Goal: Task Accomplishment & Management: Manage account settings

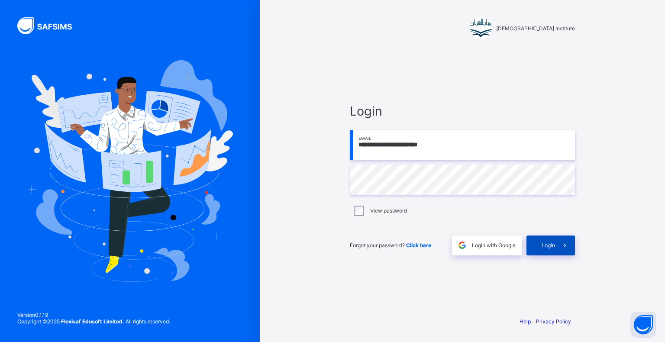
click at [572, 241] on span at bounding box center [565, 245] width 20 height 20
click at [568, 242] on span at bounding box center [571, 238] width 7 height 6
click at [568, 242] on icon at bounding box center [572, 238] width 8 height 7
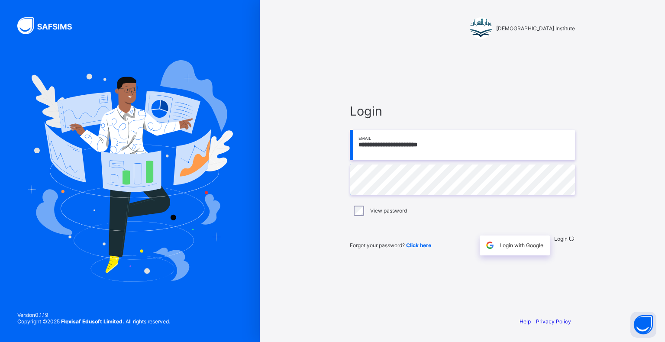
click at [567, 242] on icon at bounding box center [571, 238] width 8 height 7
click at [566, 243] on icon at bounding box center [571, 239] width 10 height 10
click at [554, 242] on div "Login" at bounding box center [564, 245] width 21 height 20
click at [554, 236] on div "Login" at bounding box center [564, 245] width 21 height 20
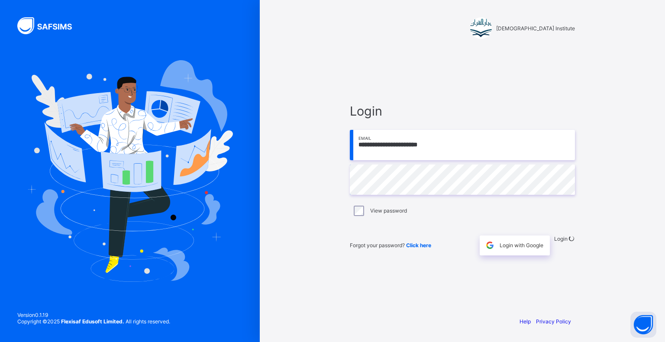
click at [554, 237] on div "Login" at bounding box center [564, 245] width 21 height 20
click at [554, 235] on div "Login" at bounding box center [564, 245] width 21 height 20
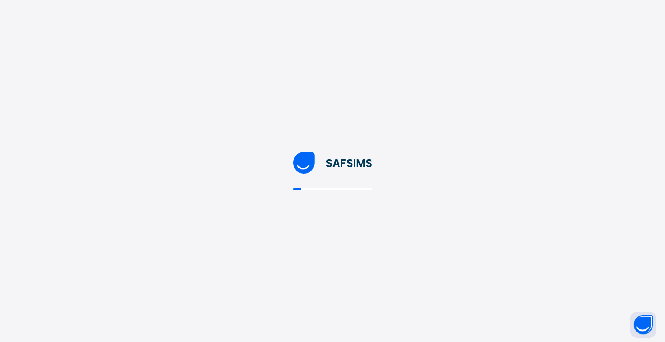
click at [539, 237] on div at bounding box center [332, 171] width 665 height 342
click at [549, 232] on div at bounding box center [332, 171] width 665 height 342
click at [552, 230] on div at bounding box center [332, 171] width 665 height 342
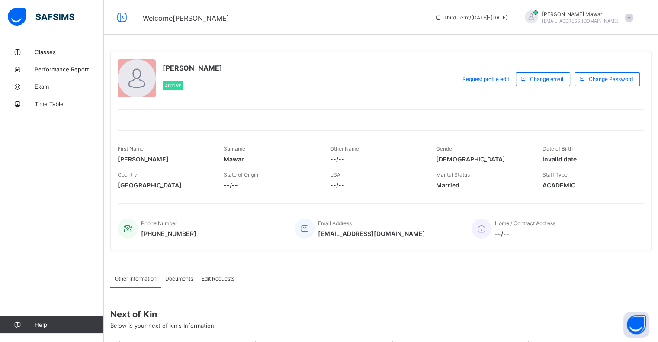
click at [509, 252] on div "[PERSON_NAME] Active Request profile edit Change email Change Password First Na…" at bounding box center [381, 150] width 542 height 211
click at [55, 59] on link "Classes" at bounding box center [52, 51] width 104 height 17
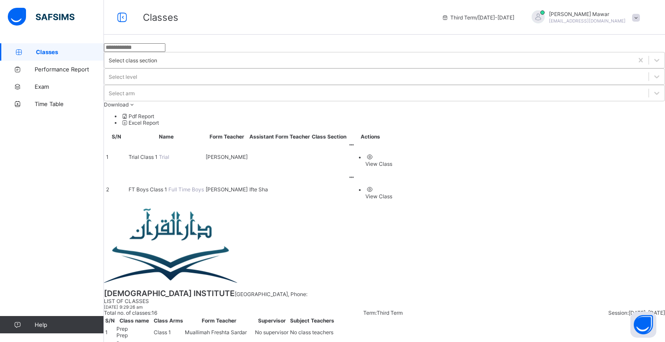
click at [168, 186] on span "FT Boys Class 1" at bounding box center [149, 189] width 40 height 6
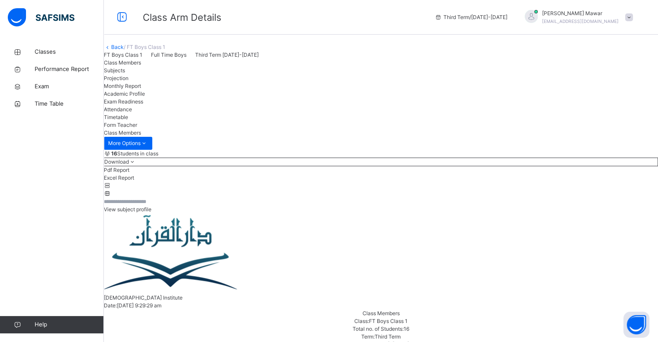
click at [129, 81] on span "Projection" at bounding box center [116, 78] width 25 height 6
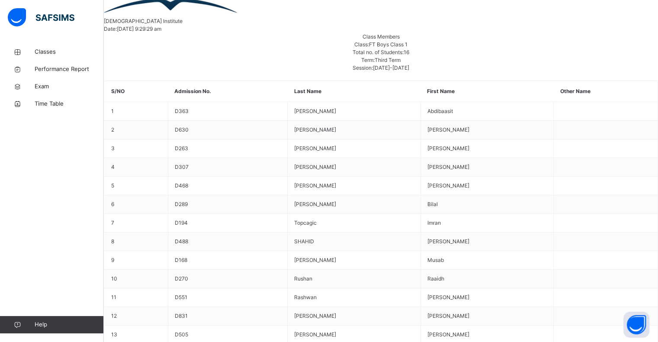
scroll to position [106, 0]
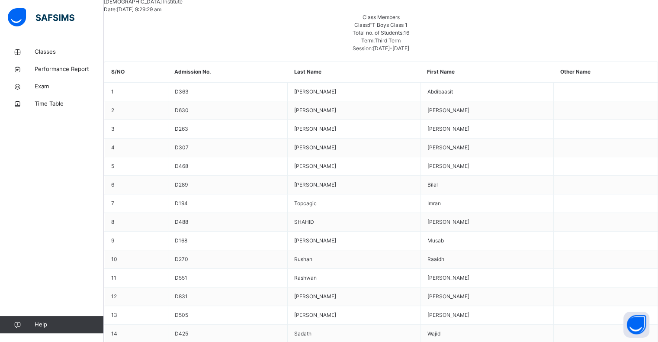
scroll to position [308, 0]
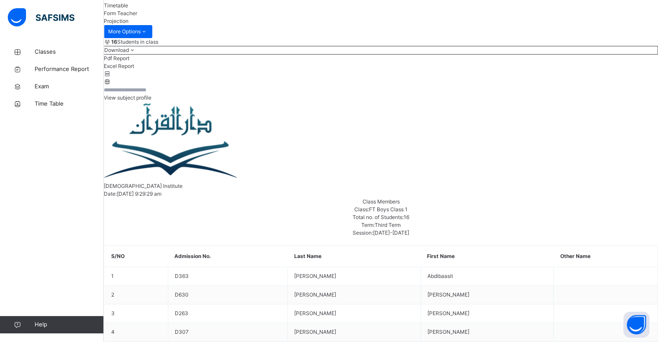
scroll to position [308, 0]
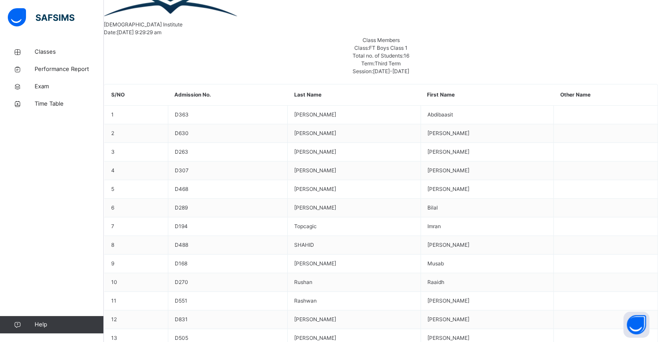
scroll to position [272, 0]
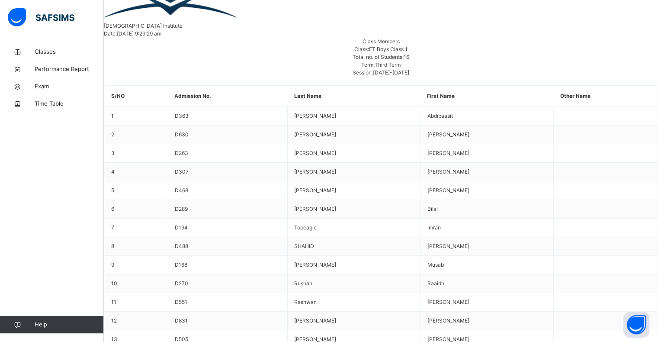
select select "****"
select select "*"
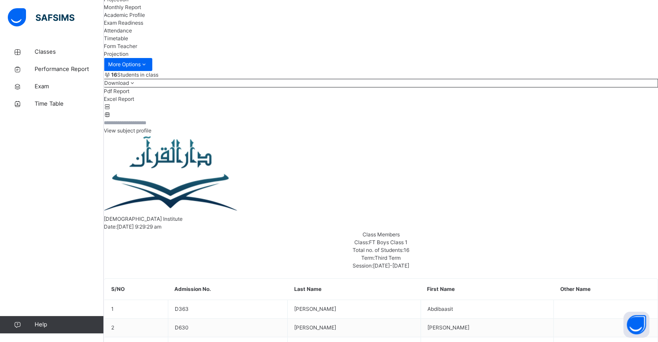
scroll to position [80, 0]
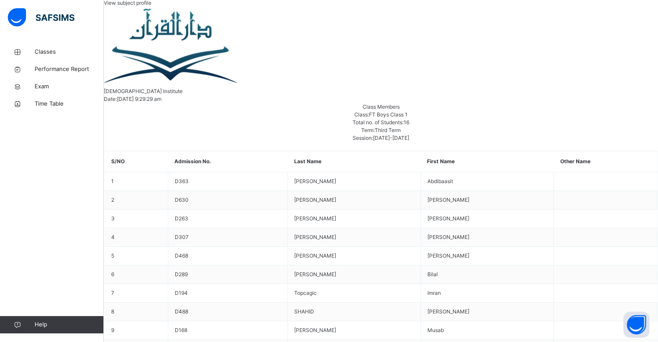
scroll to position [253, 0]
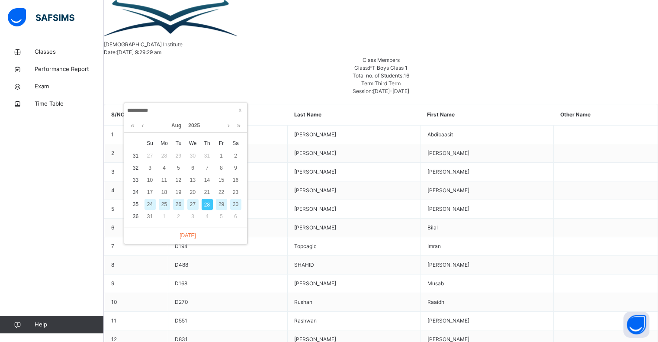
click at [188, 203] on div "27" at bounding box center [192, 204] width 11 height 11
type input "**********"
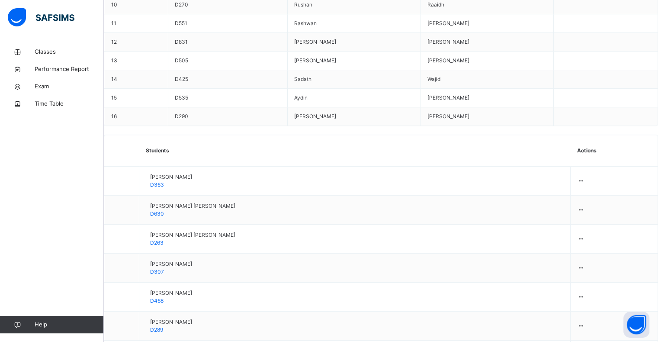
scroll to position [556, 0]
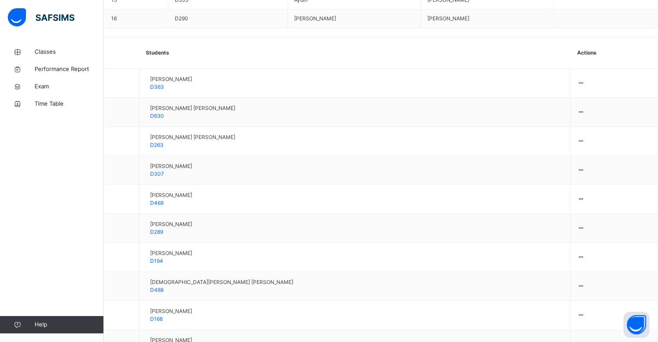
scroll to position [649, 0]
type input "***"
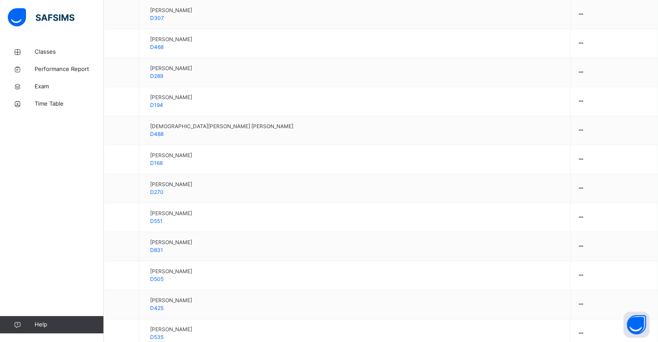
scroll to position [808, 0]
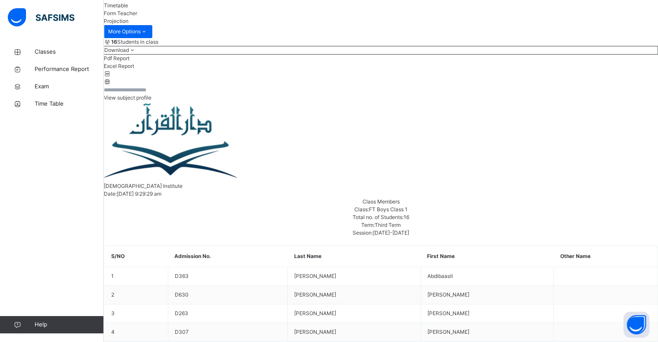
scroll to position [308, 0]
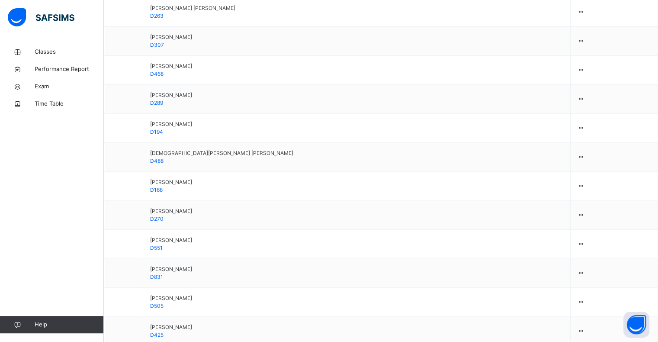
scroll to position [767, 0]
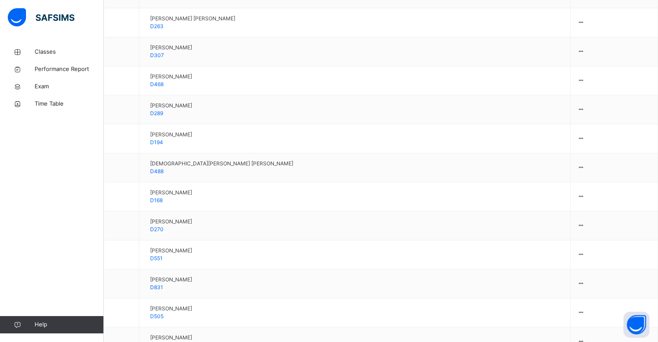
type input "*****"
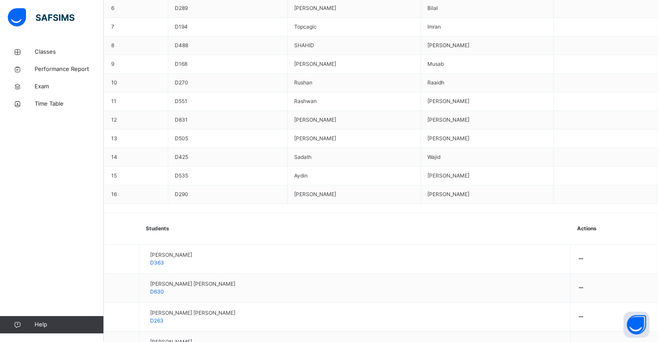
scroll to position [380, 0]
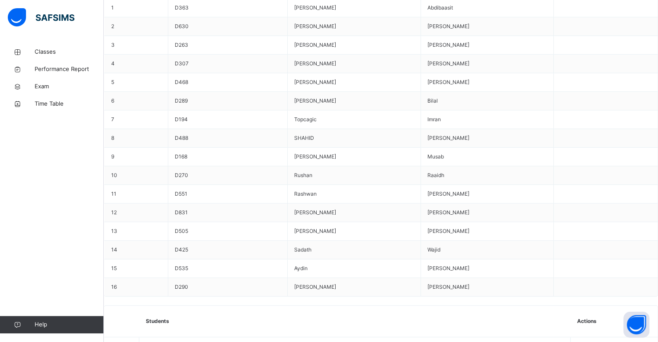
type input "**"
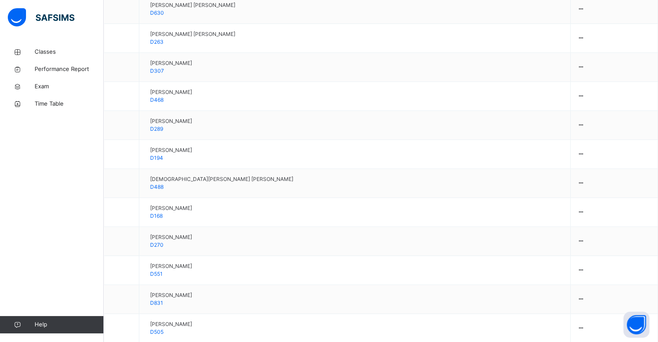
scroll to position [752, 0]
type input "***"
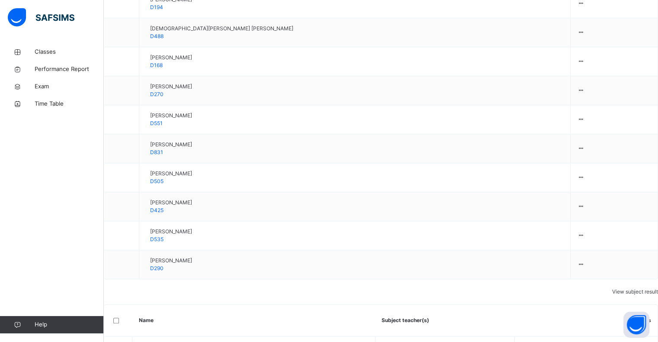
scroll to position [911, 0]
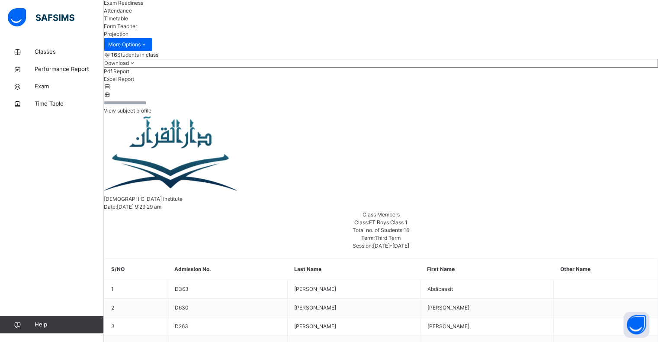
scroll to position [96, 0]
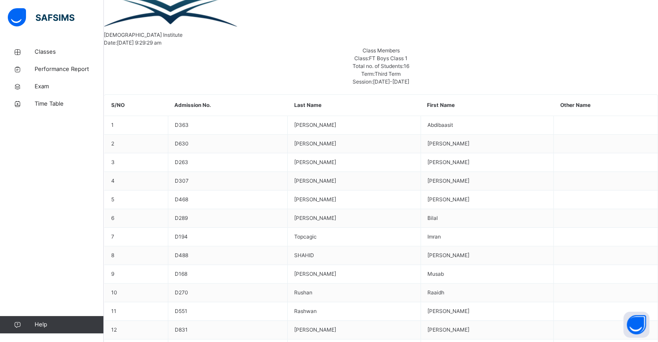
scroll to position [264, 0]
type input "**"
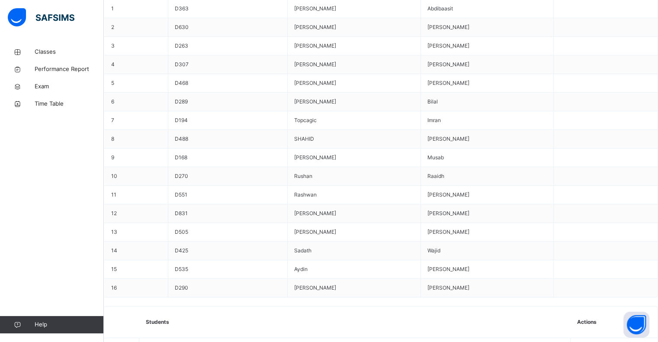
scroll to position [380, 0]
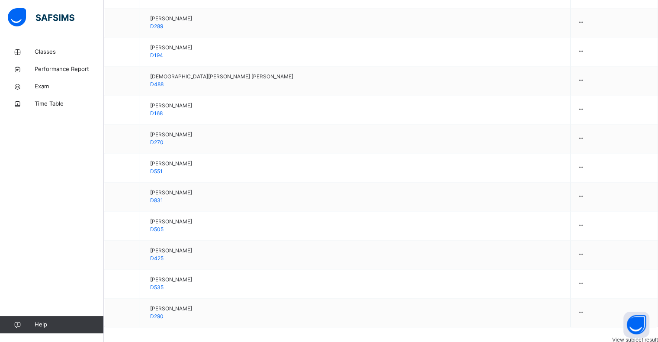
scroll to position [853, 0]
type input "*"
type input "**"
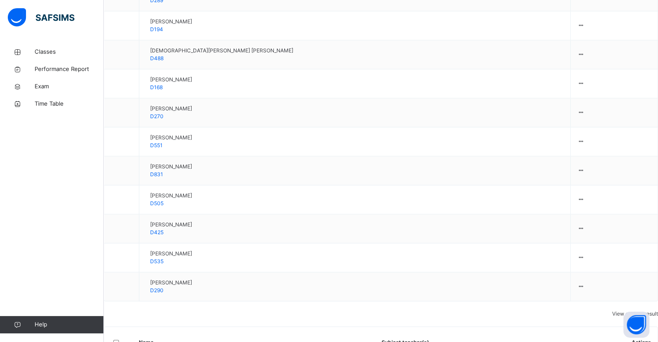
scroll to position [911, 0]
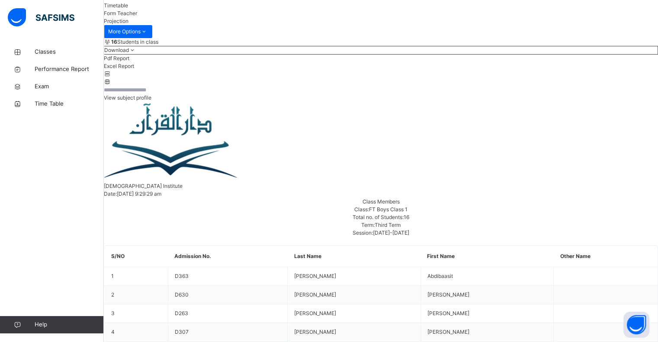
scroll to position [308, 0]
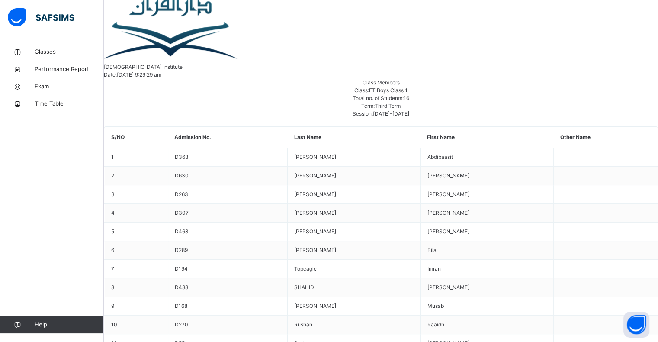
scroll to position [297, 0]
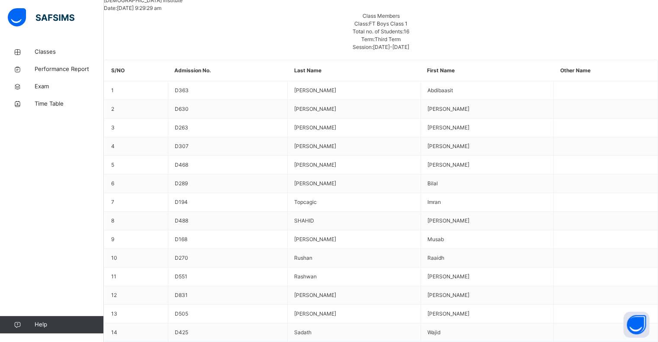
drag, startPoint x: 142, startPoint y: 237, endPoint x: 142, endPoint y: 231, distance: 6.1
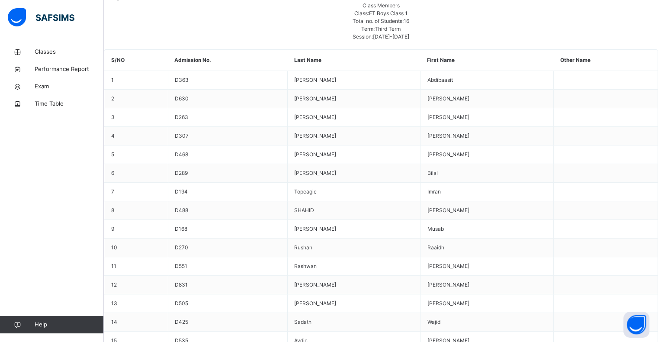
drag, startPoint x: 163, startPoint y: 29, endPoint x: 163, endPoint y: 58, distance: 29.4
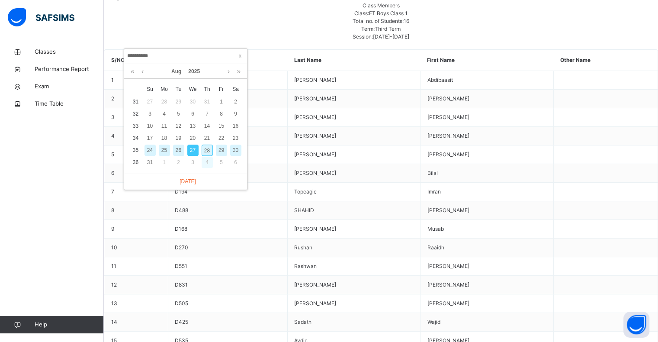
click at [204, 157] on div "4" at bounding box center [207, 162] width 11 height 11
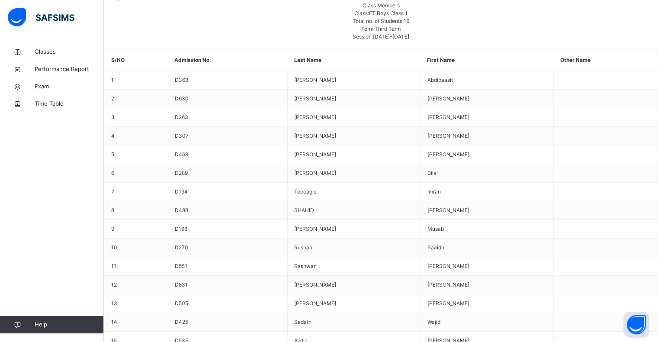
scroll to position [112, 0]
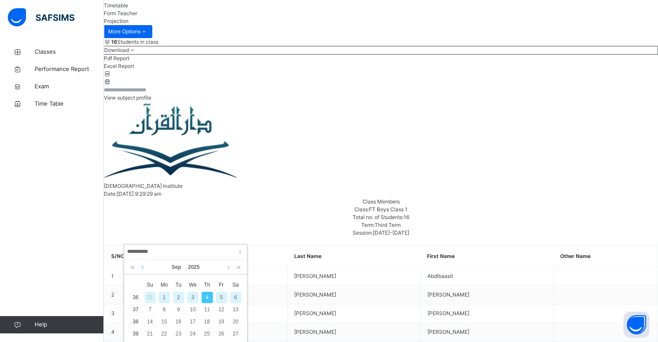
click at [145, 271] on link at bounding box center [142, 267] width 6 height 15
click at [205, 340] on div "28" at bounding box center [207, 345] width 11 height 11
type input "**********"
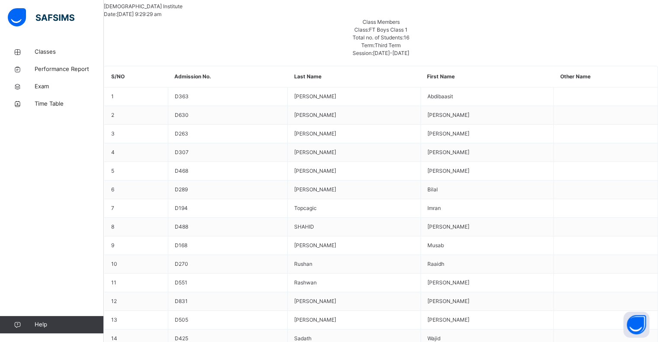
scroll to position [308, 0]
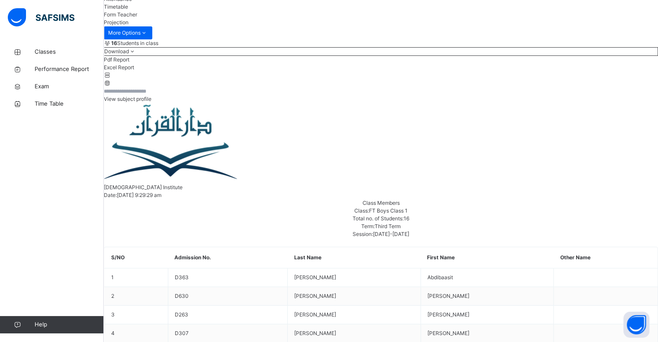
scroll to position [112, 0]
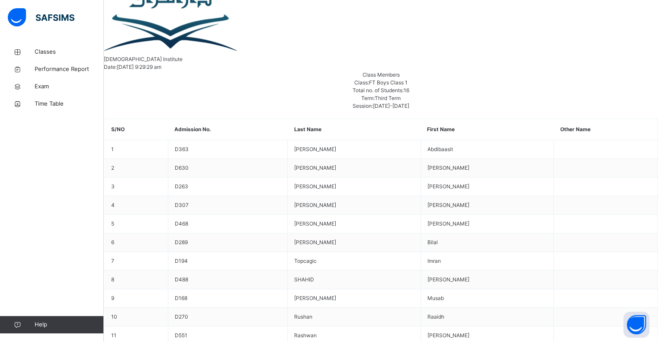
scroll to position [302, 0]
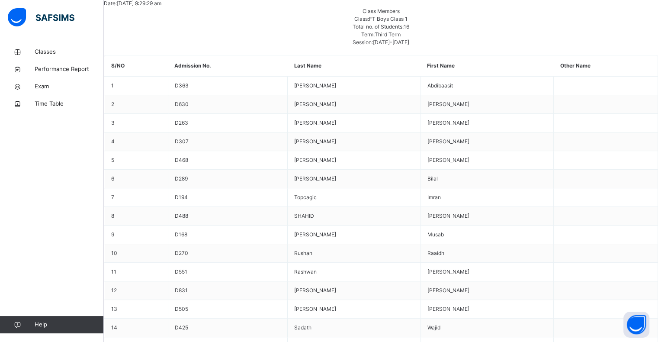
type input "**"
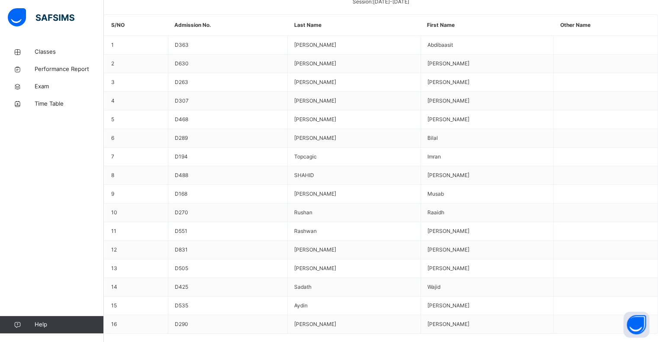
scroll to position [343, 0]
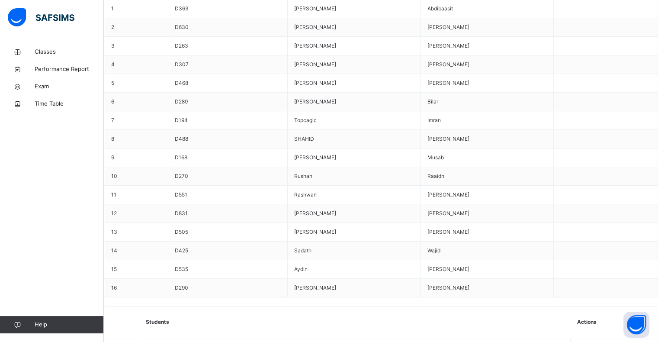
scroll to position [380, 0]
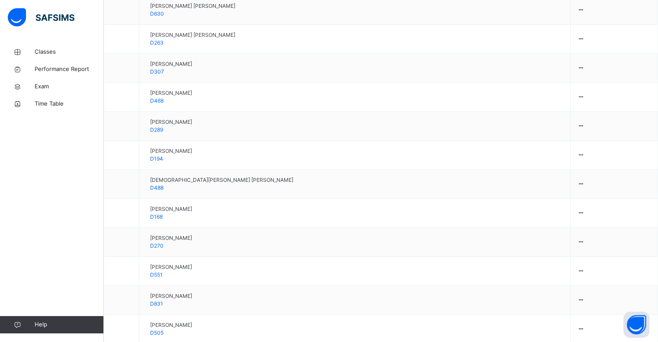
scroll to position [752, 0]
type input "*****"
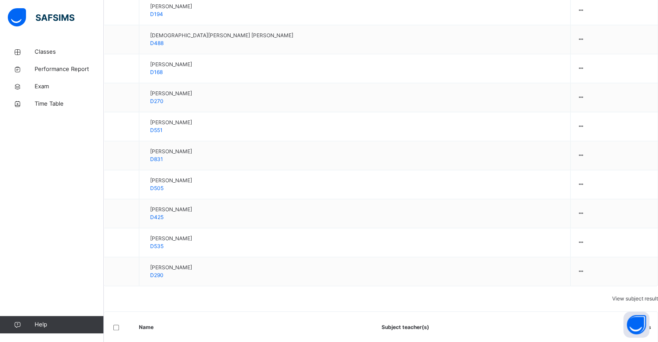
scroll to position [911, 0]
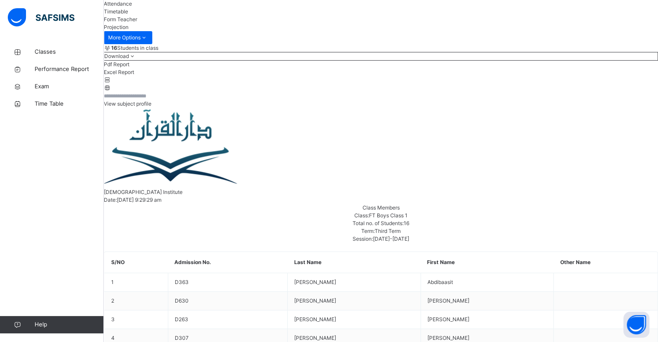
scroll to position [198, 0]
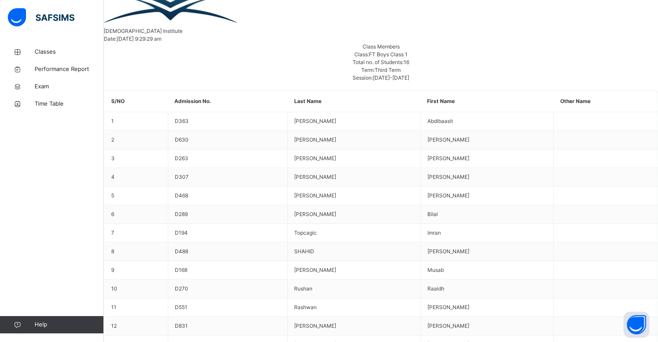
scroll to position [267, 0]
type input "**"
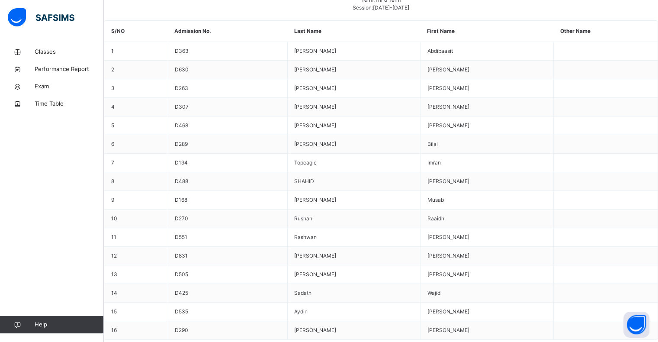
scroll to position [343, 0]
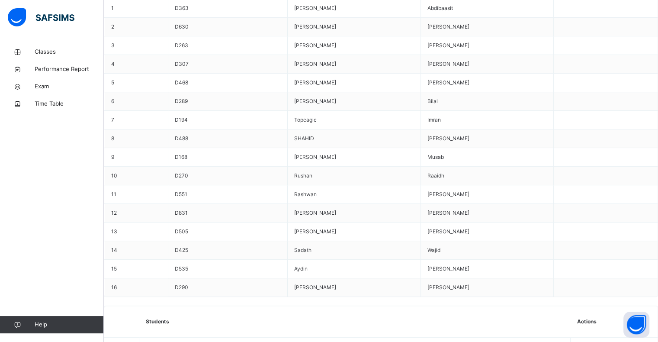
drag, startPoint x: 133, startPoint y: 302, endPoint x: 137, endPoint y: 299, distance: 4.9
drag, startPoint x: 134, startPoint y: 297, endPoint x: 123, endPoint y: 296, distance: 11.3
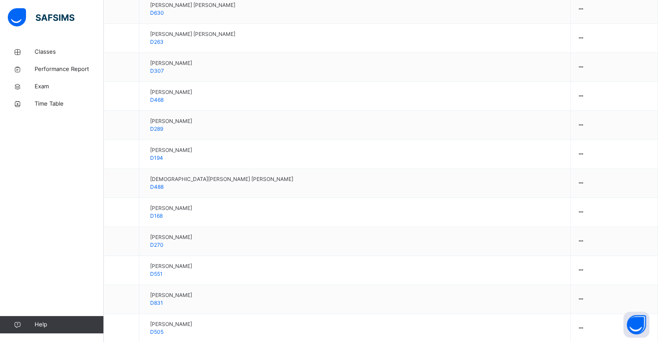
scroll to position [752, 0]
type input "*****"
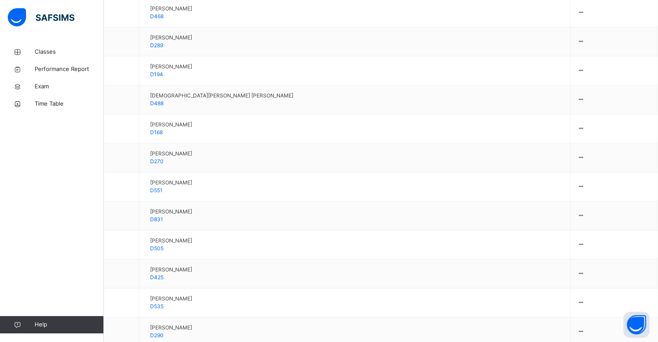
scroll to position [911, 0]
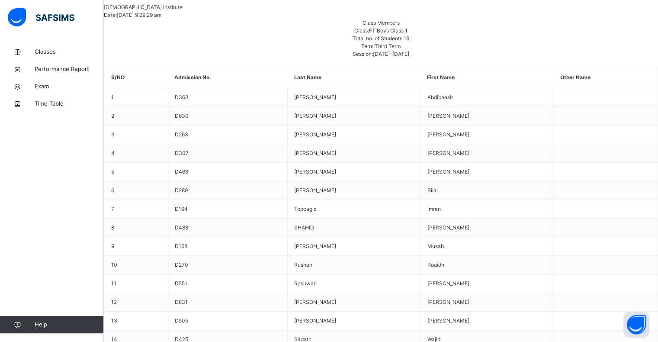
scroll to position [308, 0]
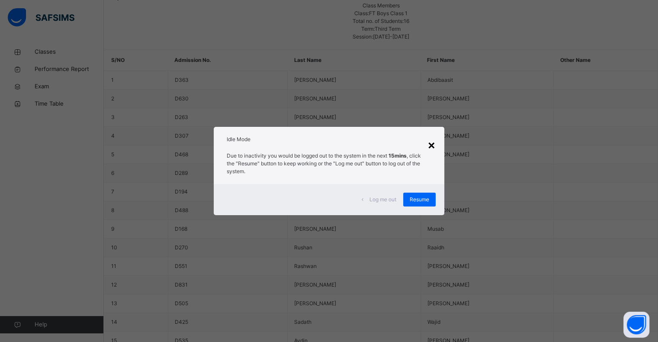
click at [431, 148] on div "×" at bounding box center [432, 144] width 8 height 18
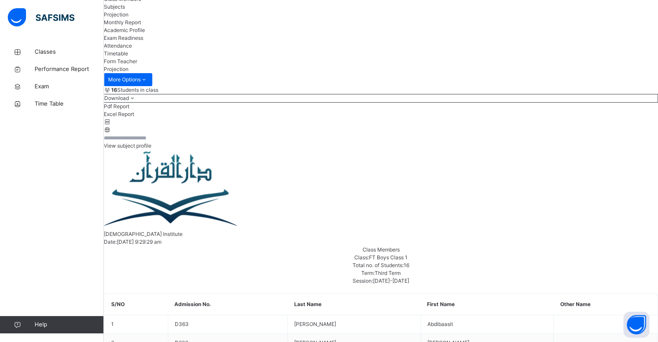
scroll to position [59, 0]
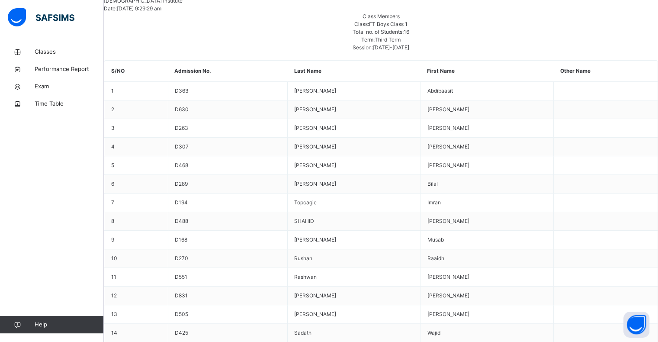
scroll to position [297, 0]
drag, startPoint x: 332, startPoint y: 179, endPoint x: 336, endPoint y: 175, distance: 5.2
drag, startPoint x: 345, startPoint y: 170, endPoint x: 294, endPoint y: 176, distance: 51.0
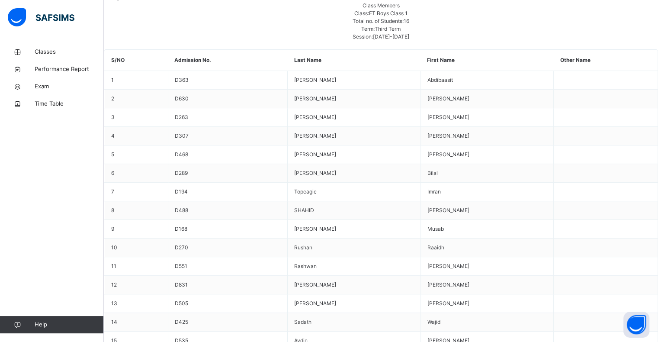
type input "******"
drag, startPoint x: 203, startPoint y: 277, endPoint x: 199, endPoint y: 279, distance: 5.2
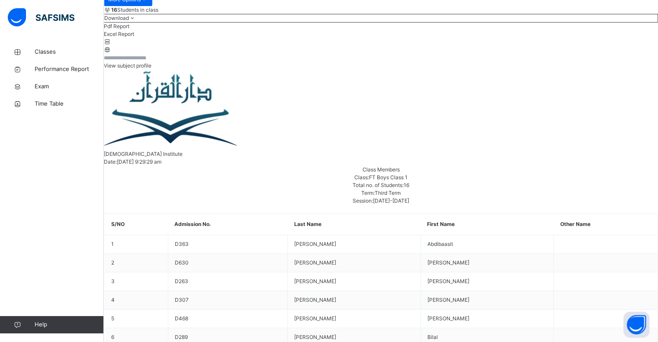
scroll to position [144, 0]
select select "****"
select select "*"
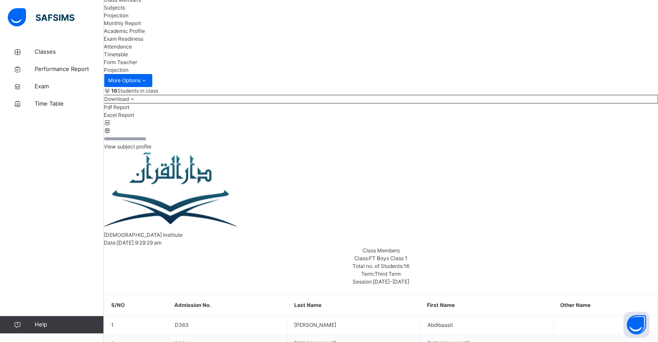
scroll to position [0, 0]
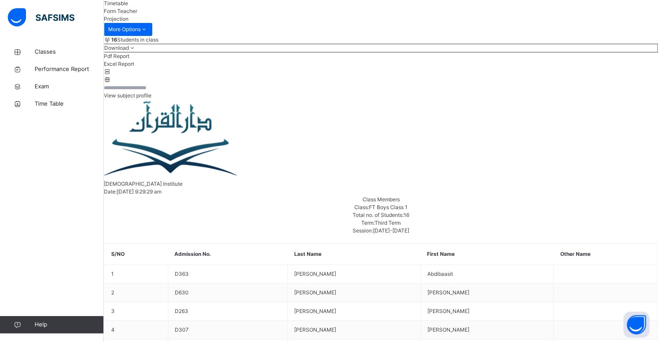
scroll to position [114, 0]
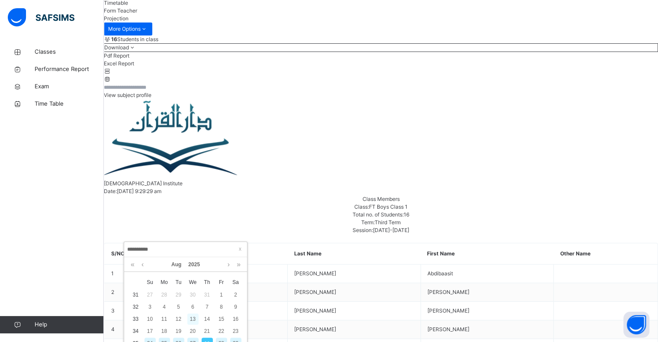
scroll to position [187, 0]
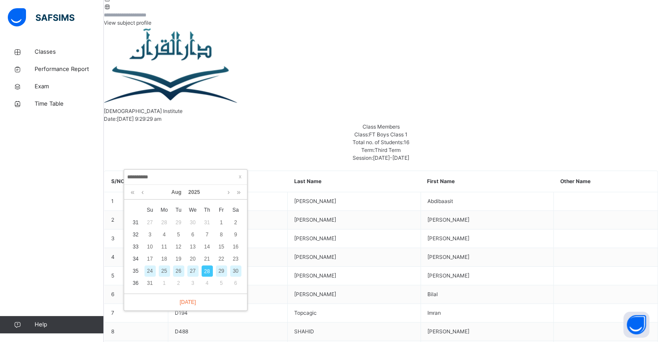
click at [163, 271] on div "25" at bounding box center [164, 270] width 11 height 11
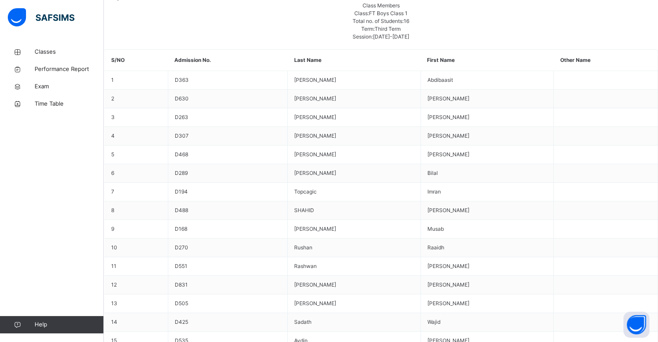
drag, startPoint x: 186, startPoint y: 215, endPoint x: 187, endPoint y: 209, distance: 5.7
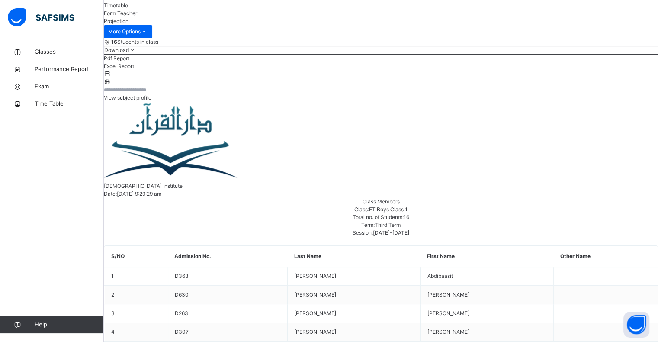
scroll to position [308, 0]
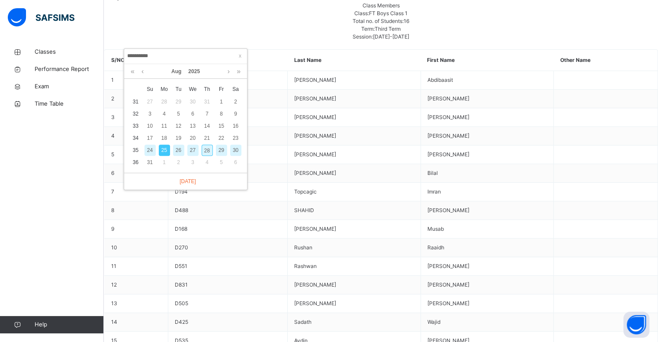
click at [180, 146] on div "26" at bounding box center [178, 150] width 11 height 11
type input "**********"
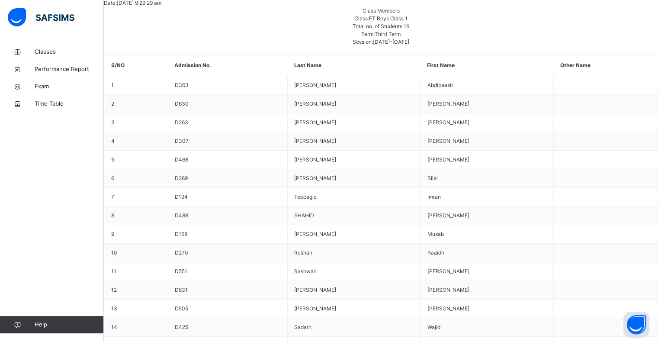
scroll to position [308, 0]
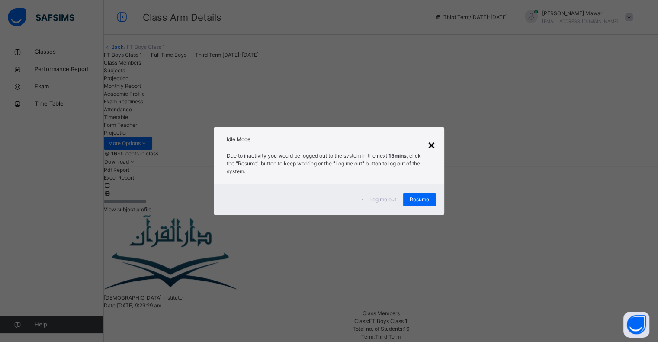
click at [434, 148] on div "×" at bounding box center [432, 144] width 8 height 18
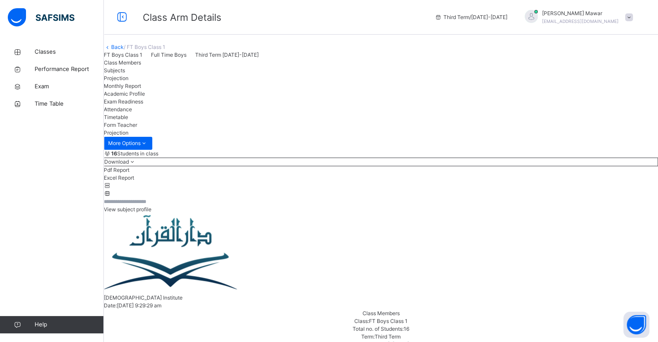
click at [434, 59] on div "FT Boys Class 1 Full Time Boys Third Term [DATE]-[DATE]" at bounding box center [381, 55] width 555 height 8
drag, startPoint x: 282, startPoint y: 231, endPoint x: 359, endPoint y: 190, distance: 86.6
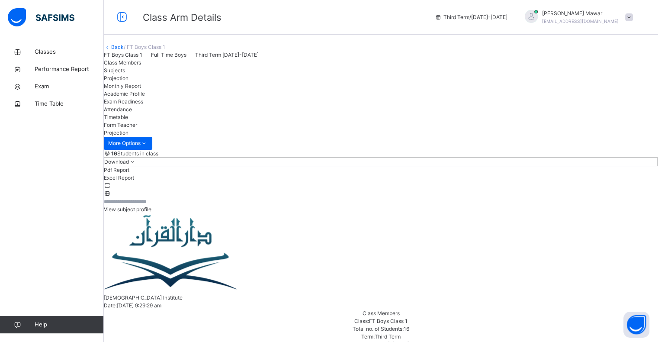
drag, startPoint x: 271, startPoint y: 206, endPoint x: 235, endPoint y: 207, distance: 35.1
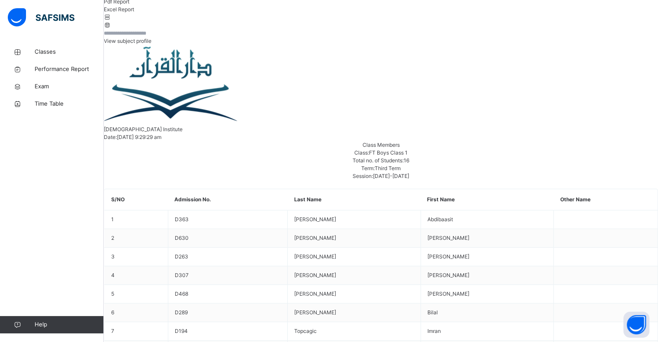
scroll to position [170, 0]
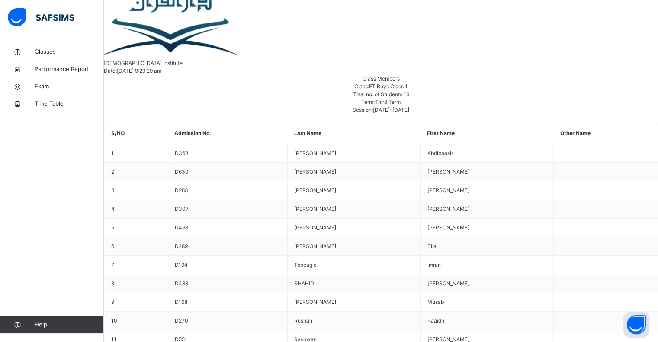
scroll to position [250, 0]
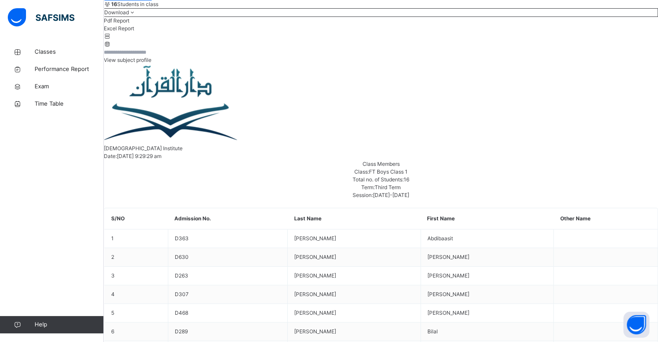
scroll to position [150, 0]
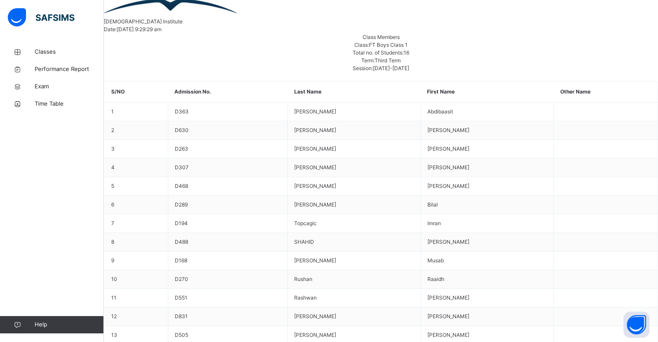
scroll to position [277, 0]
type input "**"
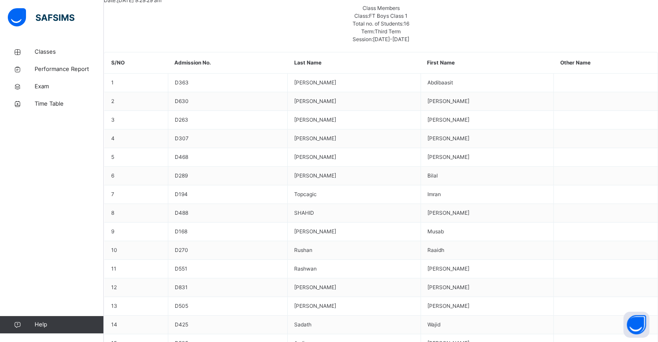
scroll to position [308, 0]
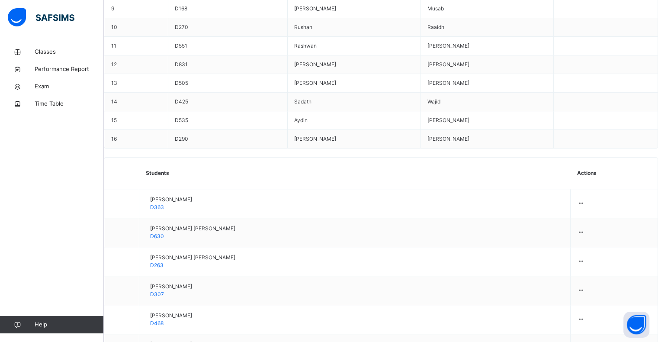
scroll to position [566, 0]
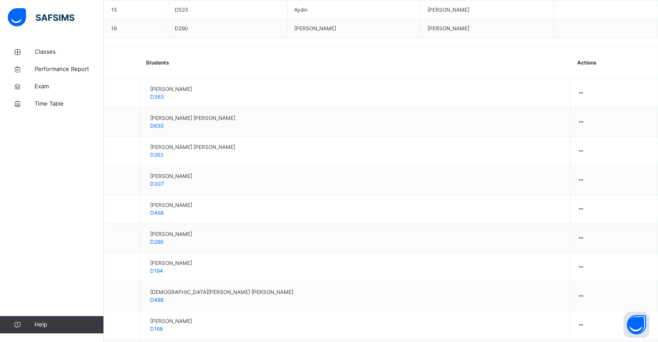
scroll to position [649, 0]
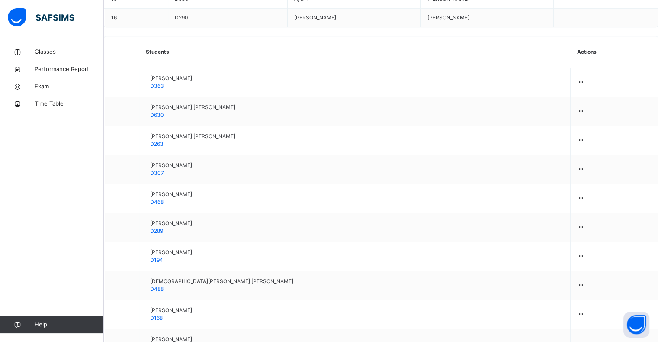
type input "***"
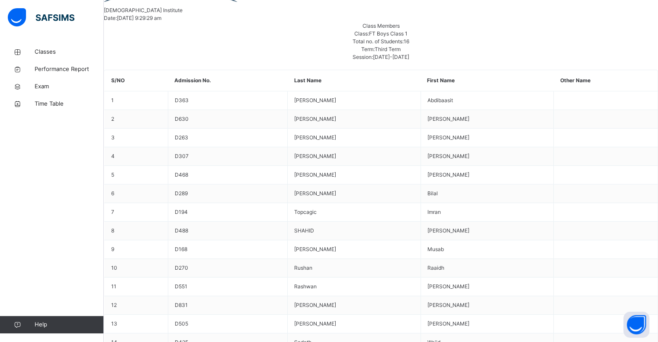
scroll to position [286, 0]
type input "**"
type input "*"
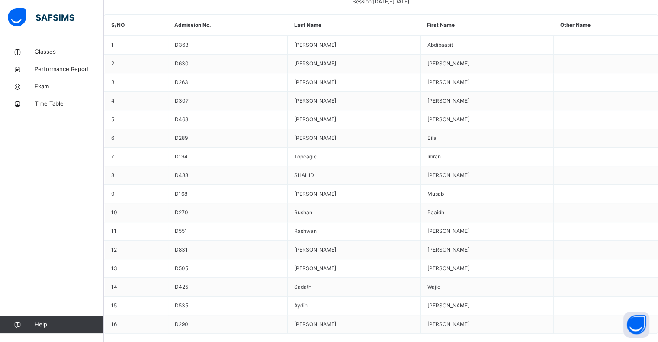
scroll to position [343, 0]
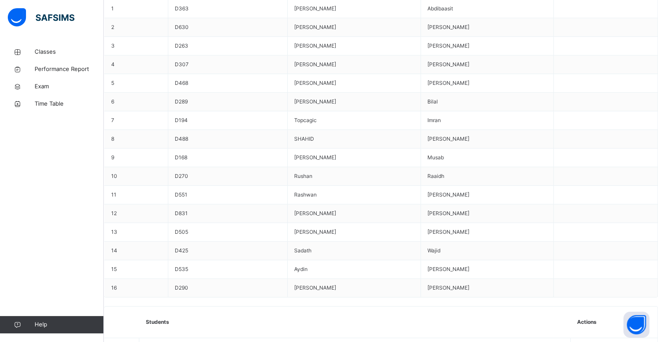
scroll to position [380, 0]
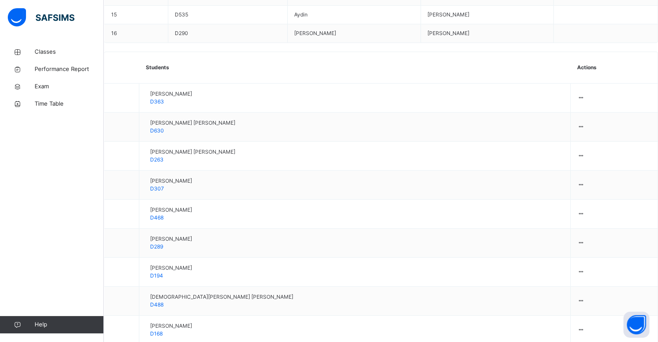
scroll to position [627, 0]
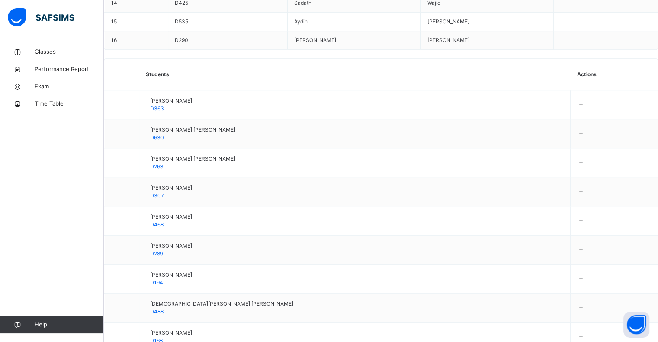
click at [103, 83] on span "Exam" at bounding box center [69, 86] width 69 height 9
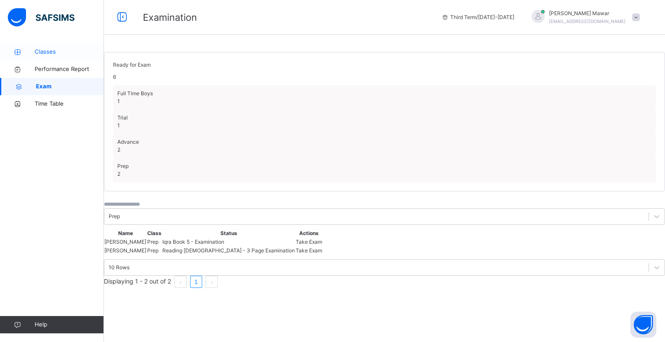
click at [39, 56] on span "Classes" at bounding box center [69, 52] width 69 height 9
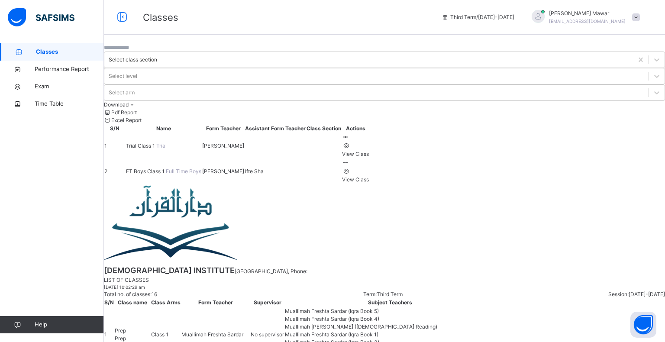
click at [166, 158] on td "FT Boys Class 1 Full Time Boys" at bounding box center [164, 171] width 76 height 26
click at [157, 158] on td "FT Boys Class 1 Full Time Boys" at bounding box center [164, 171] width 76 height 26
click at [154, 168] on span "FT Boys Class 1" at bounding box center [146, 171] width 40 height 6
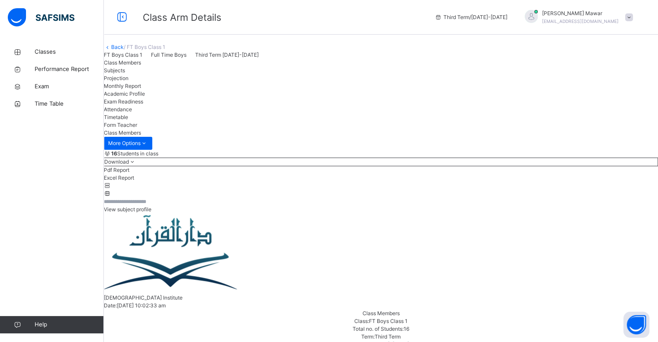
click at [129, 81] on span "Projection" at bounding box center [116, 78] width 25 height 6
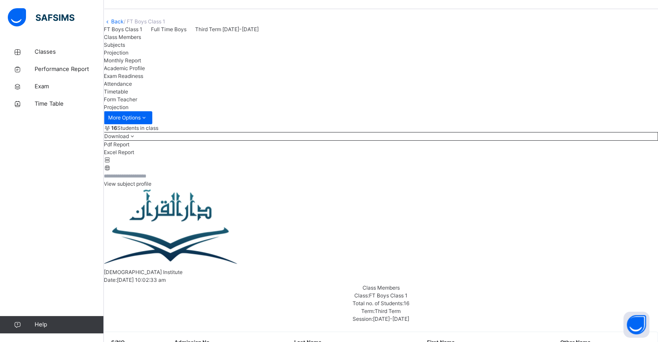
scroll to position [63, 0]
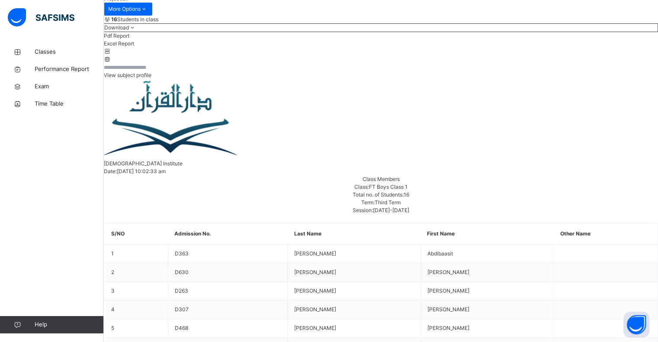
scroll to position [140, 0]
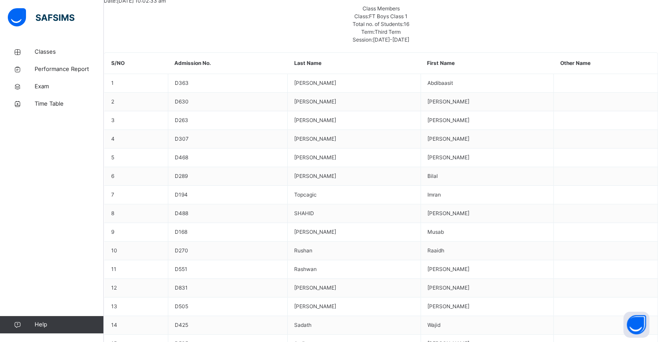
scroll to position [306, 0]
type input "**"
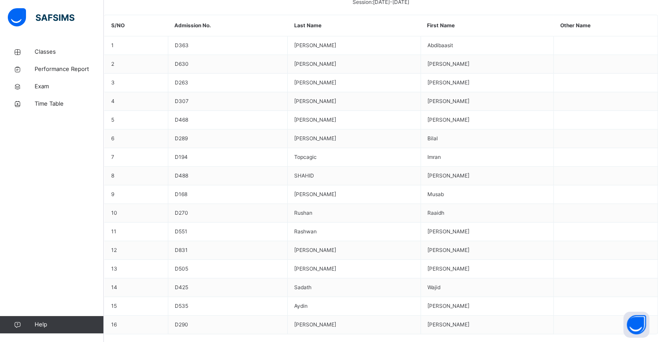
scroll to position [343, 0]
type input "*"
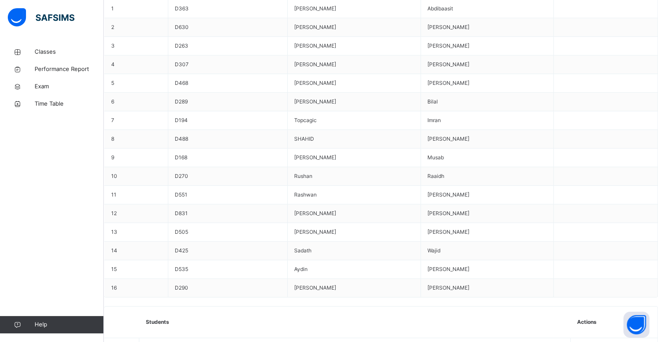
scroll to position [380, 0]
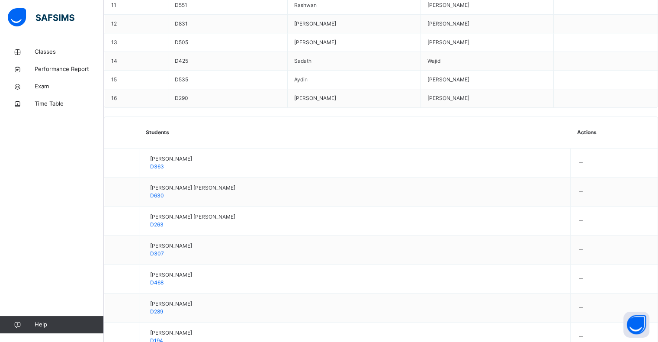
scroll to position [577, 0]
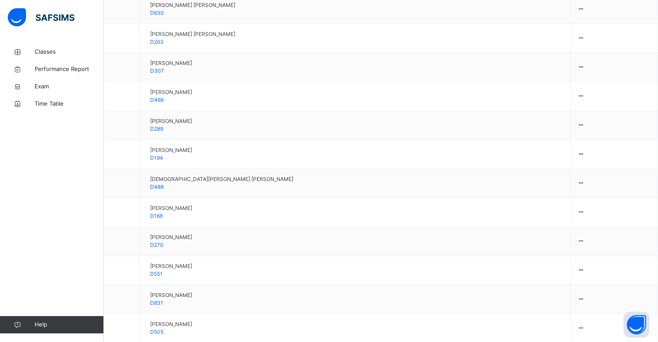
scroll to position [752, 0]
type input "***"
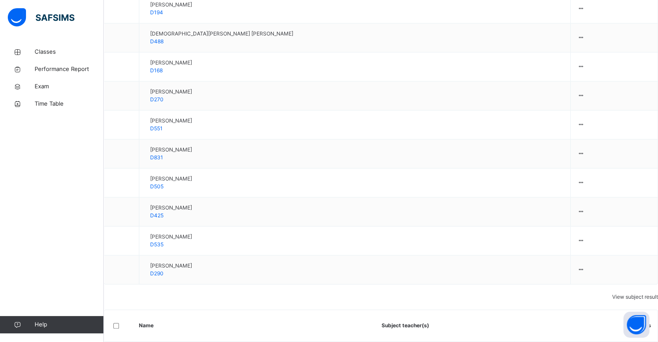
scroll to position [911, 0]
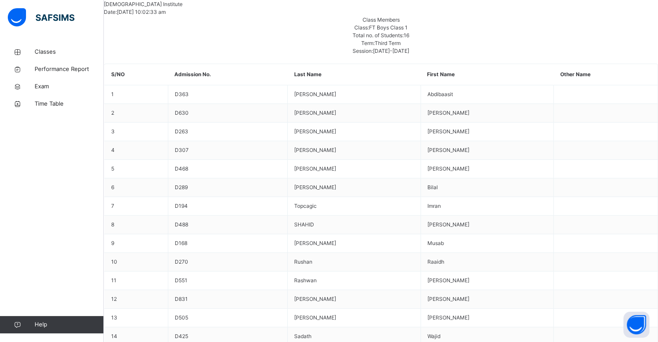
scroll to position [0, 0]
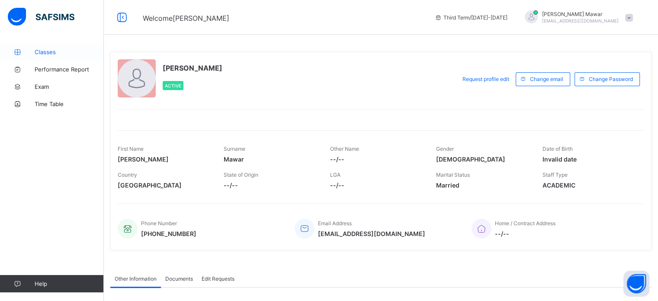
click at [39, 54] on span "Classes" at bounding box center [69, 51] width 69 height 7
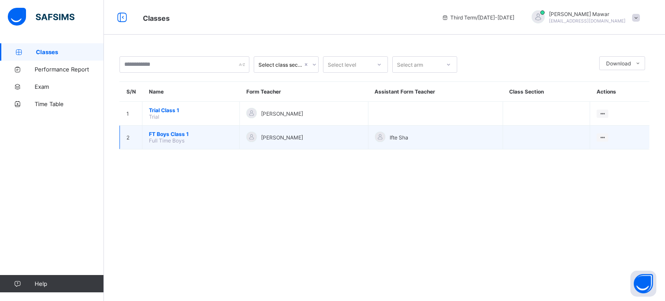
click at [170, 133] on span "FT Boys Class 1" at bounding box center [191, 134] width 84 height 6
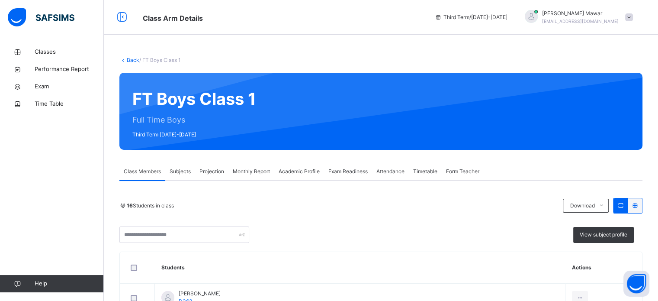
click at [379, 174] on span "Attendance" at bounding box center [391, 172] width 28 height 8
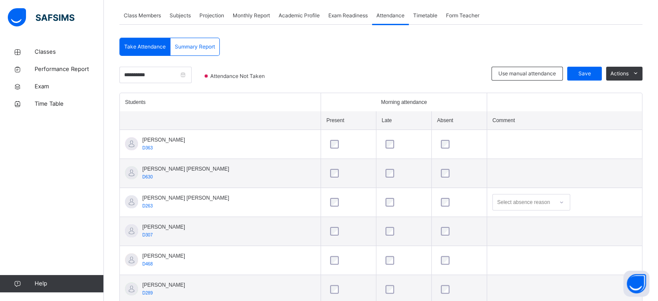
scroll to position [92, 0]
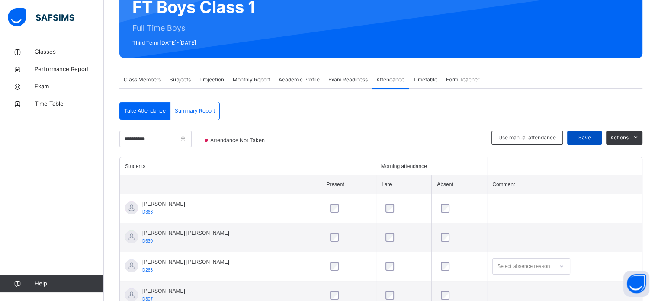
click at [590, 132] on div "Save" at bounding box center [585, 138] width 35 height 14
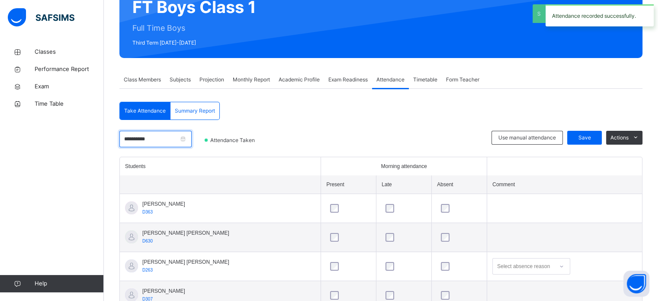
click at [189, 144] on input "**********" at bounding box center [155, 139] width 72 height 16
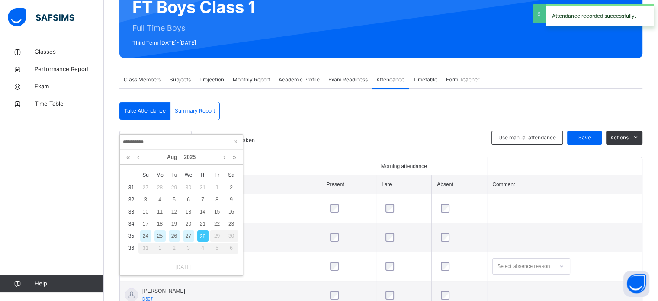
click at [189, 233] on div "27" at bounding box center [188, 235] width 11 height 11
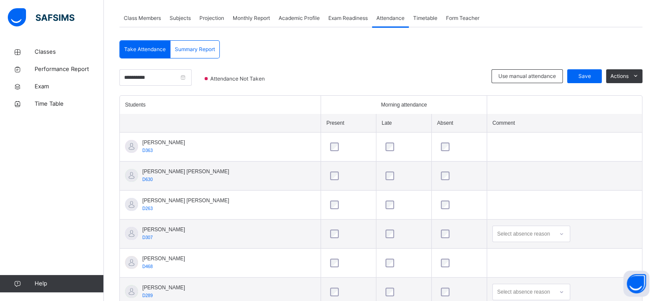
scroll to position [104, 0]
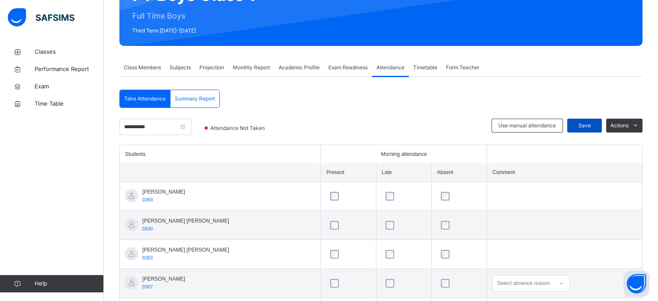
click at [589, 119] on div "Save" at bounding box center [585, 126] width 35 height 14
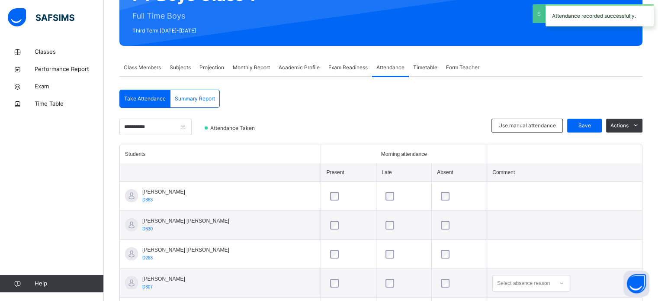
click at [177, 121] on input "**********" at bounding box center [155, 127] width 72 height 16
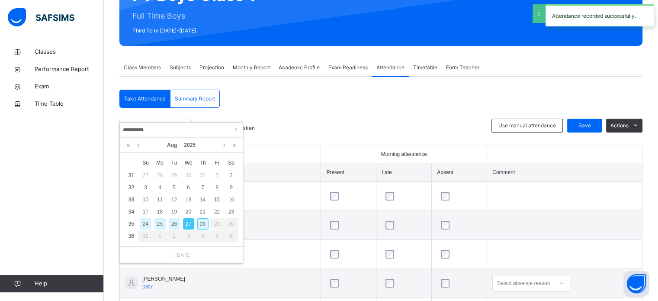
click at [178, 220] on div "26" at bounding box center [174, 223] width 11 height 11
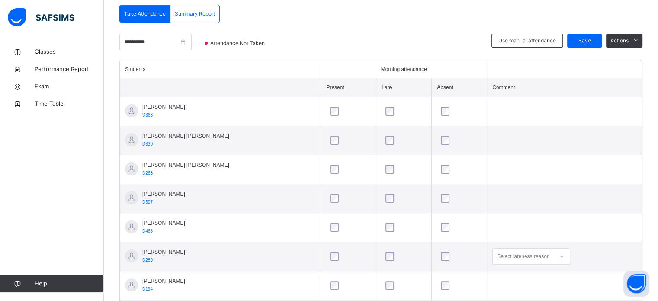
scroll to position [0, 0]
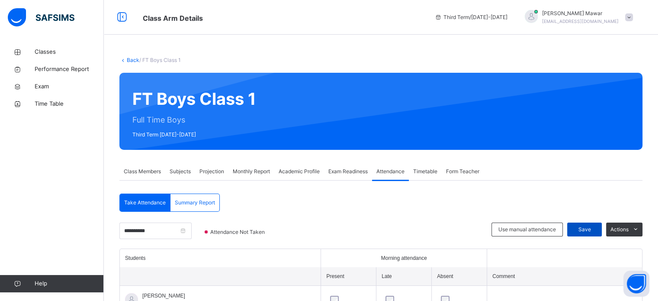
click at [596, 229] on span "Save" at bounding box center [585, 230] width 22 height 8
click at [189, 235] on input "**********" at bounding box center [155, 231] width 72 height 16
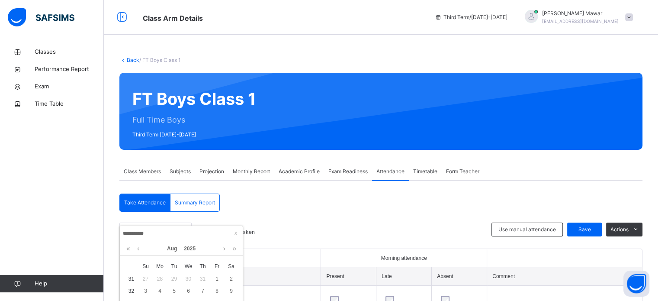
scroll to position [95, 0]
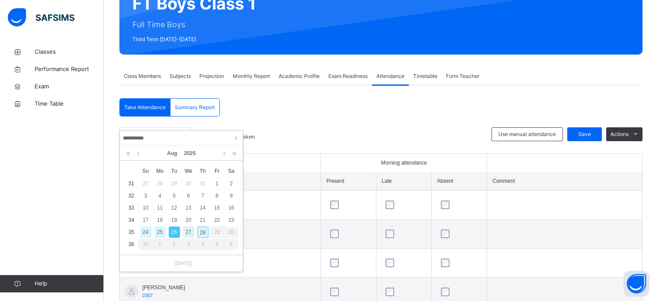
click at [161, 232] on div "25" at bounding box center [160, 231] width 11 height 11
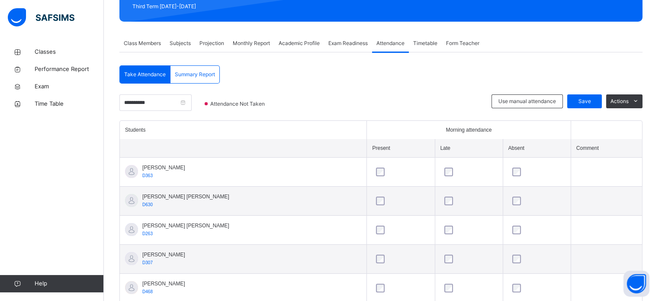
scroll to position [134, 0]
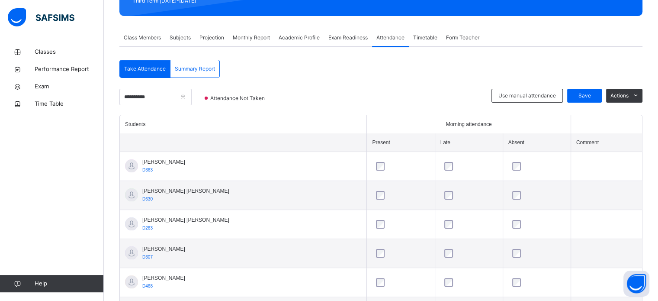
click at [442, 229] on div at bounding box center [469, 224] width 57 height 18
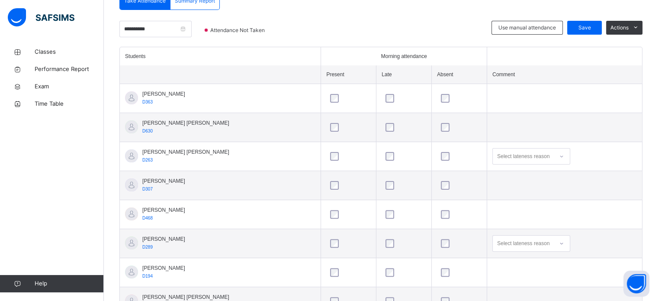
scroll to position [176, 0]
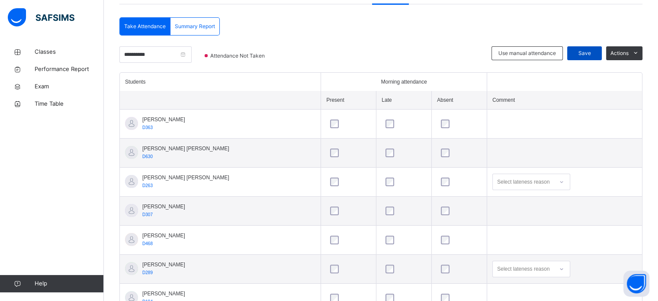
drag, startPoint x: 590, startPoint y: 62, endPoint x: 592, endPoint y: 52, distance: 9.7
click at [592, 52] on div "Use manual attendance Save Actions" at bounding box center [567, 59] width 151 height 26
click at [592, 52] on span "Save" at bounding box center [585, 53] width 22 height 8
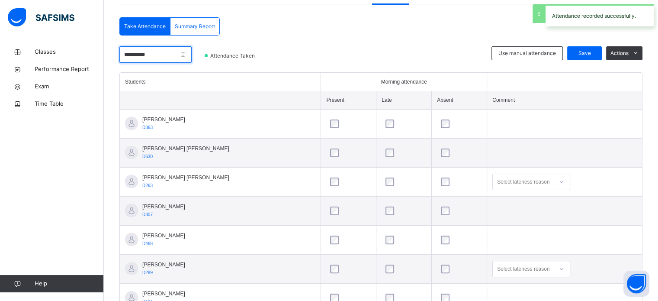
click at [180, 57] on input "**********" at bounding box center [155, 54] width 72 height 16
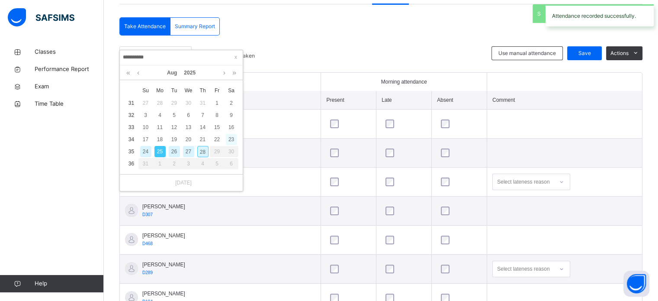
click at [231, 139] on div "23" at bounding box center [231, 139] width 11 height 11
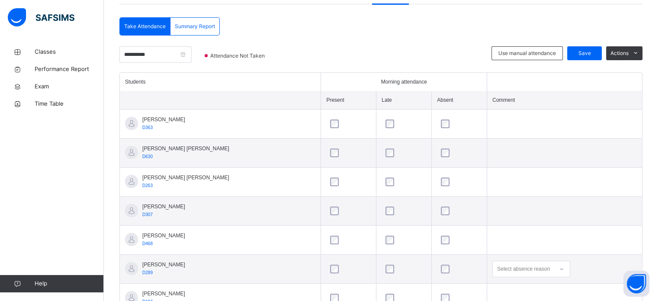
scroll to position [471, 0]
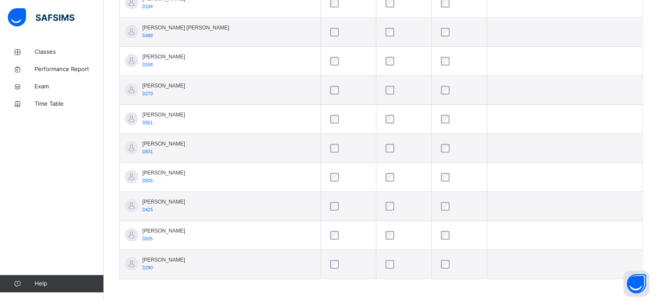
click at [382, 263] on div at bounding box center [404, 264] width 45 height 18
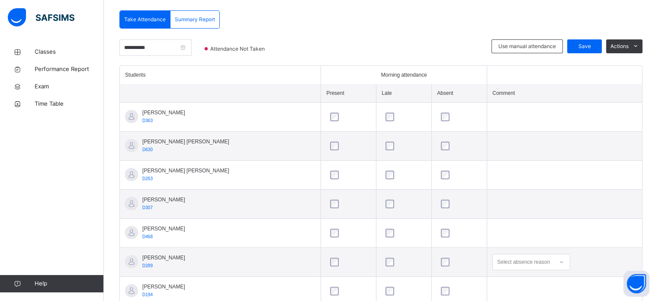
scroll to position [150, 0]
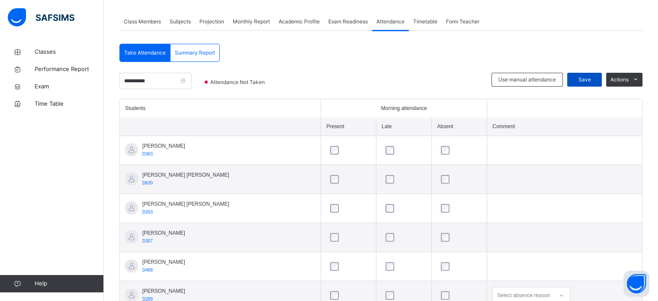
click at [589, 74] on div "Save" at bounding box center [585, 80] width 35 height 14
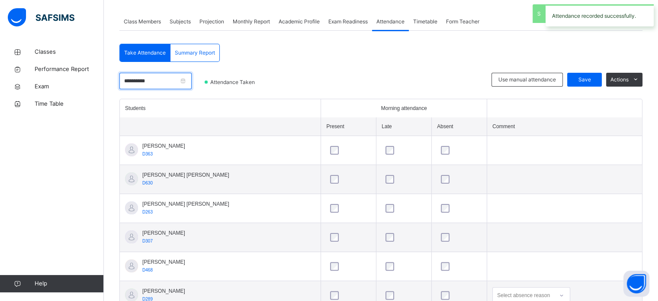
click at [159, 84] on input "**********" at bounding box center [155, 81] width 72 height 16
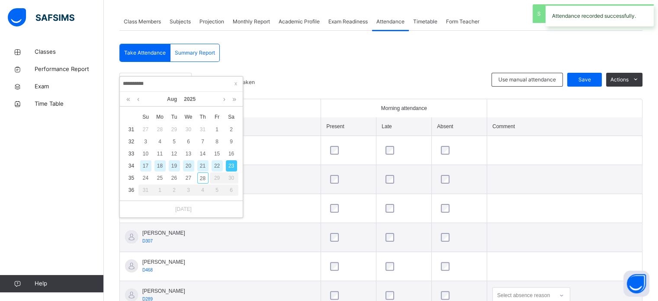
click at [214, 167] on div "22" at bounding box center [217, 165] width 11 height 11
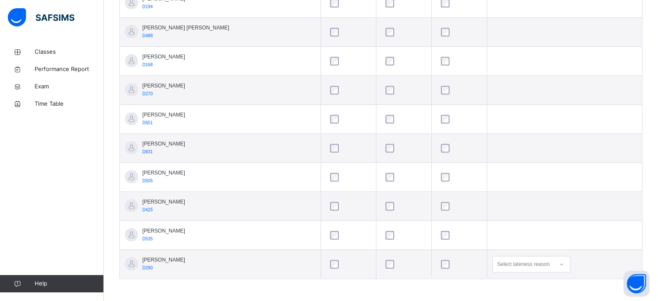
scroll to position [0, 0]
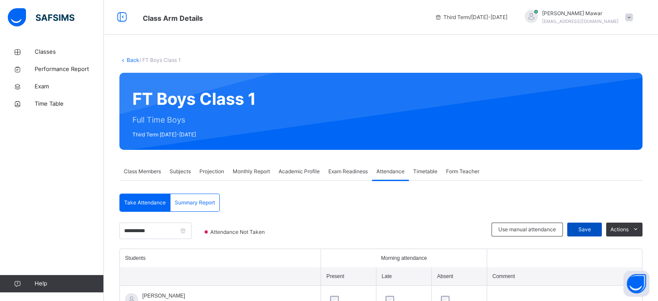
click at [582, 231] on span "Save" at bounding box center [585, 230] width 22 height 8
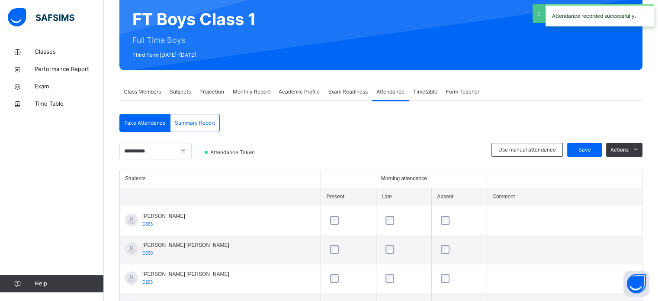
scroll to position [81, 0]
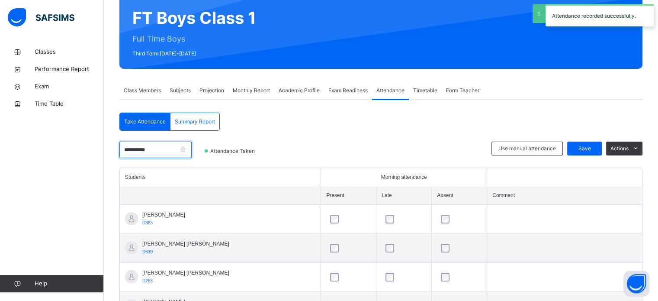
click at [173, 152] on input "**********" at bounding box center [155, 150] width 72 height 16
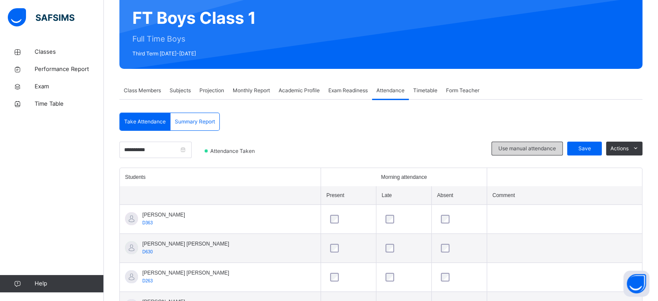
click at [525, 148] on span "Use manual attendance" at bounding box center [528, 149] width 58 height 8
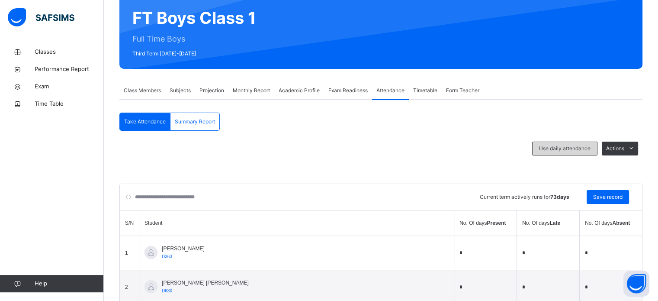
drag, startPoint x: 581, startPoint y: 139, endPoint x: 580, endPoint y: 151, distance: 12.6
click at [580, 151] on span "Use daily attendance" at bounding box center [565, 149] width 52 height 8
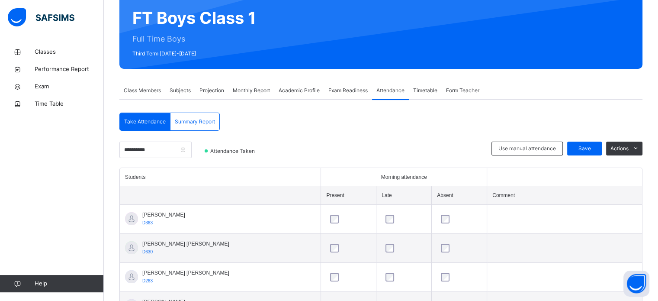
click at [218, 113] on div "Summary Report" at bounding box center [195, 121] width 49 height 17
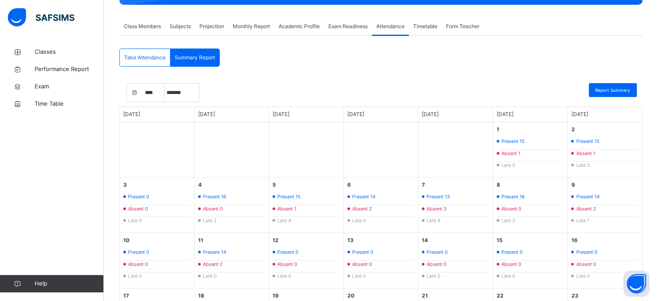
scroll to position [143, 0]
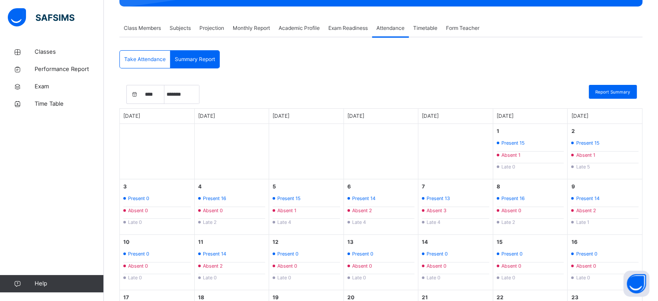
click at [145, 61] on span "Take Attendance" at bounding box center [145, 59] width 42 height 8
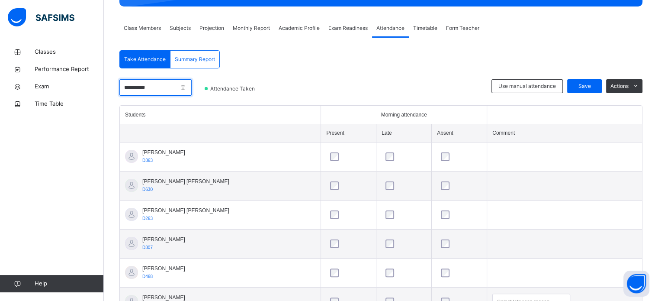
click at [158, 92] on input "**********" at bounding box center [155, 87] width 72 height 16
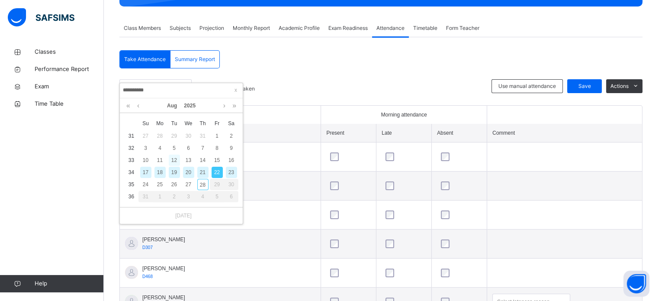
click at [177, 160] on div "12" at bounding box center [174, 160] width 11 height 11
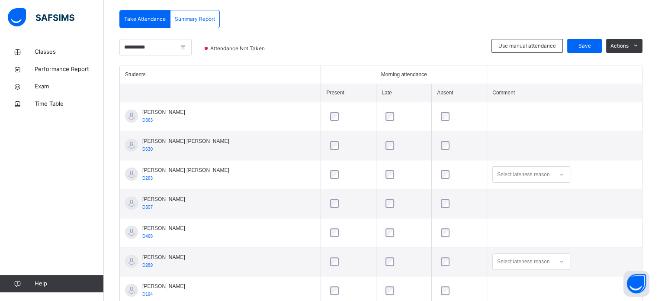
scroll to position [471, 0]
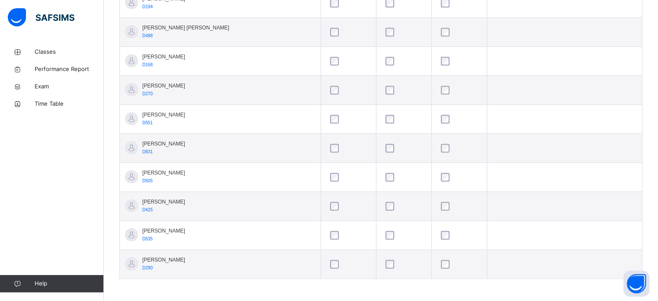
click at [382, 257] on div at bounding box center [404, 264] width 45 height 18
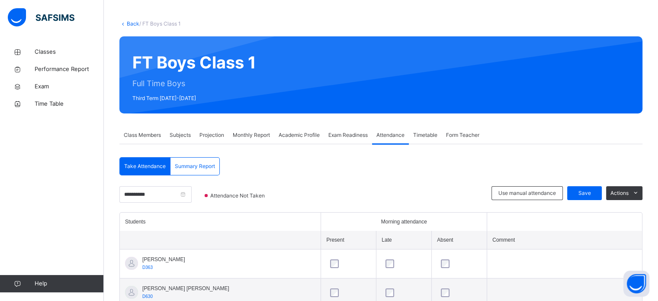
scroll to position [0, 0]
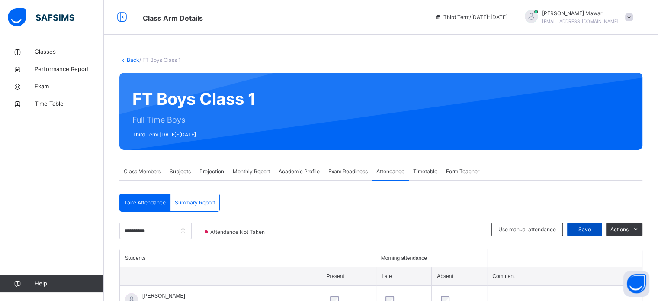
click at [592, 231] on span "Save" at bounding box center [585, 230] width 22 height 8
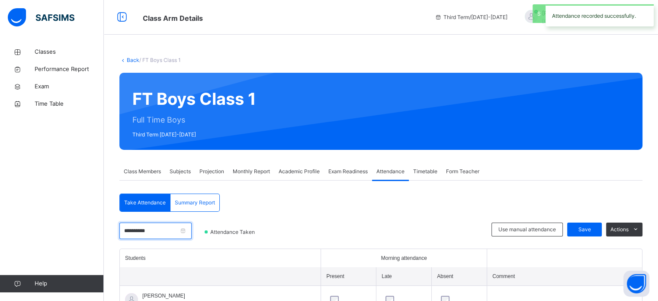
click at [154, 228] on input "**********" at bounding box center [155, 231] width 72 height 16
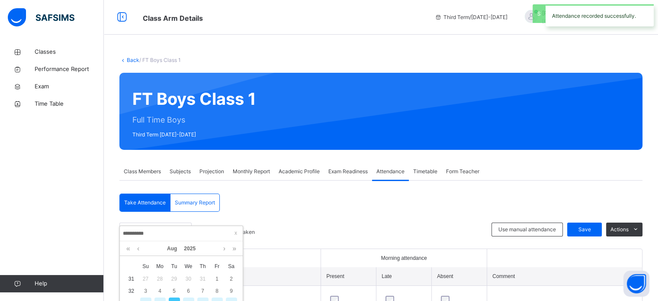
scroll to position [41, 0]
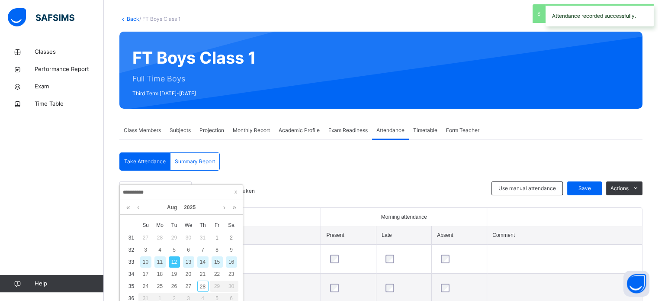
click at [190, 263] on div "13" at bounding box center [188, 261] width 11 height 11
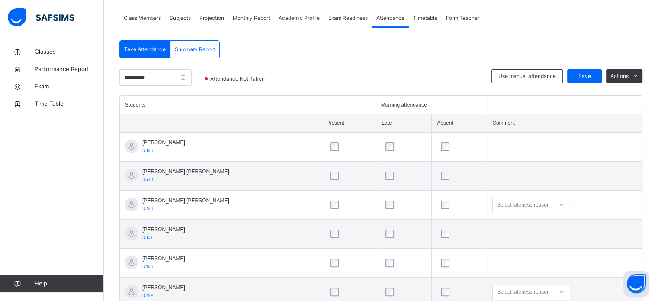
scroll to position [142, 0]
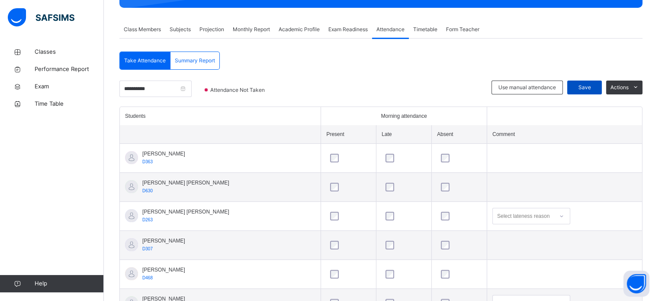
click at [589, 86] on span "Save" at bounding box center [585, 88] width 22 height 8
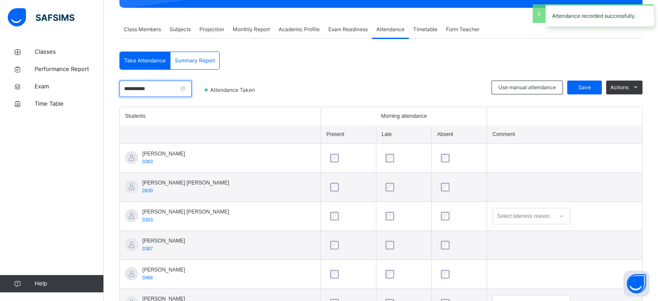
click at [189, 90] on input "**********" at bounding box center [155, 89] width 72 height 16
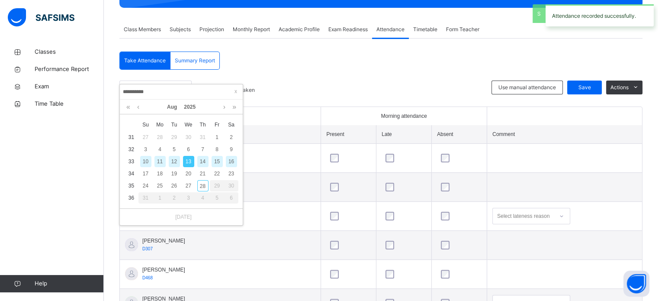
click at [203, 160] on div "14" at bounding box center [202, 161] width 11 height 11
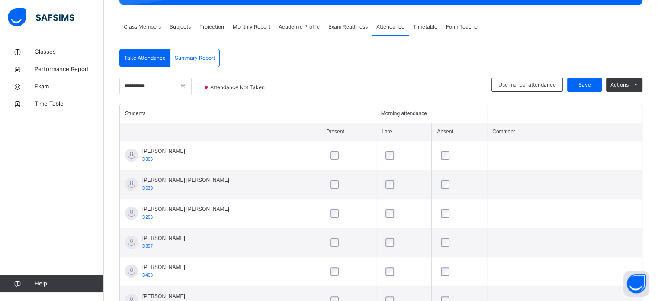
scroll to position [102, 0]
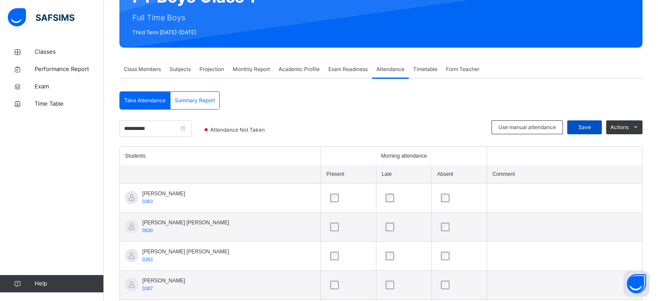
click at [575, 129] on div "Save" at bounding box center [585, 127] width 35 height 14
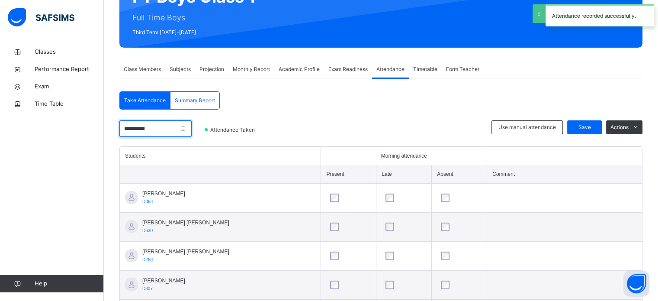
click at [177, 123] on input "**********" at bounding box center [155, 128] width 72 height 16
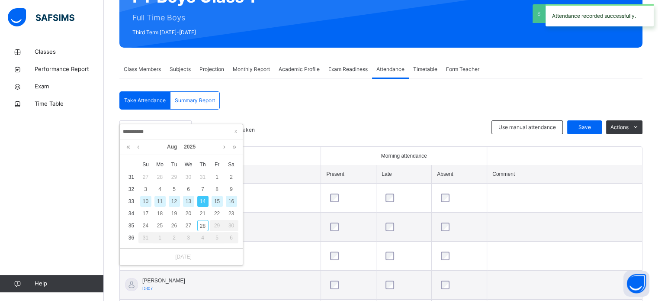
click at [214, 202] on div "15" at bounding box center [217, 201] width 11 height 11
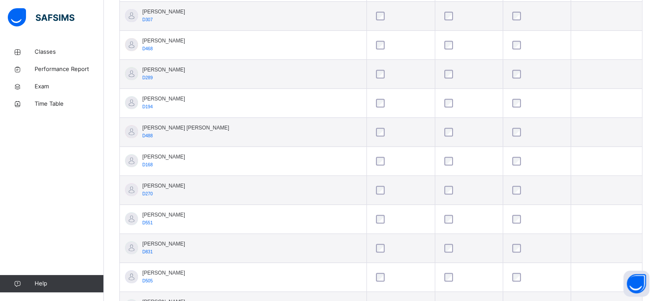
scroll to position [471, 0]
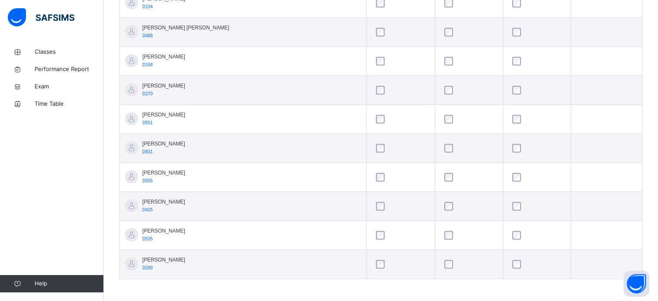
click at [441, 257] on div at bounding box center [469, 264] width 57 height 18
click at [435, 251] on td at bounding box center [469, 264] width 68 height 29
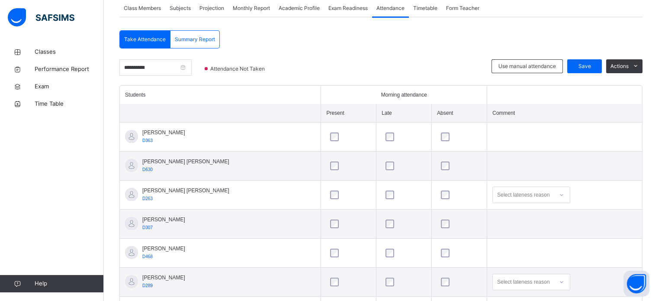
scroll to position [164, 0]
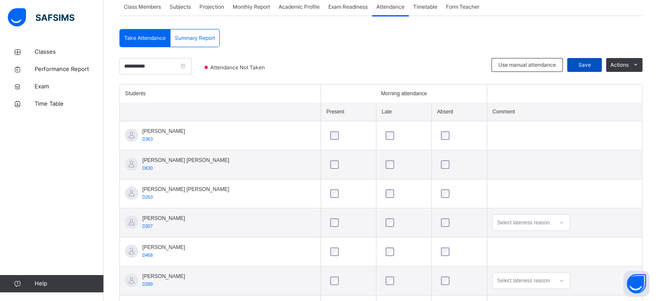
click at [587, 68] on span "Save" at bounding box center [585, 65] width 22 height 8
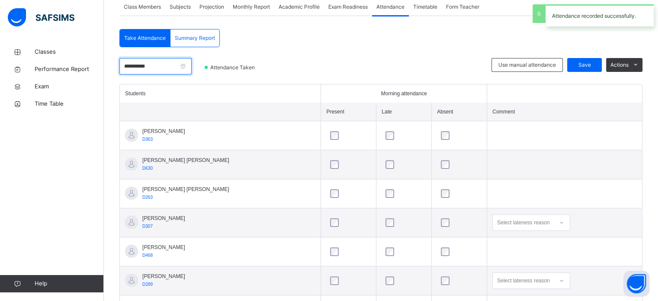
click at [181, 61] on input "**********" at bounding box center [155, 66] width 72 height 16
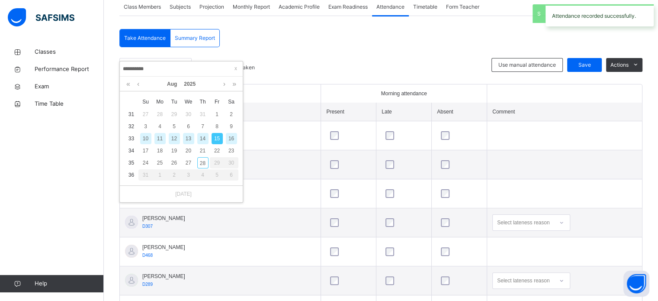
click at [235, 142] on div "16" at bounding box center [231, 138] width 11 height 11
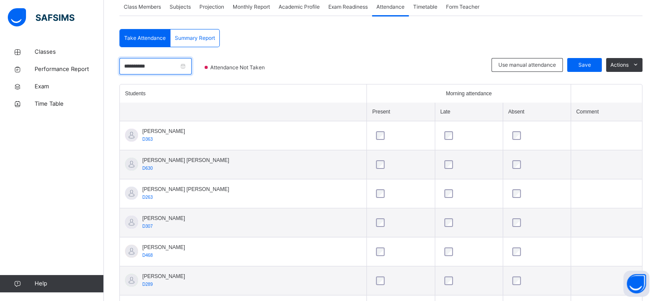
click at [158, 68] on input "**********" at bounding box center [155, 66] width 72 height 16
click at [425, 74] on div at bounding box center [384, 71] width 205 height 26
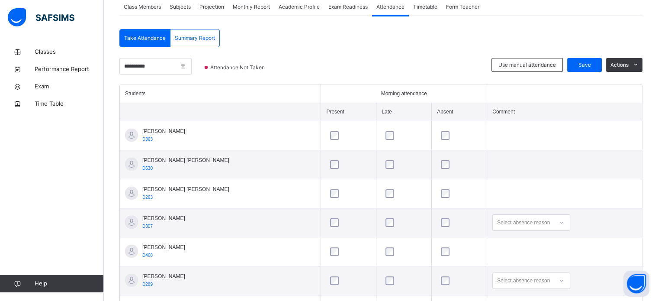
scroll to position [471, 0]
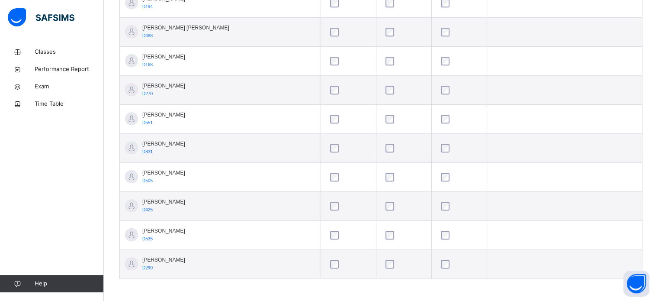
click at [435, 237] on tbody "Abdibaasit Hussein D363 Abdul Raheem Durani D630 Abdul Rahman Ashna D263 Abdurr…" at bounding box center [381, 47] width 522 height 464
click at [438, 263] on tbody "Abdibaasit Hussein D363 Abdul Raheem Durani D630 Abdul Rahman Ashna D263 Abdurr…" at bounding box center [381, 47] width 522 height 464
click at [437, 228] on div at bounding box center [459, 235] width 45 height 18
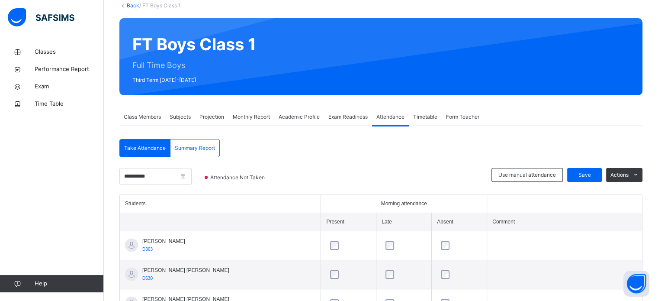
scroll to position [0, 0]
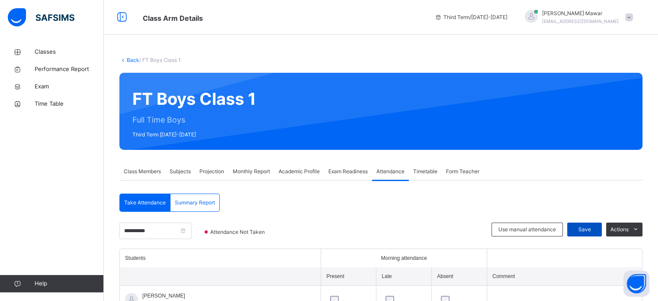
click at [596, 230] on span "Save" at bounding box center [585, 230] width 22 height 8
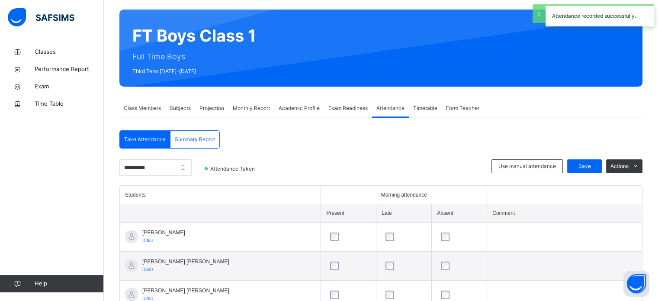
scroll to position [67, 0]
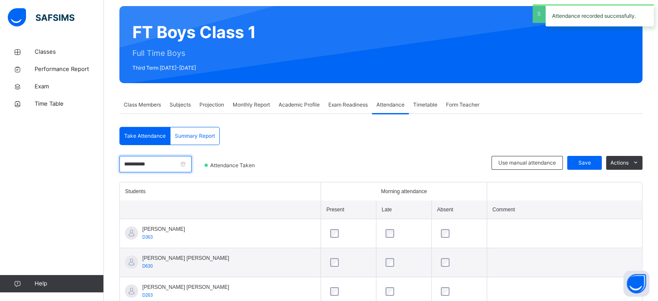
click at [173, 166] on input "**********" at bounding box center [155, 164] width 72 height 16
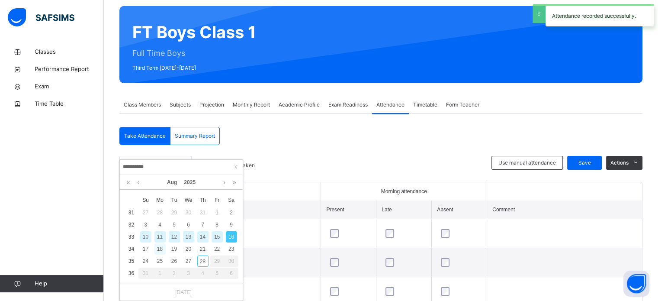
click at [159, 248] on div "18" at bounding box center [160, 248] width 11 height 11
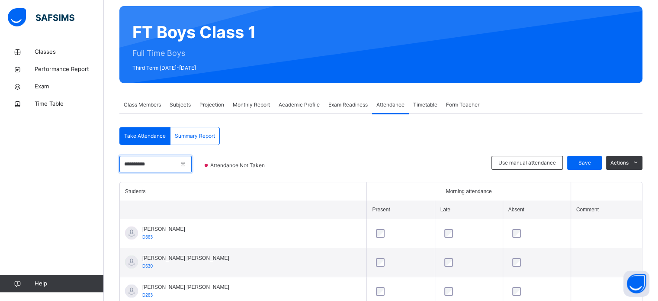
click at [188, 169] on input "**********" at bounding box center [155, 164] width 72 height 16
click at [323, 182] on th "Students" at bounding box center [243, 191] width 247 height 18
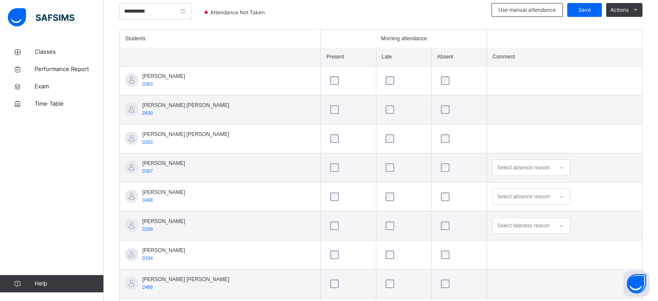
scroll to position [36, 0]
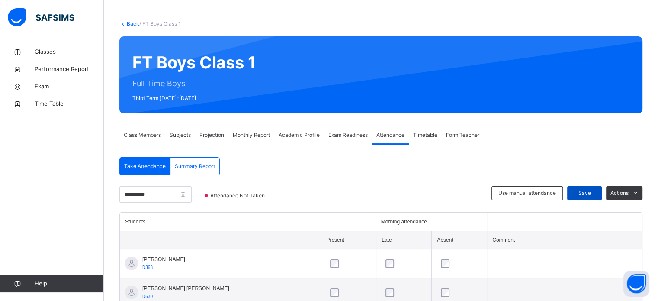
click at [578, 190] on div "Save" at bounding box center [585, 193] width 35 height 14
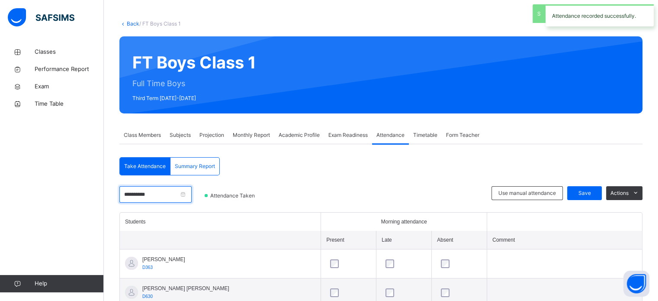
click at [192, 187] on input "**********" at bounding box center [155, 194] width 72 height 16
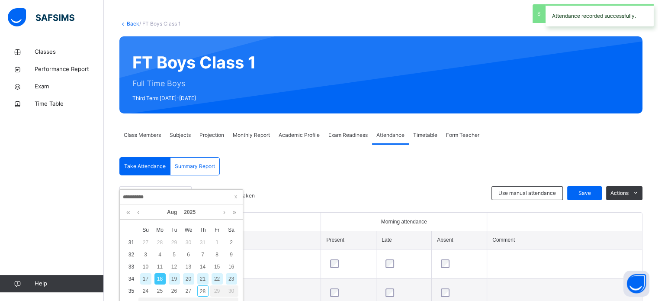
click at [176, 280] on div "19" at bounding box center [174, 278] width 11 height 11
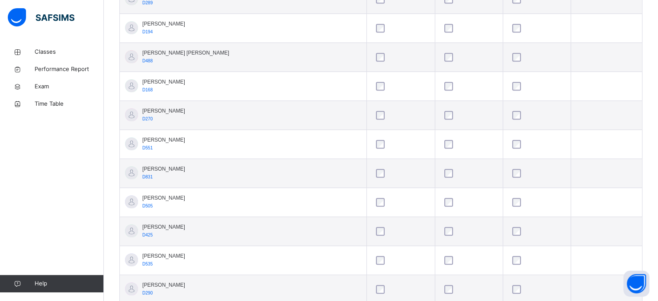
scroll to position [471, 0]
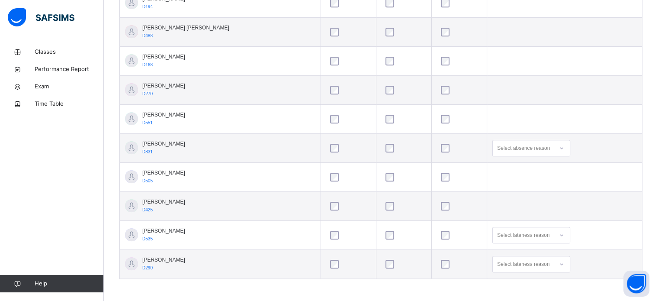
click at [439, 61] on div at bounding box center [459, 61] width 40 height 9
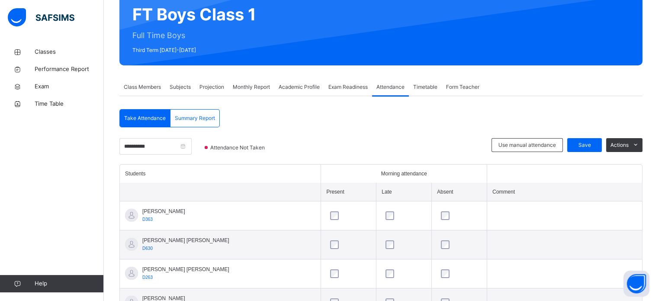
scroll to position [0, 0]
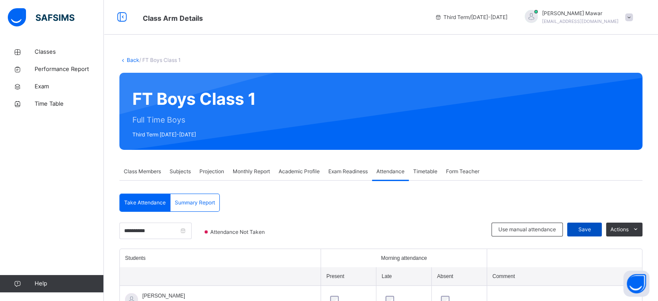
click at [588, 233] on span "Save" at bounding box center [585, 230] width 22 height 8
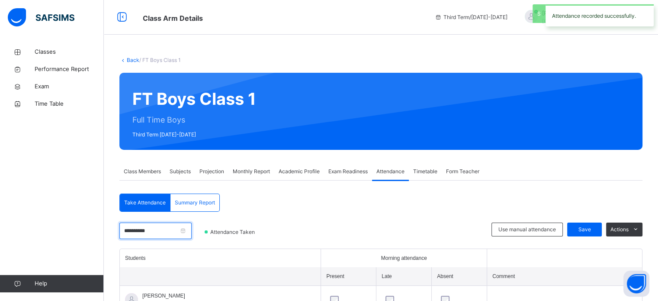
click at [174, 232] on input "**********" at bounding box center [155, 231] width 72 height 16
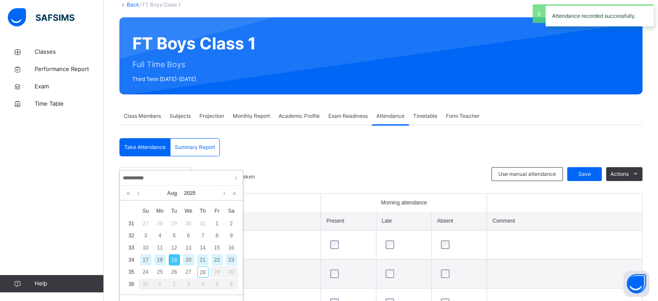
scroll to position [70, 0]
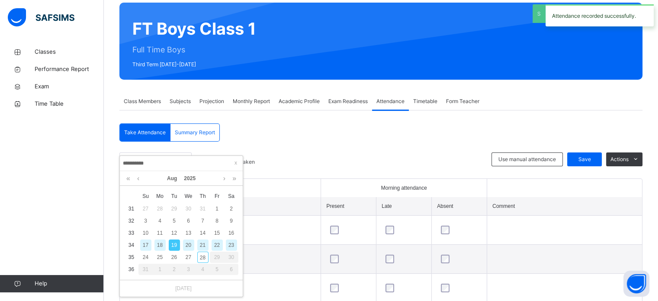
click at [187, 244] on div "20" at bounding box center [188, 244] width 11 height 11
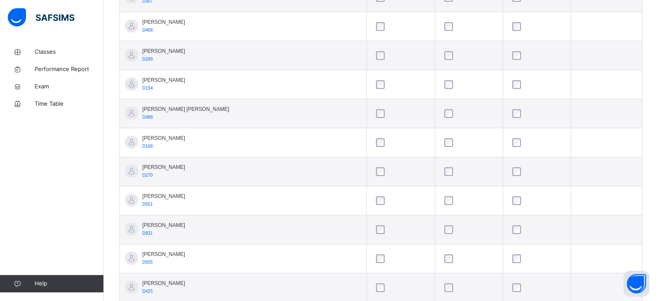
scroll to position [471, 0]
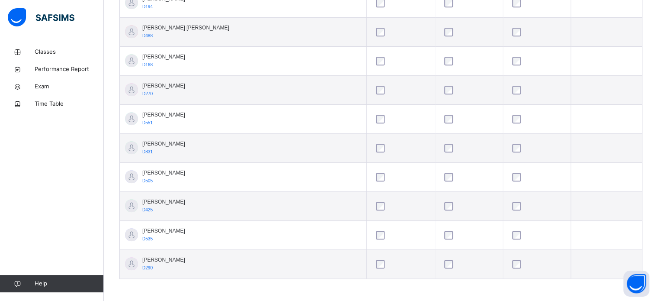
click at [439, 235] on tbody "Abdibaasit Hussein D363 Abdul Raheem Durani D630 Abdul Rahman Ashna D263 Abdurr…" at bounding box center [381, 47] width 522 height 464
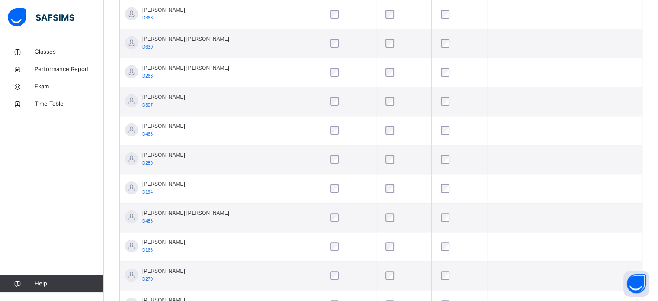
scroll to position [173, 0]
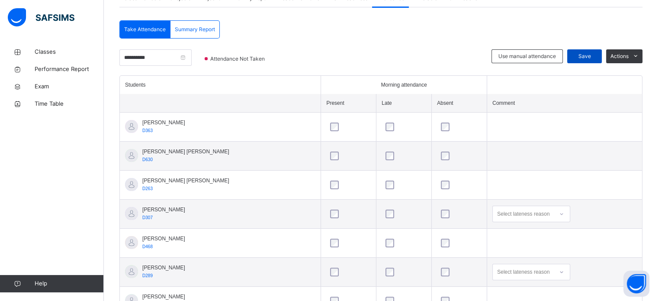
click at [596, 58] on span "Save" at bounding box center [585, 56] width 22 height 8
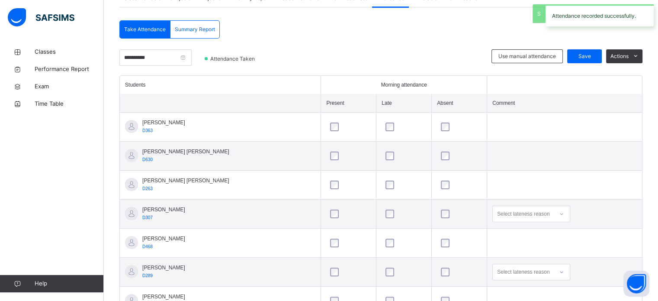
click at [192, 52] on div "**********" at bounding box center [155, 62] width 72 height 26
click at [192, 52] on input "**********" at bounding box center [155, 57] width 72 height 16
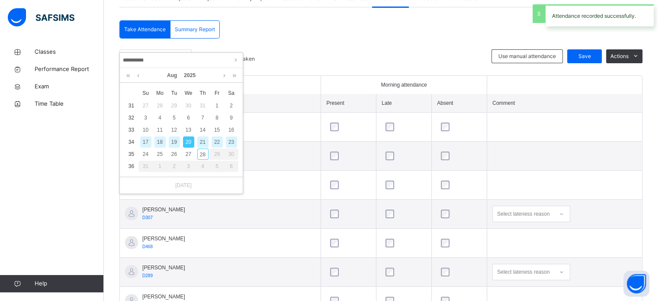
click at [198, 143] on div "21" at bounding box center [202, 141] width 11 height 11
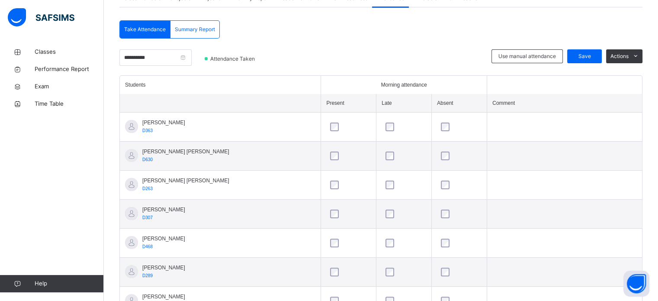
click at [168, 50] on input "**********" at bounding box center [155, 57] width 72 height 16
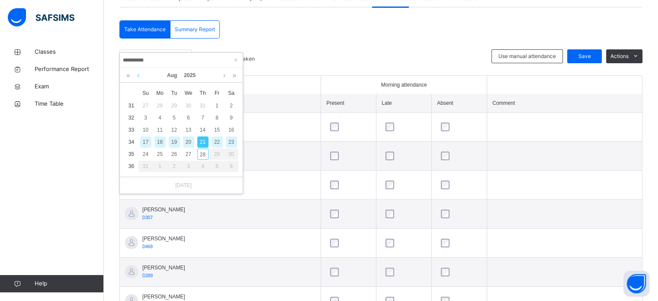
click at [136, 76] on link at bounding box center [138, 75] width 6 height 15
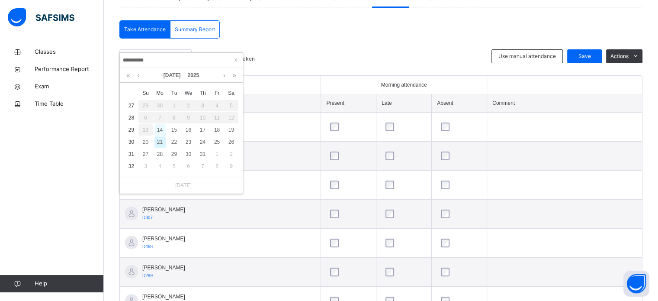
click at [159, 131] on div "14" at bounding box center [160, 129] width 11 height 11
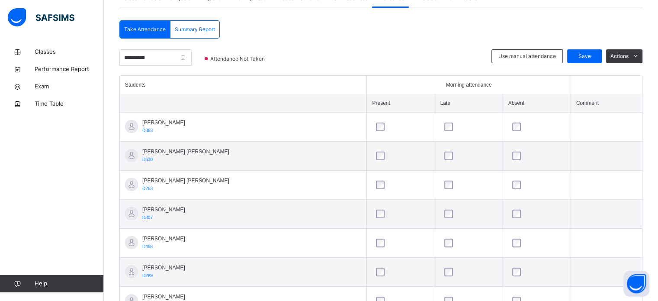
select select "*"
select select "****"
click at [205, 33] on div "Summary Report" at bounding box center [195, 29] width 49 height 17
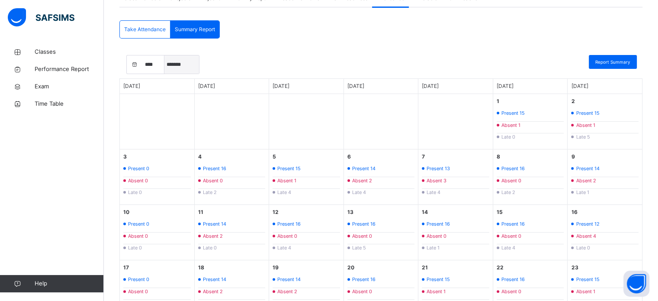
click at [176, 66] on select "***** ******* ******** ***** ***** *** **** **** ****** ********* ******* *****…" at bounding box center [181, 64] width 35 height 18
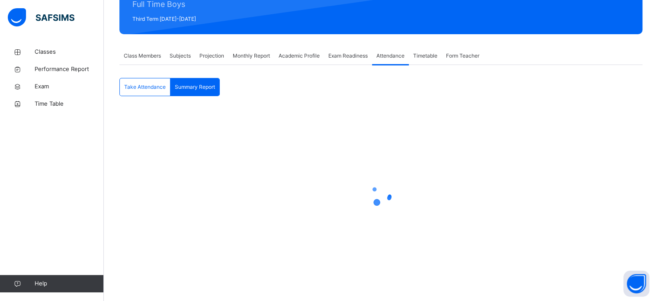
scroll to position [115, 0]
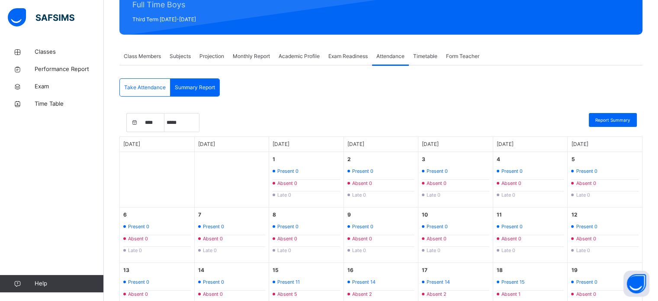
select select "*"
select select "****"
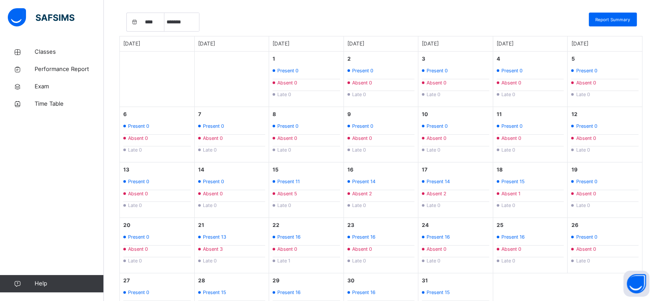
scroll to position [186, 0]
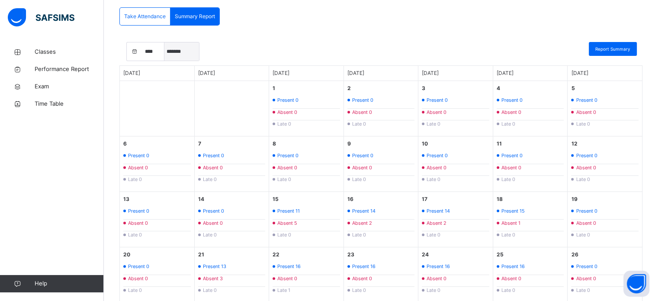
click at [184, 48] on select "***** ******* ******** ***** ***** *** **** **** ****** ********* ******* *****…" at bounding box center [181, 51] width 35 height 18
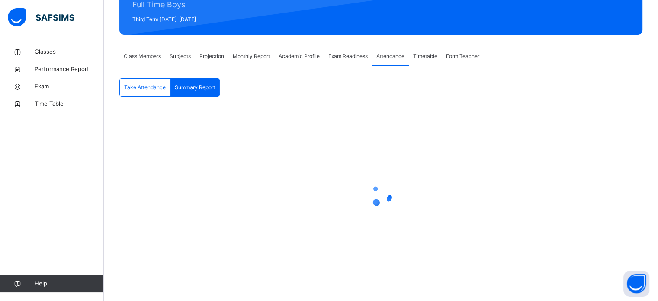
select select "****"
select select "*"
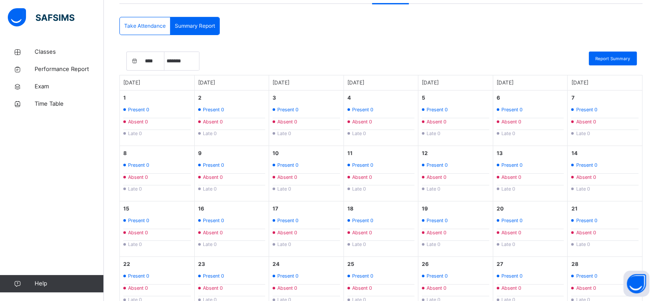
scroll to position [174, 0]
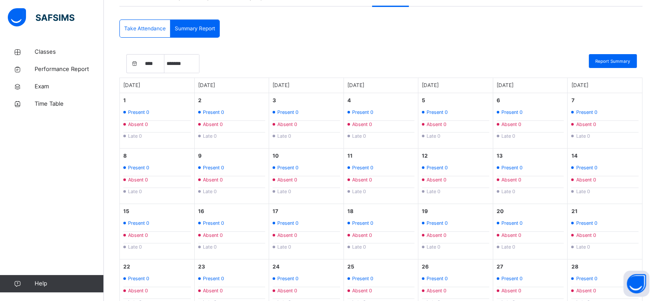
click at [139, 25] on span "Take Attendance" at bounding box center [145, 29] width 42 height 8
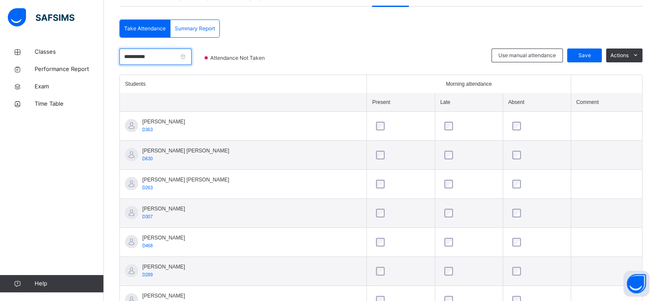
click at [168, 56] on input "**********" at bounding box center [155, 56] width 72 height 16
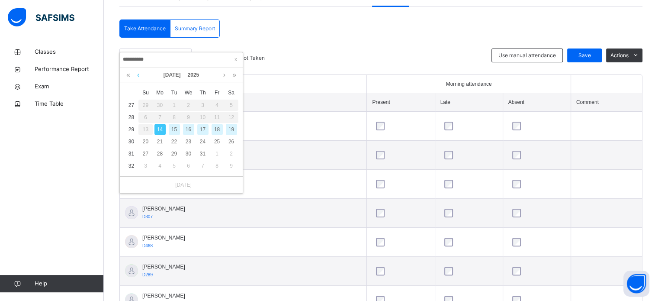
click at [135, 76] on link at bounding box center [138, 75] width 6 height 15
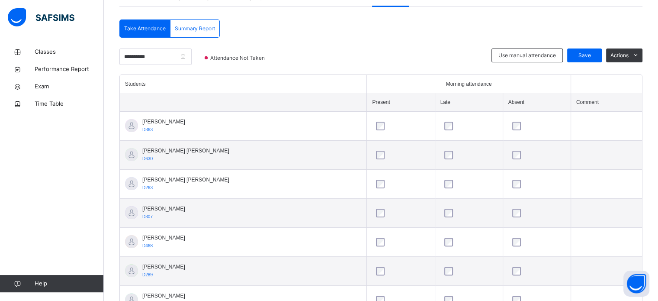
click at [245, 44] on div "**********" at bounding box center [380, 298] width 523 height 558
click at [191, 50] on input "**********" at bounding box center [155, 56] width 72 height 16
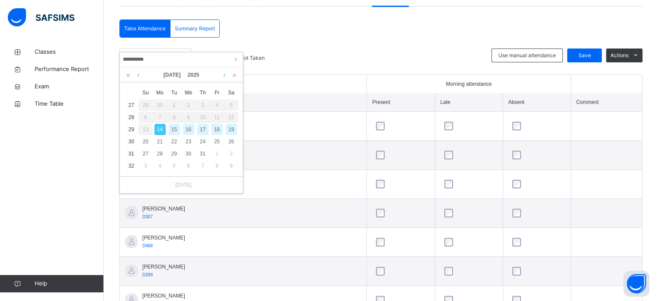
click at [226, 76] on link at bounding box center [224, 75] width 6 height 15
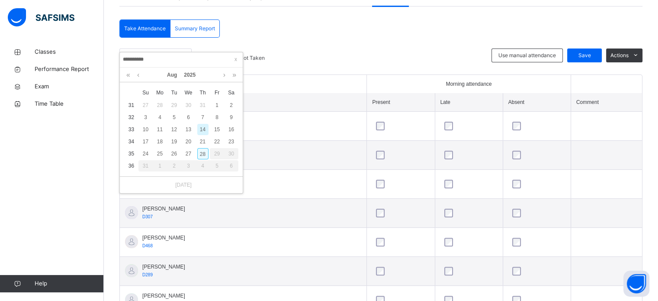
click at [203, 154] on div "28" at bounding box center [202, 153] width 11 height 11
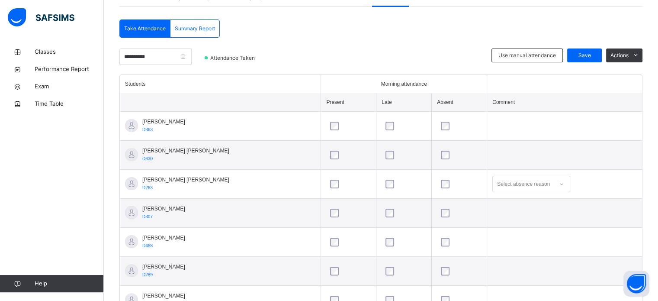
click at [255, 136] on td "Abdibaasit Hussein D363" at bounding box center [220, 126] width 201 height 29
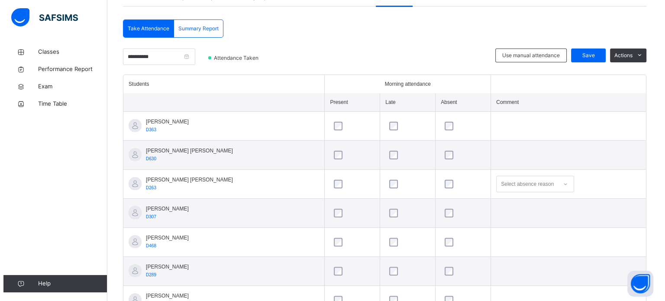
scroll to position [0, 0]
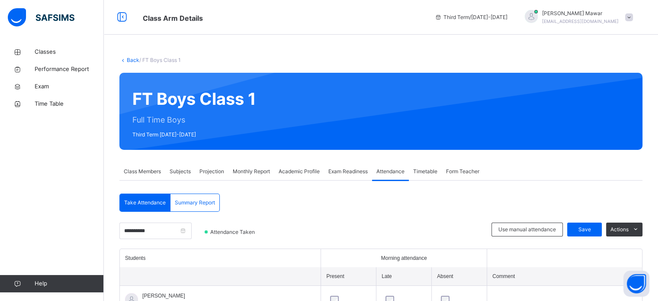
click at [217, 168] on span "Projection" at bounding box center [212, 172] width 25 height 8
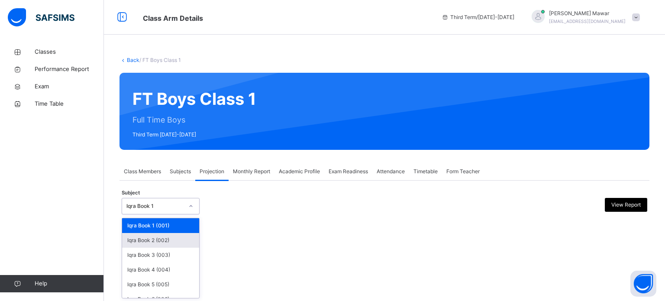
drag, startPoint x: 180, startPoint y: 210, endPoint x: 173, endPoint y: 245, distance: 35.8
click at [173, 214] on div "option Iqra Book 1 (001) focused, 1 of 8. 8 results available. Use Up and Down …" at bounding box center [161, 206] width 78 height 16
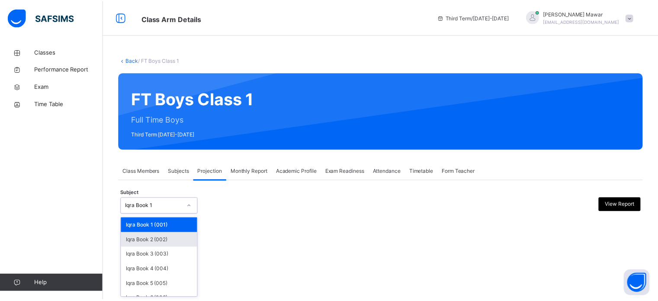
scroll to position [45, 0]
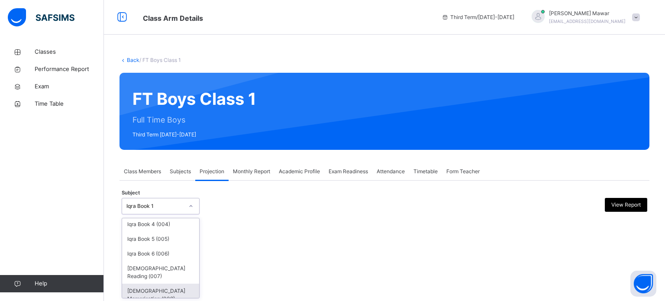
click at [152, 291] on div "[DEMOGRAPHIC_DATA] Memorisation (008)" at bounding box center [160, 295] width 77 height 23
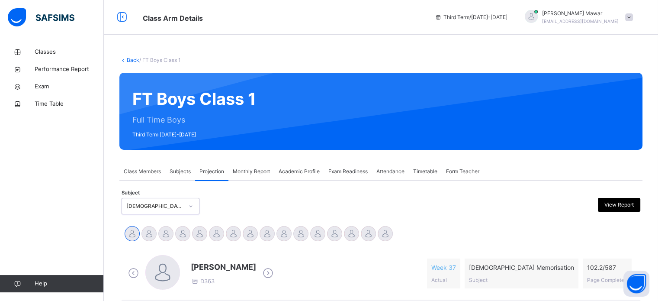
scroll to position [153, 0]
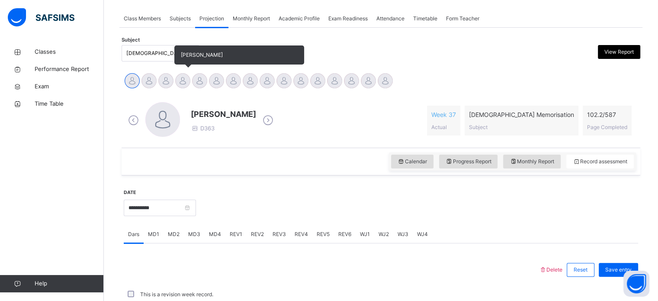
click at [184, 84] on div at bounding box center [182, 80] width 15 height 15
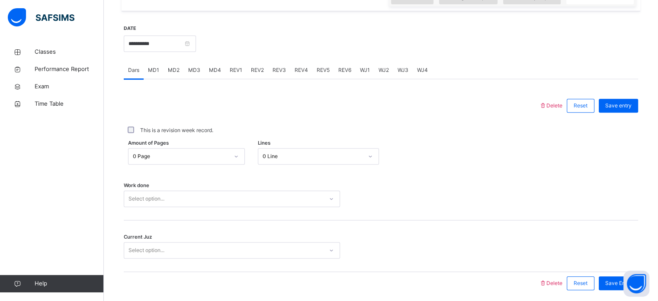
scroll to position [317, 0]
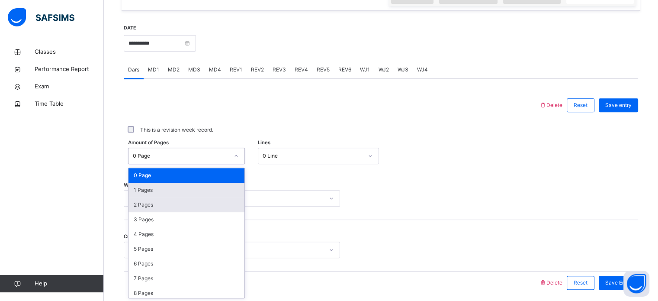
drag, startPoint x: 177, startPoint y: 158, endPoint x: 172, endPoint y: 200, distance: 42.7
click at [172, 164] on div "option 1 Pages focused, 2 of 588. 588 results available. Use Up and Down to cho…" at bounding box center [186, 156] width 117 height 16
click at [172, 200] on div "2 Pages" at bounding box center [187, 204] width 116 height 15
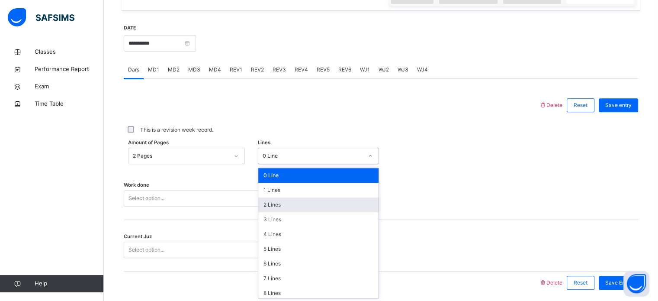
drag, startPoint x: 292, startPoint y: 155, endPoint x: 280, endPoint y: 210, distance: 55.5
click at [280, 164] on div "option 2 Lines focused, 3 of 16. 16 results available. Use Up and Down to choos…" at bounding box center [318, 156] width 121 height 16
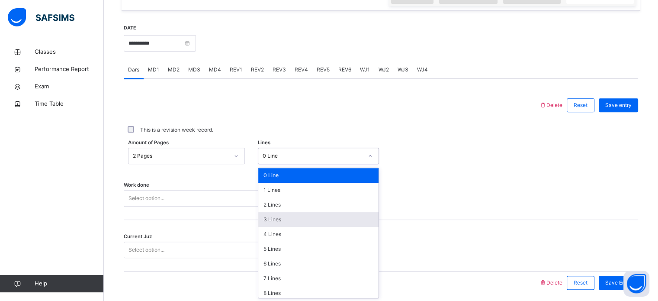
drag, startPoint x: 279, startPoint y: 217, endPoint x: 255, endPoint y: 197, distance: 31.6
click at [255, 197] on div "Delete Reset Save entry This is a revision week record. Amount of Pages 2 Pages…" at bounding box center [381, 194] width 515 height 200
click at [275, 224] on div "3 Lines" at bounding box center [318, 219] width 120 height 15
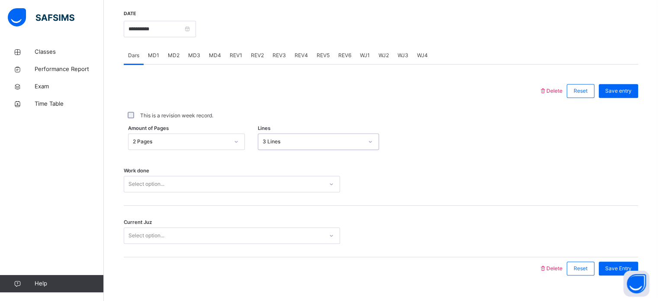
scroll to position [349, 0]
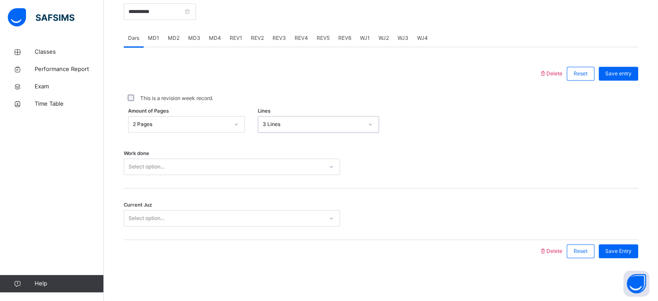
click at [245, 175] on div "Select option..." at bounding box center [232, 166] width 216 height 16
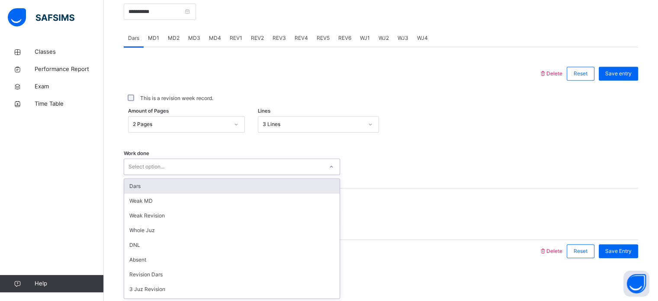
click at [244, 188] on div "Dars" at bounding box center [232, 186] width 216 height 15
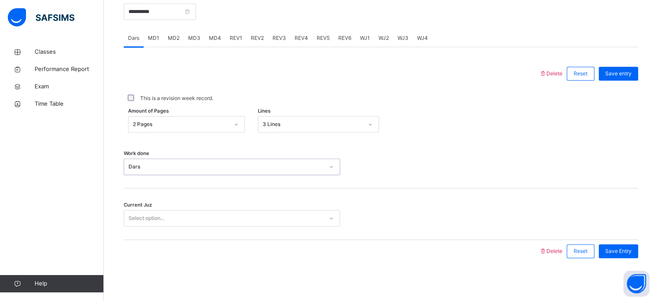
click at [235, 223] on div "Select option..." at bounding box center [223, 218] width 199 height 13
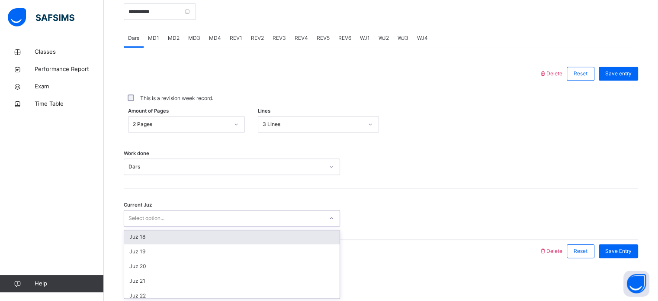
click at [217, 233] on div "Juz 18" at bounding box center [232, 236] width 216 height 15
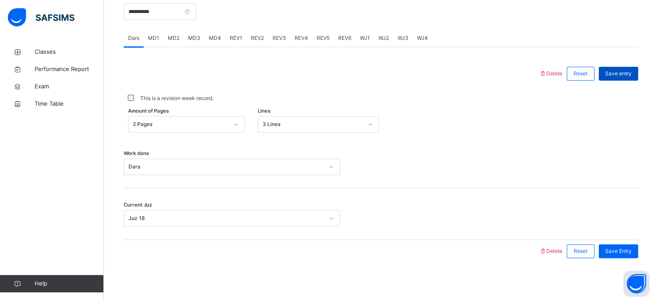
click at [609, 74] on div "Save entry" at bounding box center [618, 74] width 39 height 14
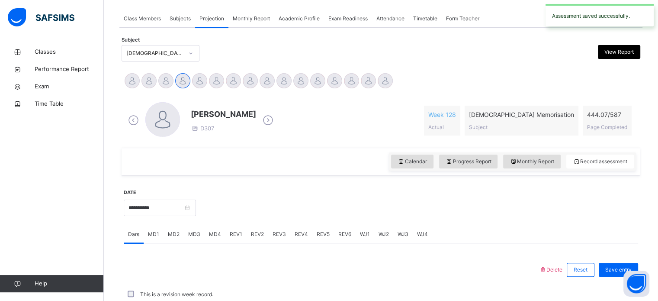
scroll to position [349, 0]
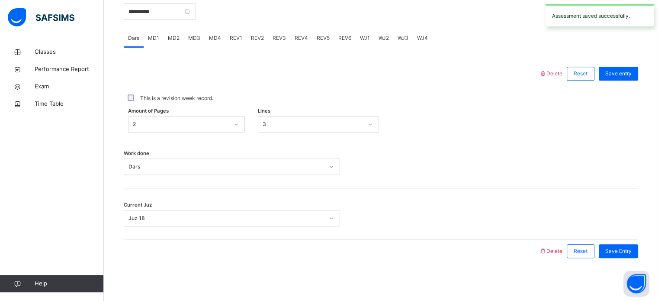
click at [194, 41] on span "MD3" at bounding box center [194, 38] width 12 height 8
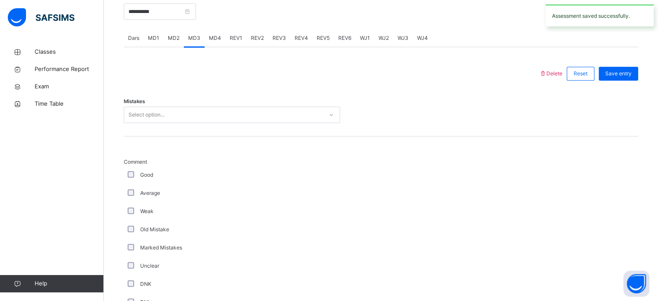
click at [183, 109] on div "Select option..." at bounding box center [223, 114] width 199 height 13
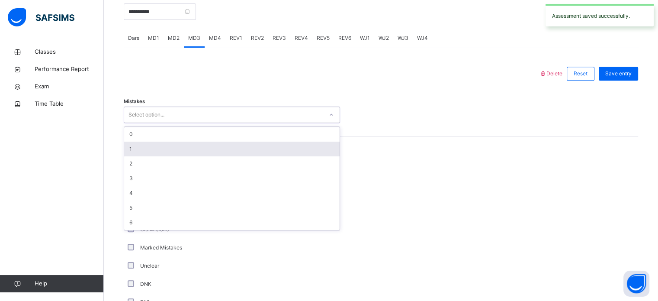
click at [175, 147] on div "1" at bounding box center [232, 149] width 216 height 15
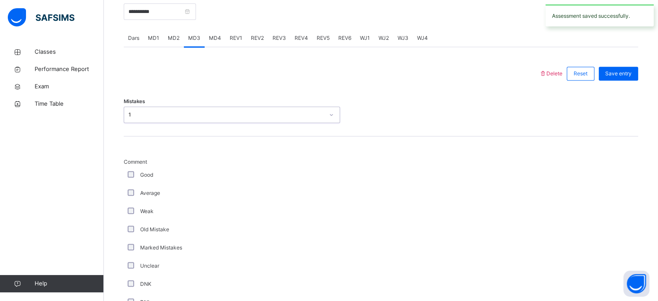
click at [175, 147] on div "Comment Good Average Weak Old Mistake Marked Mistakes Unclear DNK DNL DNR DNF M…" at bounding box center [381, 275] width 515 height 279
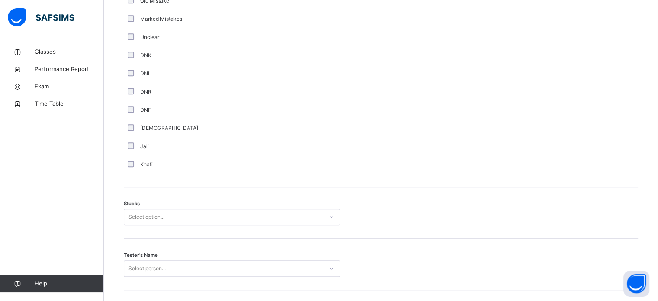
click at [163, 224] on div "Select option..." at bounding box center [232, 217] width 216 height 16
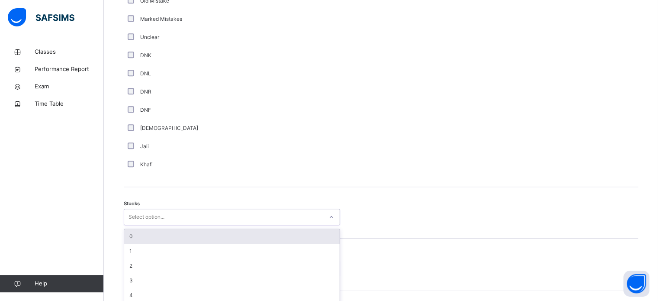
scroll to position [597, 0]
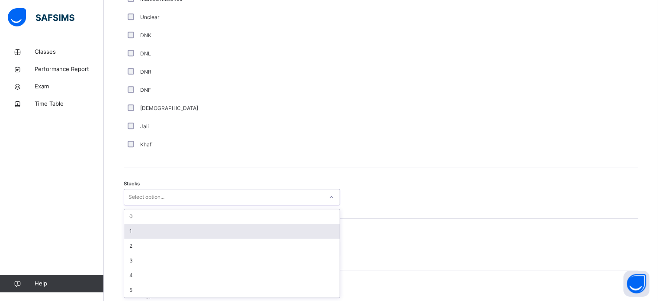
click at [163, 227] on div "1" at bounding box center [232, 231] width 216 height 15
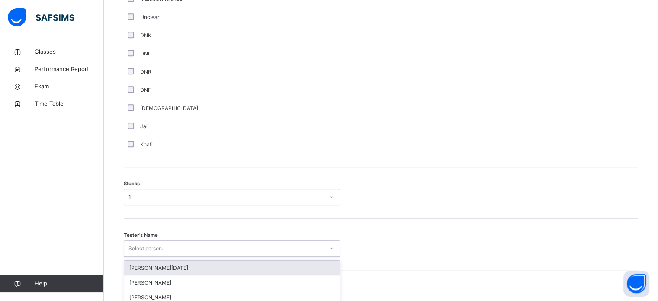
drag, startPoint x: 163, startPoint y: 240, endPoint x: 163, endPoint y: 235, distance: 5.2
click at [163, 240] on div "option Abdullah Raja focused, 1 of 88. 88 results available. Use Up and Down to…" at bounding box center [232, 248] width 216 height 16
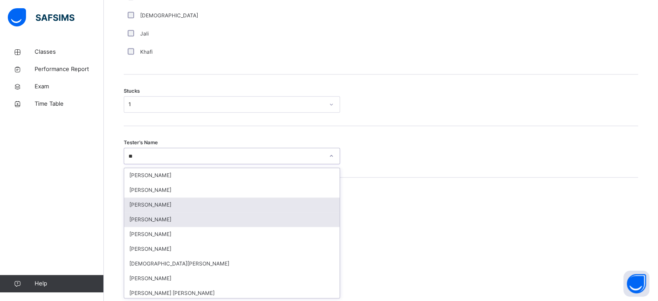
type input "***"
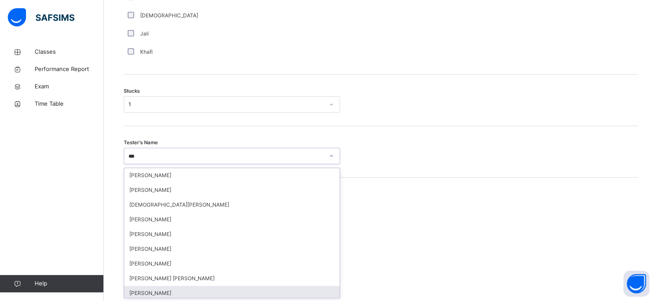
click at [187, 295] on div "[PERSON_NAME]" at bounding box center [232, 293] width 216 height 15
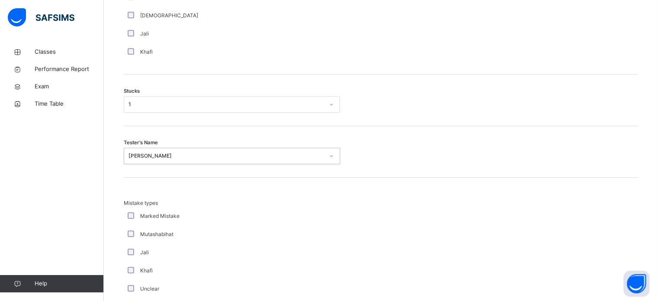
scroll to position [849, 0]
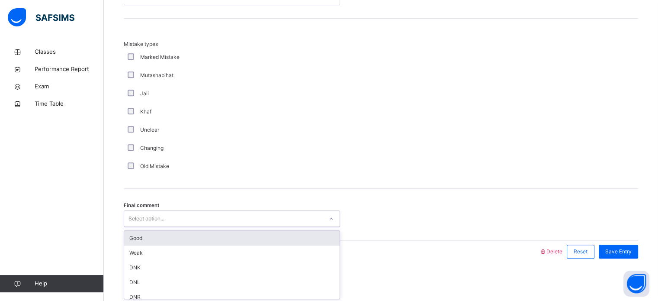
click at [211, 214] on div "Select option..." at bounding box center [223, 218] width 199 height 13
click at [221, 242] on div "Good" at bounding box center [232, 238] width 216 height 15
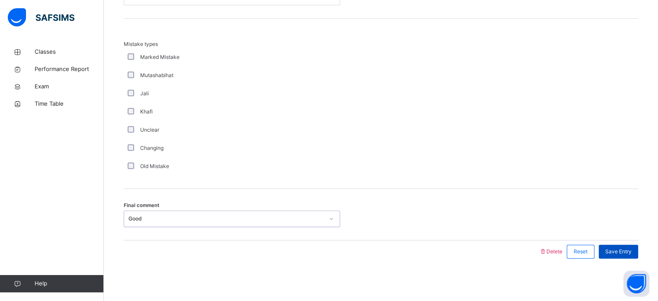
click at [613, 255] on div "Save Entry" at bounding box center [618, 252] width 39 height 14
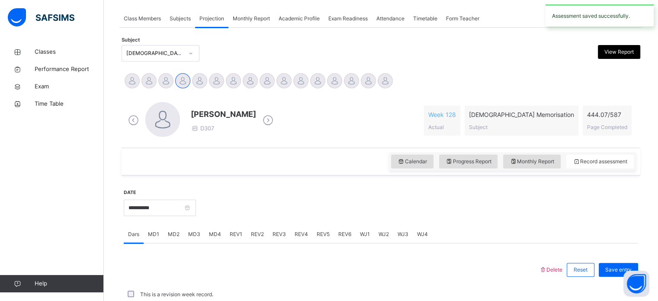
scroll to position [349, 0]
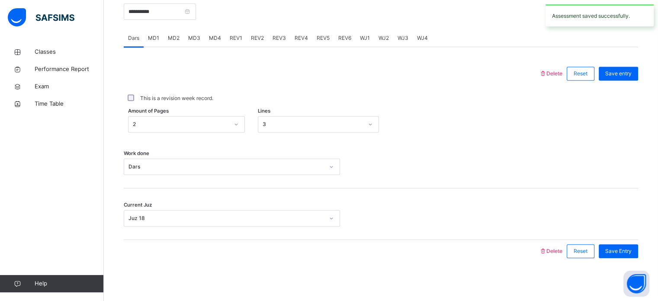
click at [217, 40] on span "MD4" at bounding box center [215, 38] width 12 height 8
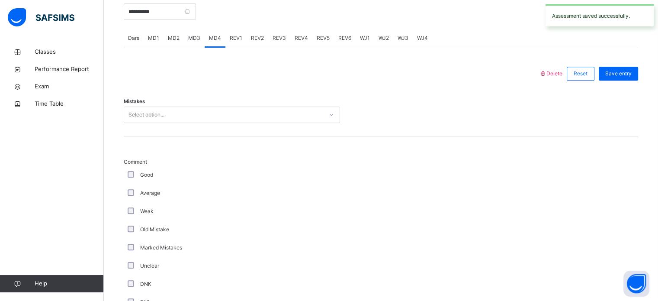
scroll to position [849, 0]
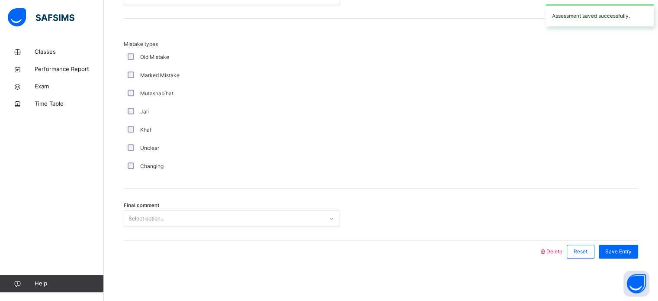
click at [199, 214] on div "Select option..." at bounding box center [223, 218] width 199 height 13
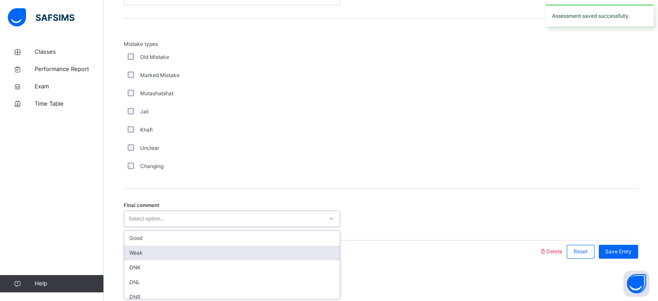
drag, startPoint x: 184, startPoint y: 258, endPoint x: 184, endPoint y: 248, distance: 10.0
click at [184, 248] on div "Good Weak DNK DNL DNR DNF" at bounding box center [232, 265] width 216 height 68
click at [184, 248] on div "Weak" at bounding box center [232, 252] width 216 height 15
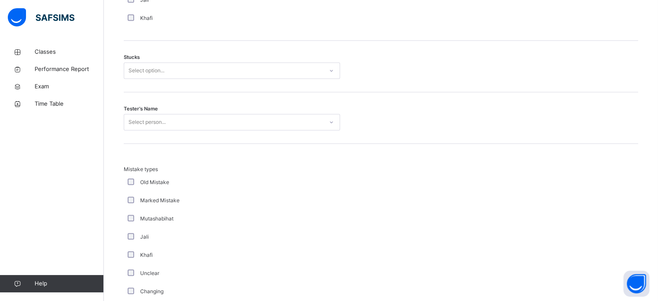
scroll to position [722, 0]
click at [239, 126] on div "Select person..." at bounding box center [223, 123] width 199 height 13
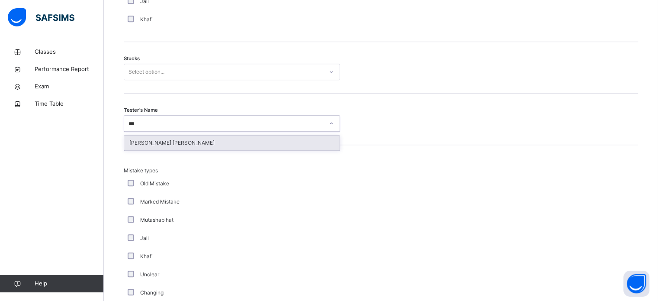
type input "****"
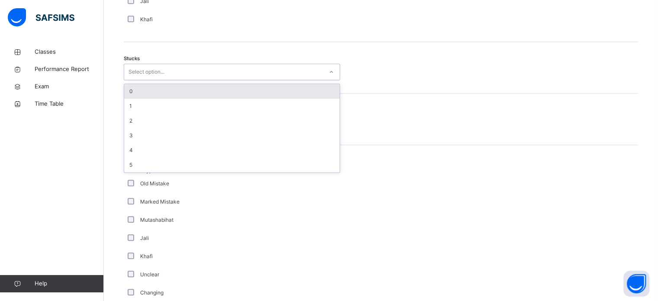
click at [197, 74] on div "Select option..." at bounding box center [223, 71] width 199 height 13
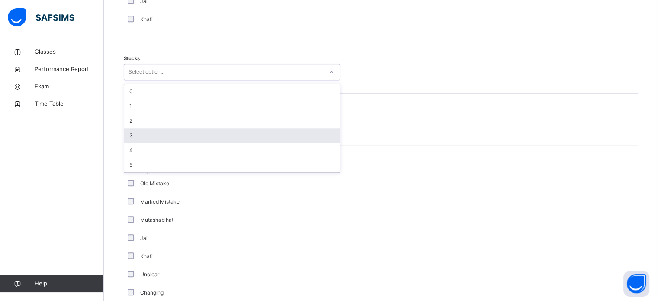
click at [183, 129] on div "3" at bounding box center [232, 135] width 216 height 15
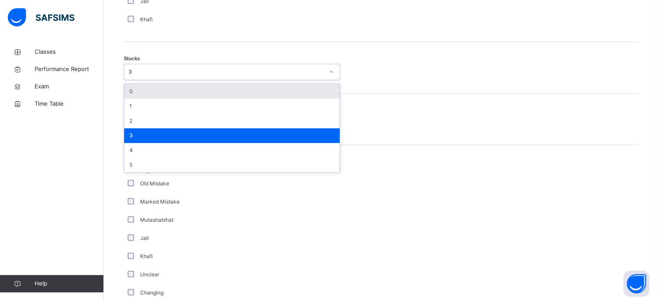
click at [212, 75] on div "3" at bounding box center [223, 71] width 199 height 13
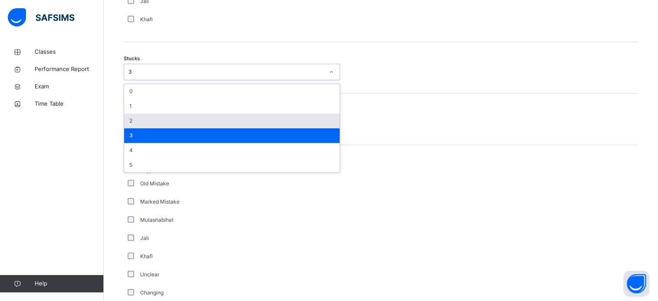
click at [199, 123] on div "2" at bounding box center [232, 120] width 216 height 15
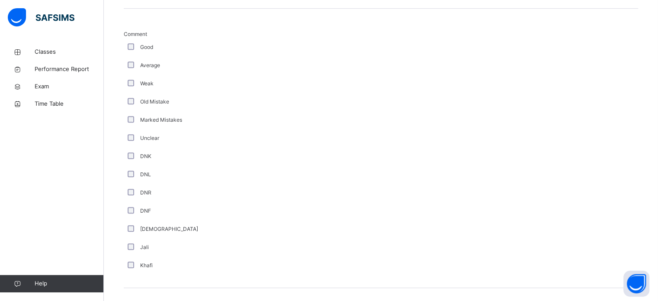
scroll to position [463, 0]
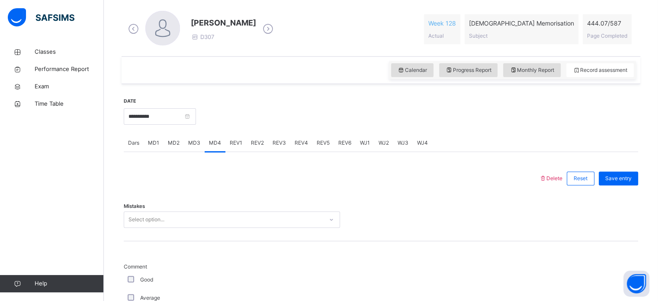
click at [167, 217] on div "Select option..." at bounding box center [232, 219] width 216 height 16
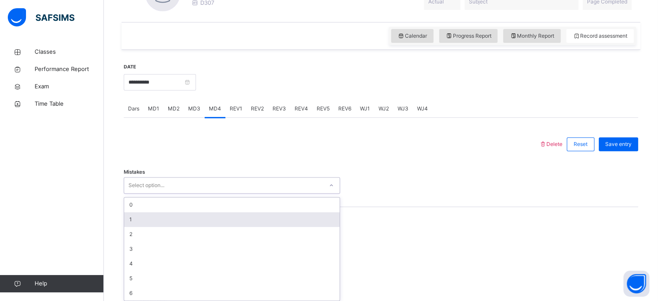
scroll to position [281, 0]
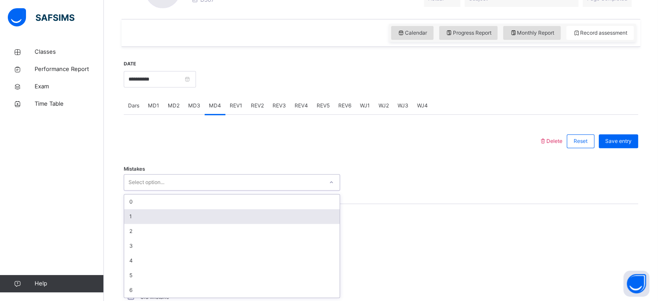
click at [167, 217] on div "1" at bounding box center [232, 216] width 216 height 15
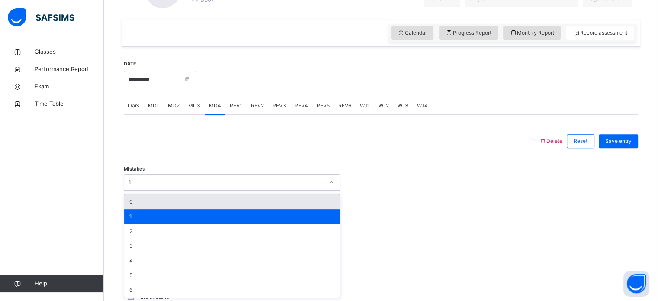
click at [201, 180] on div "1" at bounding box center [227, 182] width 196 height 8
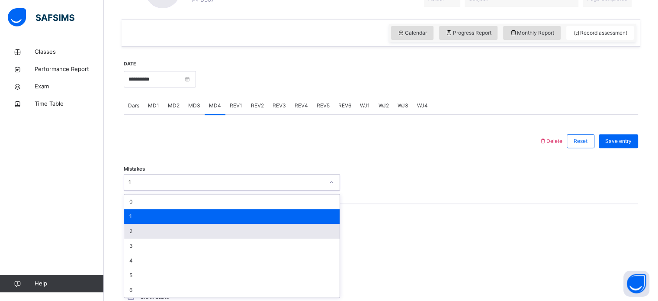
click at [172, 232] on div "2" at bounding box center [232, 231] width 216 height 15
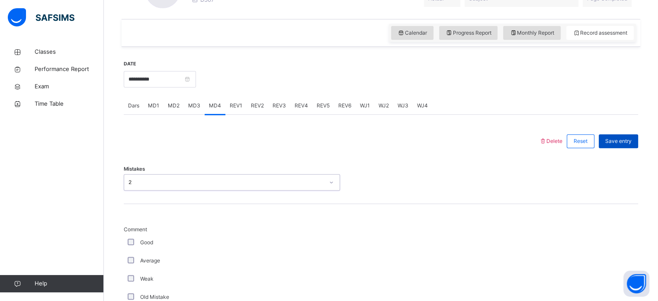
click at [619, 147] on div "Save entry" at bounding box center [618, 141] width 39 height 14
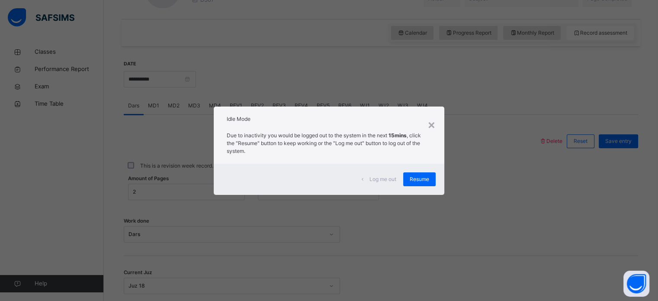
drag, startPoint x: 442, startPoint y: 183, endPoint x: 438, endPoint y: 184, distance: 4.4
click at [441, 187] on div "Log me out Resume" at bounding box center [329, 179] width 230 height 31
click at [438, 183] on div "Log me out Resume" at bounding box center [329, 179] width 230 height 31
click at [422, 185] on div "Resume" at bounding box center [419, 179] width 32 height 14
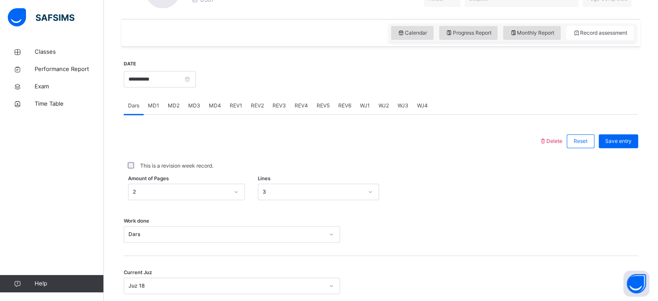
click at [421, 185] on div "Amount of Pages 2 Lines 3" at bounding box center [381, 192] width 515 height 16
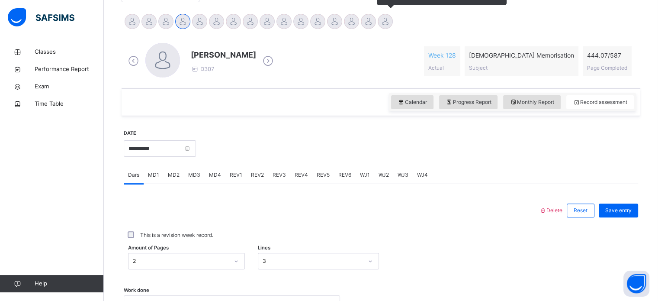
click at [381, 22] on div at bounding box center [385, 21] width 15 height 15
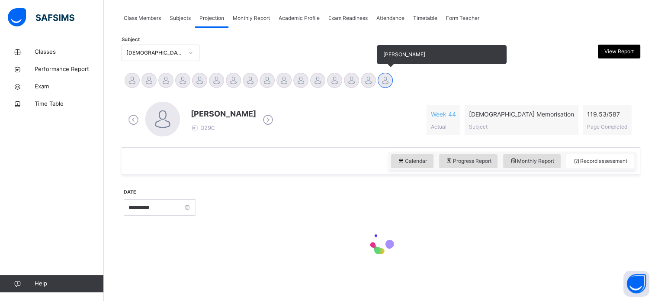
scroll to position [153, 0]
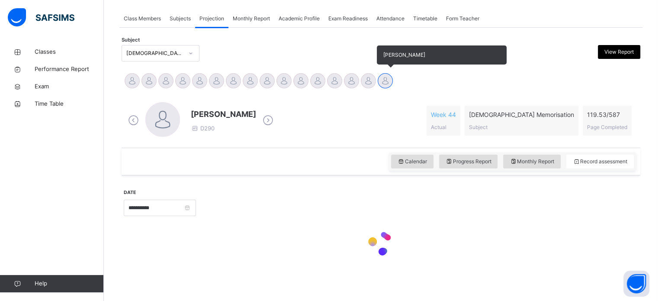
click at [381, 22] on span "Attendance" at bounding box center [391, 19] width 28 height 8
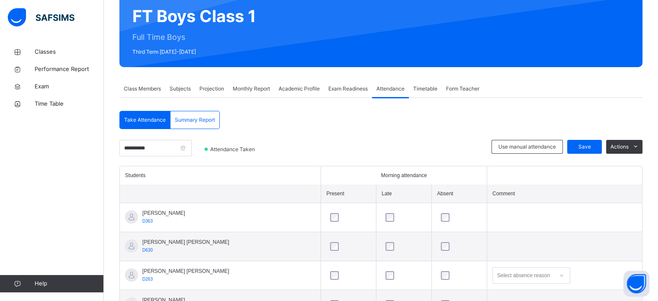
scroll to position [84, 0]
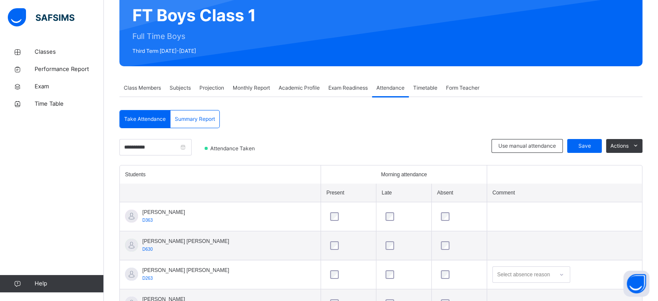
click at [458, 90] on span "Form Teacher" at bounding box center [462, 88] width 33 height 8
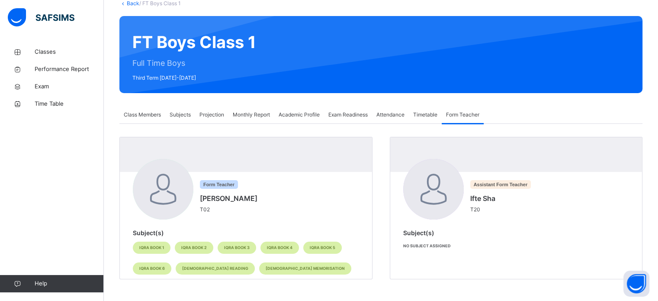
scroll to position [56, 0]
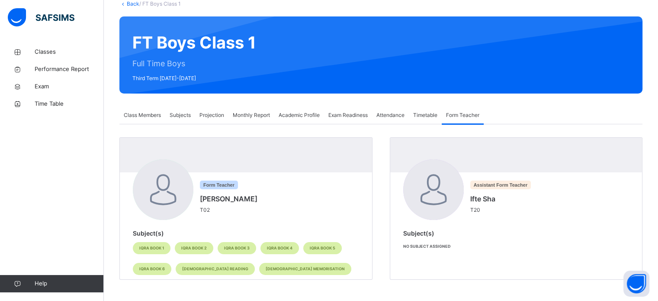
drag, startPoint x: 218, startPoint y: 112, endPoint x: 95, endPoint y: 294, distance: 219.5
click at [217, 112] on span "Projection" at bounding box center [212, 115] width 25 height 8
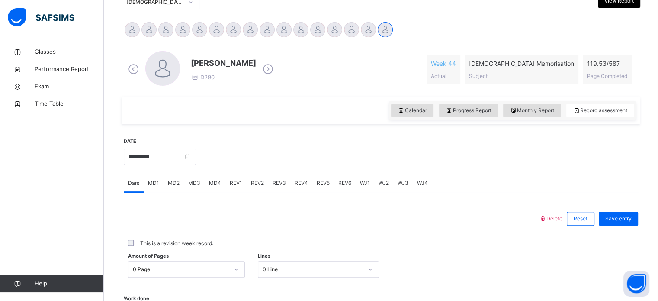
scroll to position [291, 0]
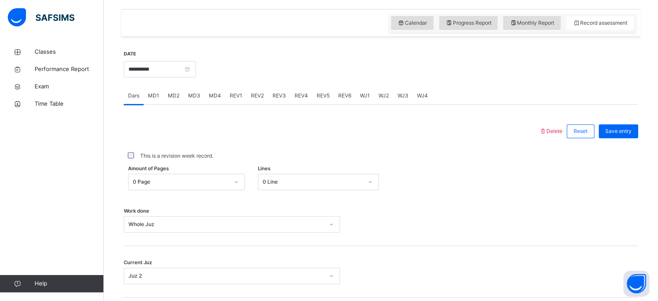
drag, startPoint x: 348, startPoint y: 99, endPoint x: 347, endPoint y: 106, distance: 7.4
click at [347, 106] on div "Dars MD1 MD2 MD3 MD4 REV1 REV2 REV3 REV4 REV5 REV6 WJ1 WJ2 WJ3 WJ4 Dars More Op…" at bounding box center [381, 203] width 515 height 233
click at [374, 101] on div "WJ2" at bounding box center [383, 95] width 19 height 17
click at [152, 167] on div "Select option..." at bounding box center [232, 172] width 216 height 16
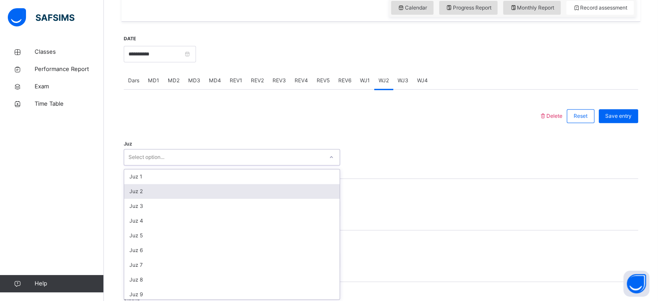
scroll to position [308, 0]
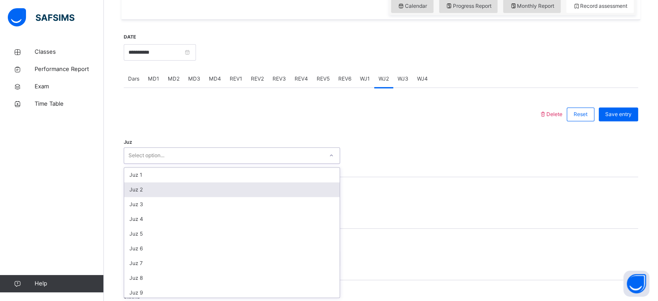
click at [159, 192] on div "Juz 2" at bounding box center [232, 189] width 216 height 15
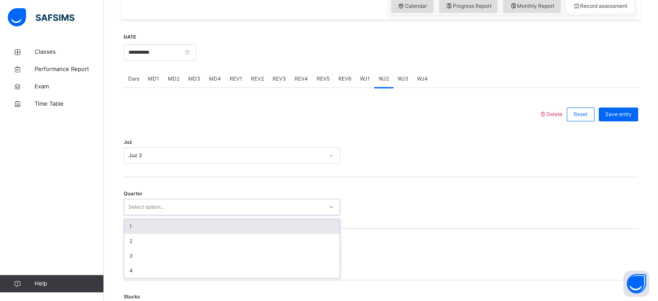
click at [140, 201] on div "Select option..." at bounding box center [147, 207] width 36 height 16
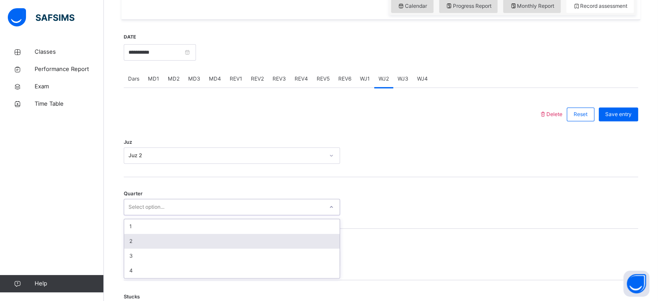
click at [133, 245] on div "2" at bounding box center [232, 241] width 216 height 15
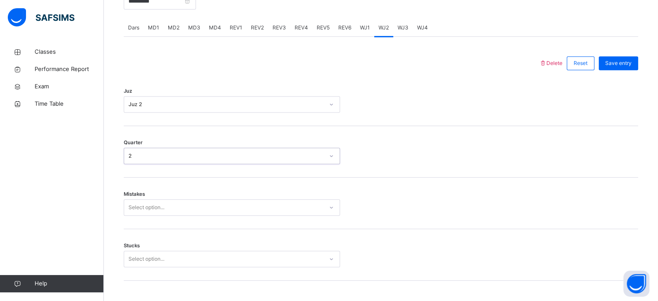
click at [139, 216] on div "Select option..." at bounding box center [232, 207] width 216 height 16
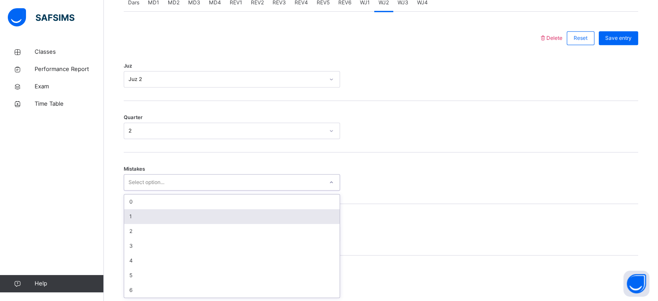
click at [140, 219] on div "1" at bounding box center [232, 216] width 216 height 15
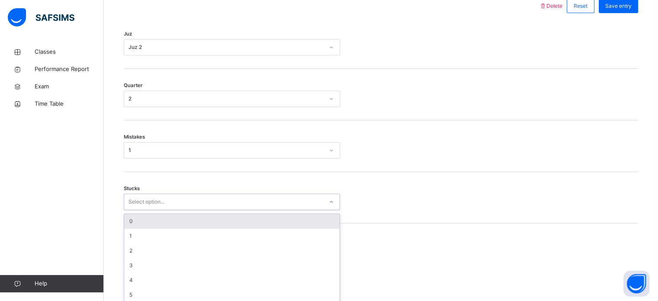
click at [138, 210] on div "option 0 focused, 1 of 6. 6 results available. Use Up and Down to choose option…" at bounding box center [232, 201] width 216 height 16
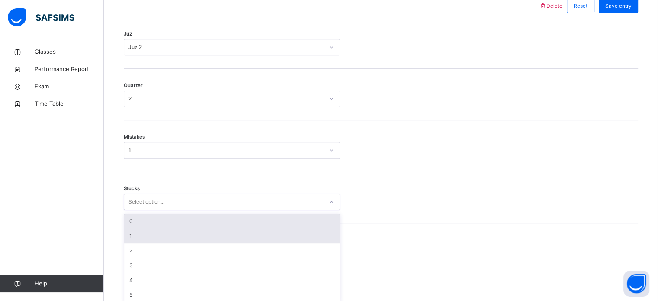
scroll to position [421, 0]
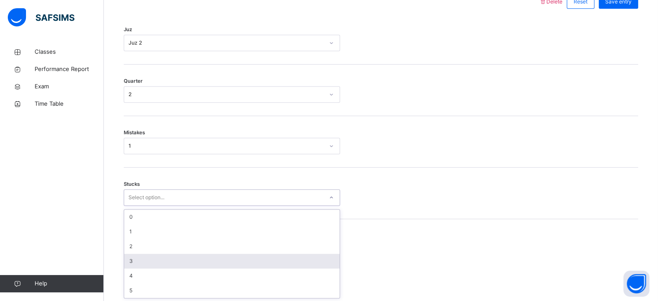
click at [162, 264] on div "3" at bounding box center [232, 261] width 216 height 15
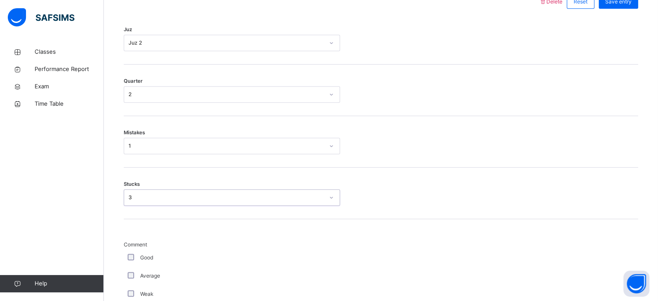
click at [146, 254] on label "Good" at bounding box center [146, 258] width 13 height 8
click at [131, 289] on div "Weak" at bounding box center [232, 294] width 216 height 18
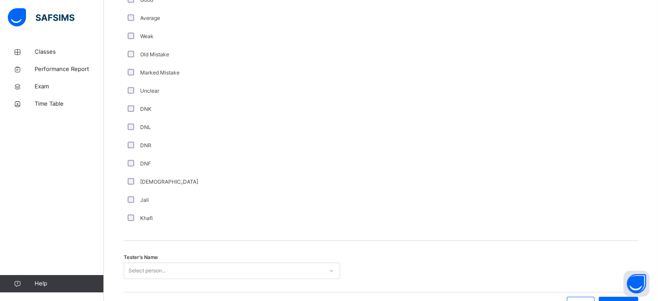
scroll to position [680, 0]
click at [161, 258] on div "Tester's Name Select person..." at bounding box center [381, 265] width 515 height 52
click at [152, 271] on div "Select person..." at bounding box center [232, 268] width 216 height 16
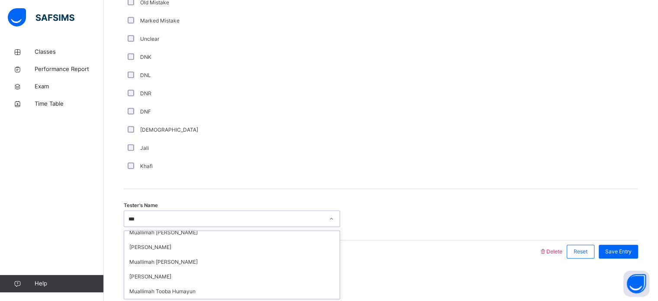
scroll to position [0, 0]
type input "*"
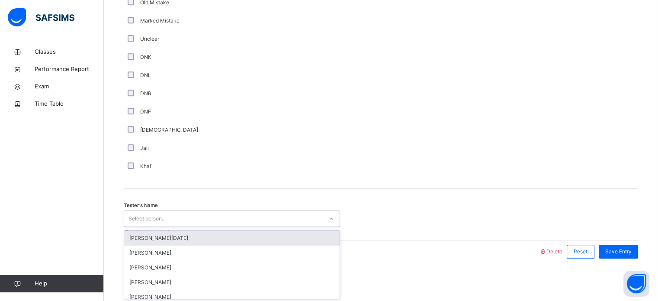
click at [289, 239] on div "[PERSON_NAME][DATE]" at bounding box center [232, 238] width 216 height 15
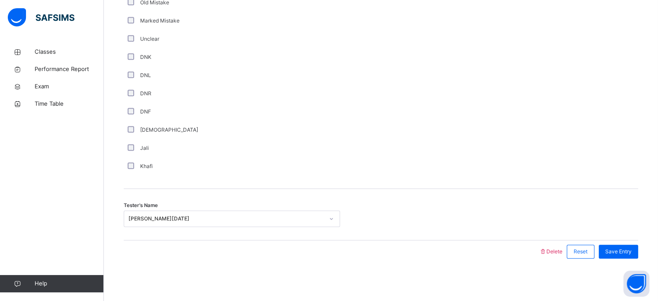
click at [638, 255] on div "Save Entry" at bounding box center [618, 252] width 39 height 14
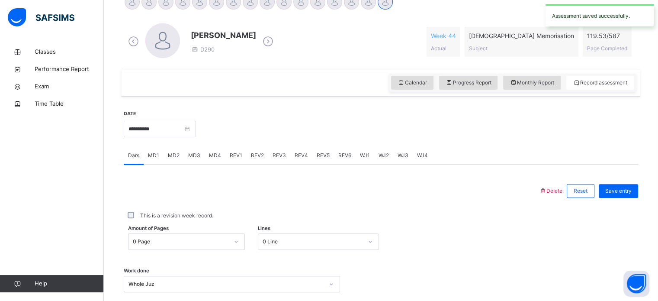
scroll to position [326, 0]
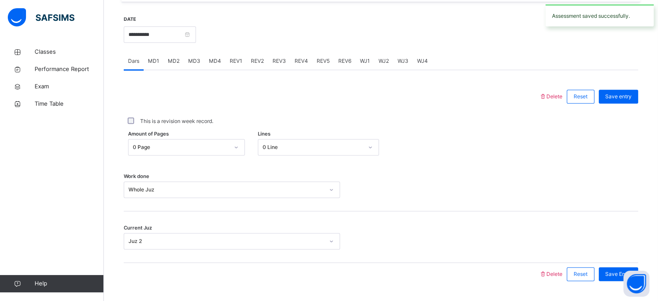
click at [638, 255] on div "Current Juz Juz 2" at bounding box center [381, 237] width 515 height 52
click at [413, 53] on div "WJ4" at bounding box center [422, 60] width 19 height 17
click at [398, 57] on span "WJ3" at bounding box center [403, 61] width 11 height 8
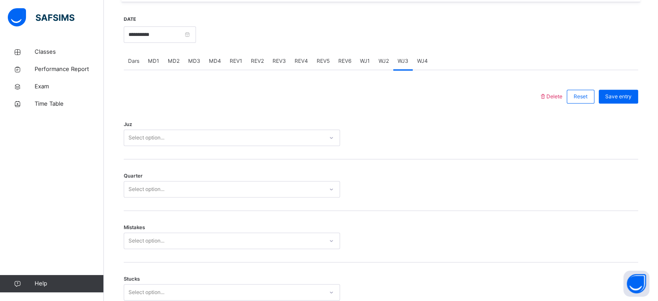
drag, startPoint x: 158, startPoint y: 137, endPoint x: 155, endPoint y: 144, distance: 7.9
click at [156, 142] on div "Select option..." at bounding box center [147, 137] width 36 height 16
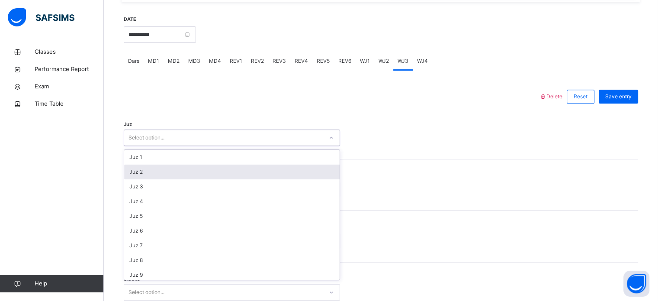
click at [139, 173] on div "Juz 2" at bounding box center [232, 171] width 216 height 15
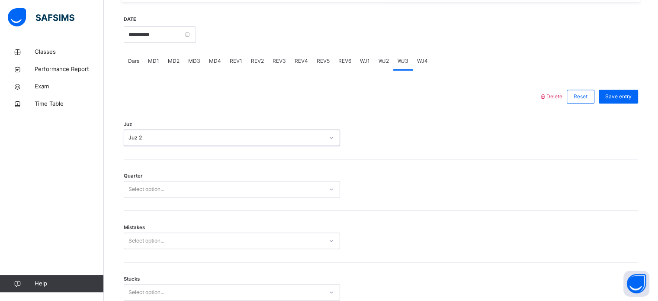
click at [129, 207] on div "Quarter Select option..." at bounding box center [381, 185] width 515 height 52
drag, startPoint x: 133, startPoint y: 195, endPoint x: 134, endPoint y: 200, distance: 4.8
click at [135, 192] on div "Select option..." at bounding box center [232, 189] width 216 height 16
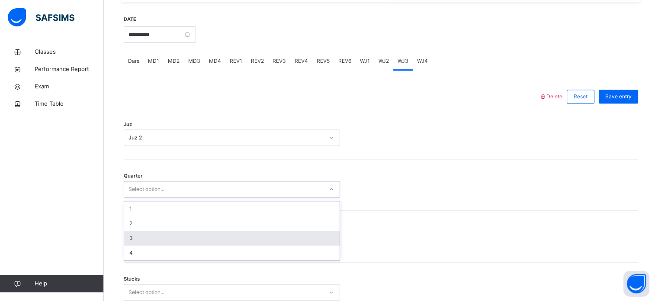
click at [128, 237] on div "3" at bounding box center [232, 238] width 216 height 15
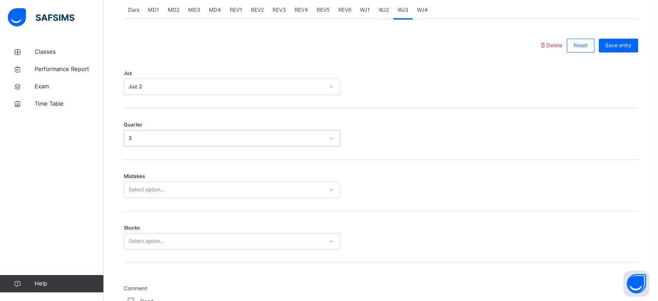
click at [142, 198] on div "Select option..." at bounding box center [232, 189] width 216 height 16
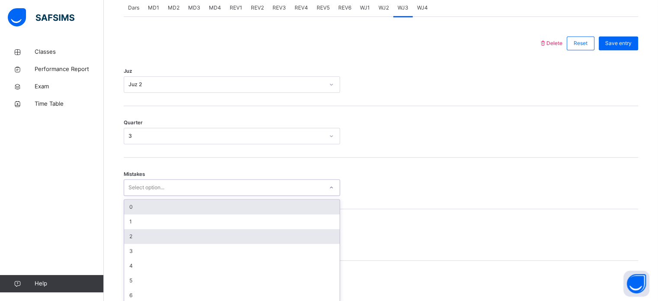
scroll to position [384, 0]
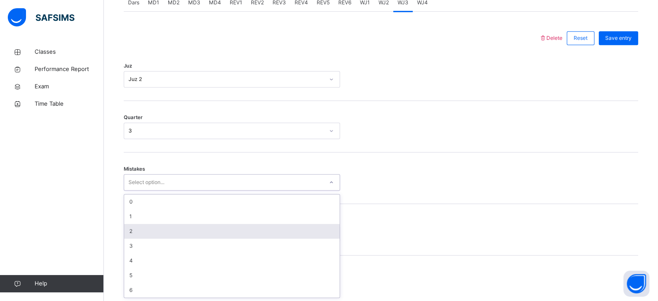
click at [137, 234] on div "2" at bounding box center [232, 231] width 216 height 15
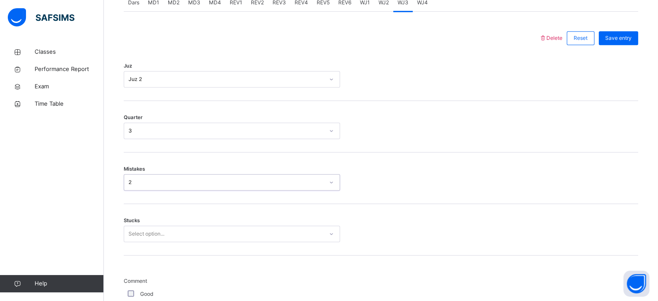
click at [133, 228] on div "Select option..." at bounding box center [232, 234] width 216 height 16
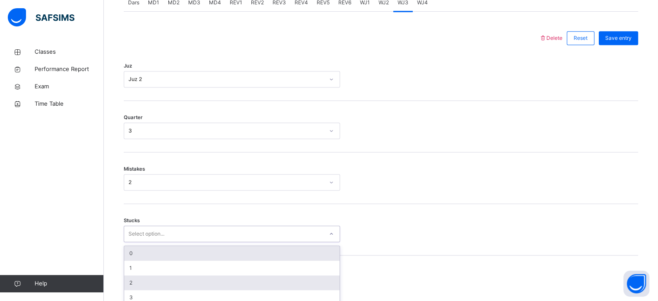
scroll to position [421, 0]
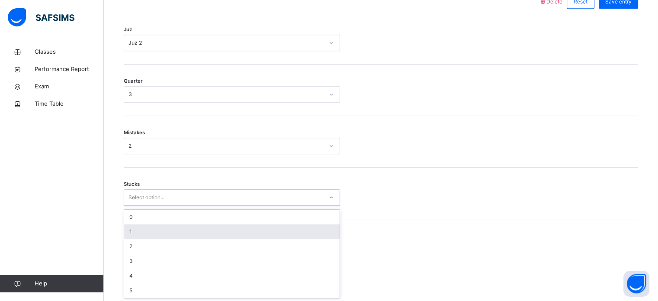
click at [134, 234] on div "1" at bounding box center [232, 231] width 216 height 15
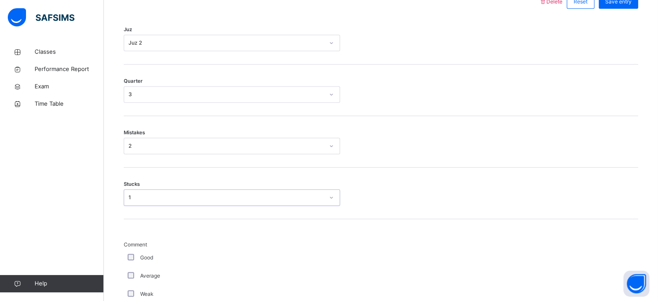
click at [131, 287] on div "Weak" at bounding box center [232, 294] width 216 height 18
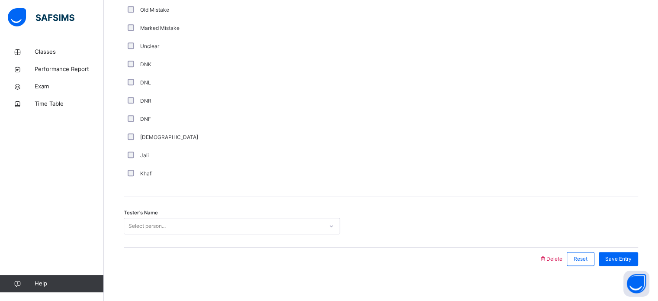
scroll to position [730, 0]
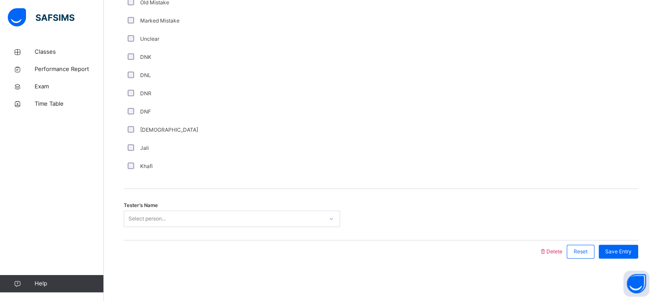
click at [167, 218] on div "Select person..." at bounding box center [223, 218] width 199 height 13
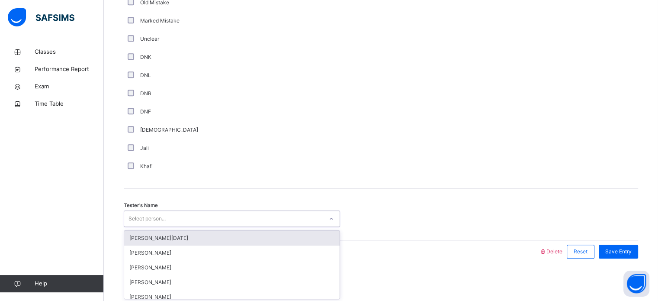
click at [158, 240] on div "[PERSON_NAME][DATE]" at bounding box center [232, 238] width 216 height 15
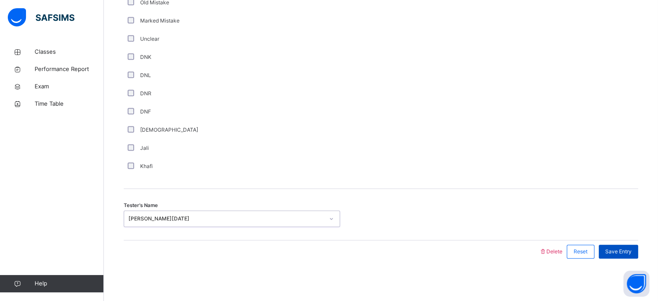
click at [628, 252] on span "Save Entry" at bounding box center [619, 252] width 26 height 8
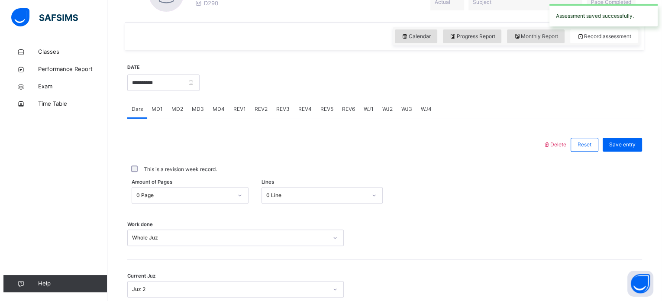
scroll to position [277, 0]
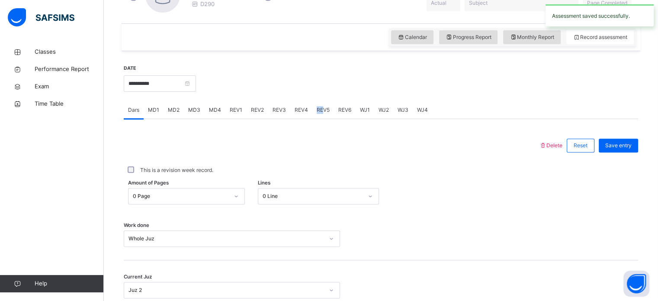
drag, startPoint x: 320, startPoint y: 107, endPoint x: 339, endPoint y: 109, distance: 18.7
click at [338, 109] on div "Dars MD1 MD2 MD3 MD4 REV1 REV2 REV3 REV4 REV5 REV6 WJ1 WJ2 WJ3 WJ4" at bounding box center [381, 110] width 515 height 18
click at [369, 110] on div "WJ1" at bounding box center [365, 109] width 19 height 17
drag, startPoint x: 378, startPoint y: 109, endPoint x: 383, endPoint y: 107, distance: 4.9
click at [381, 107] on span "WJ2" at bounding box center [384, 110] width 10 height 8
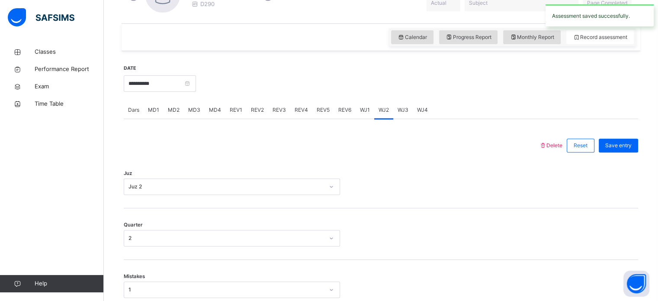
click at [395, 108] on div "WJ3" at bounding box center [402, 109] width 19 height 17
click at [379, 109] on span "WJ2" at bounding box center [384, 110] width 10 height 8
click at [560, 145] on span "Delete" at bounding box center [550, 145] width 23 height 6
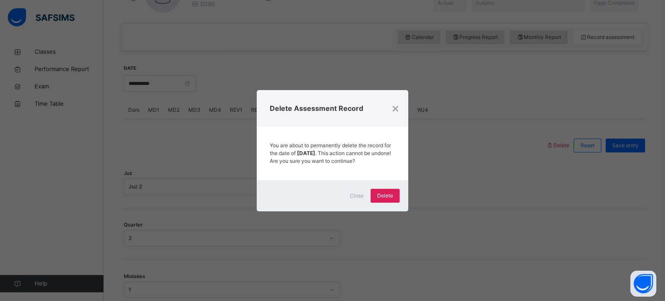
click at [560, 145] on div "× Delete Assessment Record You are about to permanently delete the record for t…" at bounding box center [332, 150] width 665 height 301
drag, startPoint x: 393, startPoint y: 207, endPoint x: 390, endPoint y: 203, distance: 5.8
click at [390, 203] on div "Close Delete" at bounding box center [333, 195] width 152 height 31
click at [383, 193] on div "Delete" at bounding box center [385, 196] width 29 height 14
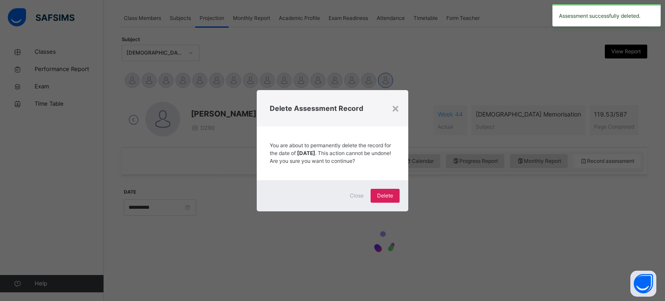
scroll to position [153, 0]
click at [400, 99] on div "Delete Assessment Record" at bounding box center [333, 108] width 152 height 36
click at [400, 100] on div "Delete Assessment Record" at bounding box center [333, 108] width 152 height 36
click at [399, 100] on div "× Delete Assessment Record You are about to permanently delete the record for t…" at bounding box center [333, 150] width 152 height 121
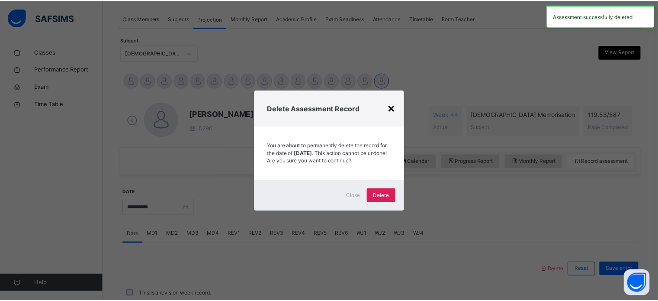
scroll to position [277, 0]
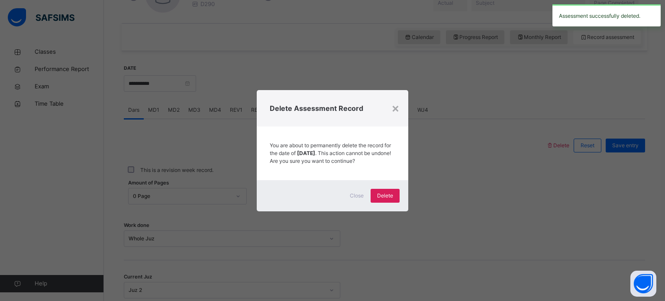
drag, startPoint x: 391, startPoint y: 103, endPoint x: 397, endPoint y: 102, distance: 6.1
click at [393, 102] on div "×" at bounding box center [395, 108] width 8 height 18
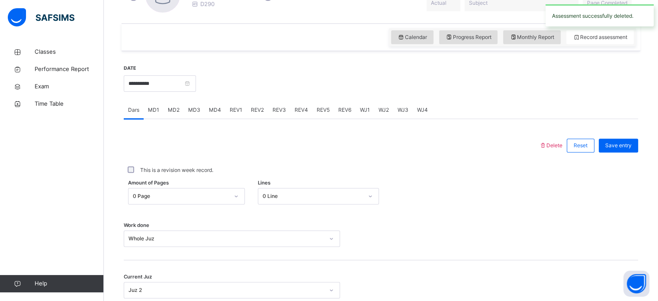
drag, startPoint x: 336, startPoint y: 117, endPoint x: 384, endPoint y: 106, distance: 49.3
click at [350, 114] on div "REV6" at bounding box center [345, 109] width 22 height 17
click at [388, 103] on div "WJ2" at bounding box center [383, 109] width 19 height 17
drag, startPoint x: 197, startPoint y: 178, endPoint x: 191, endPoint y: 181, distance: 6.4
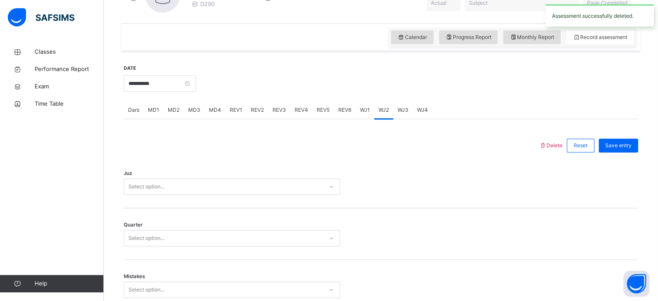
click at [193, 179] on div "Select option..." at bounding box center [232, 186] width 216 height 16
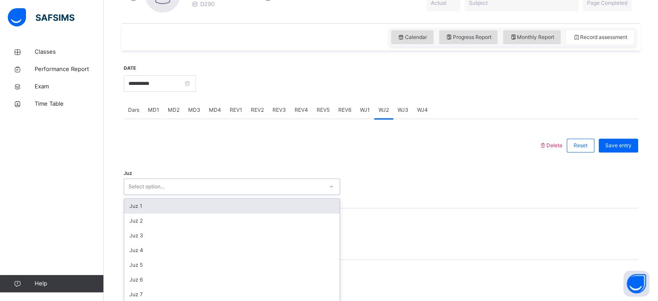
click at [185, 188] on div "option Juz 1 focused, 1 of 30. 30 results available. Use Up and Down to choose …" at bounding box center [232, 186] width 216 height 16
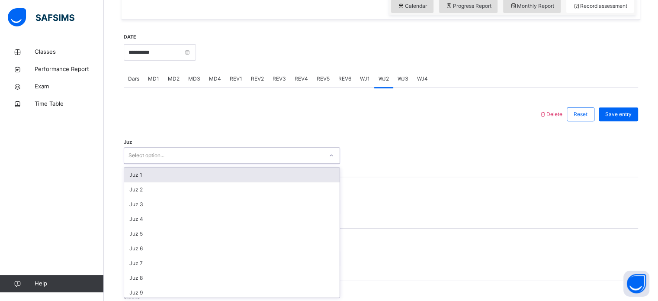
type input "*"
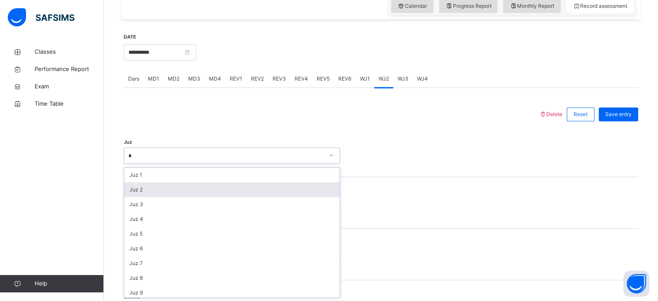
click at [142, 189] on div "Juz 2" at bounding box center [232, 189] width 216 height 15
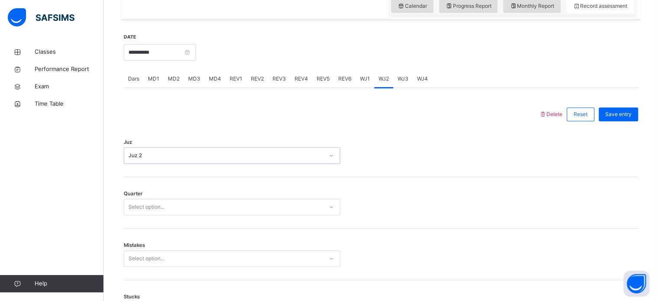
click at [142, 195] on div "Quarter Select option..." at bounding box center [381, 203] width 515 height 52
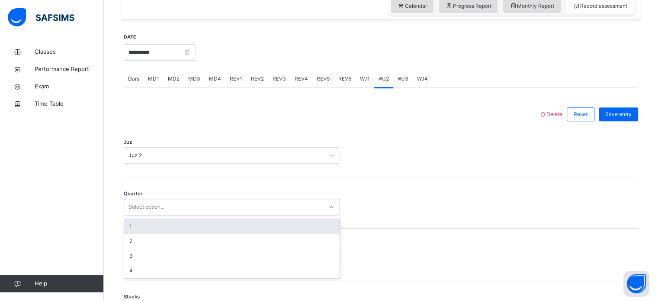
click at [141, 204] on div "Select option..." at bounding box center [147, 207] width 36 height 16
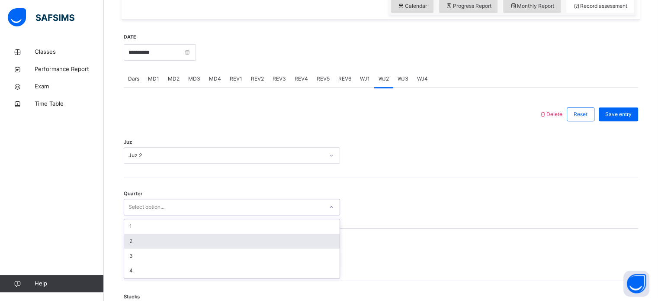
click at [141, 241] on div "2" at bounding box center [232, 241] width 216 height 15
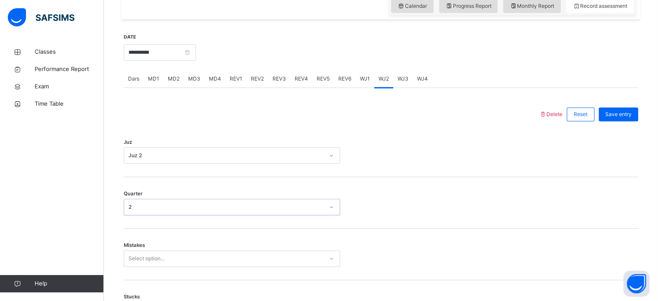
drag, startPoint x: 130, startPoint y: 274, endPoint x: 136, endPoint y: 261, distance: 15.1
click at [135, 261] on div "Mistakes Select option..." at bounding box center [381, 255] width 515 height 52
click at [136, 260] on div "Select option..." at bounding box center [232, 258] width 216 height 16
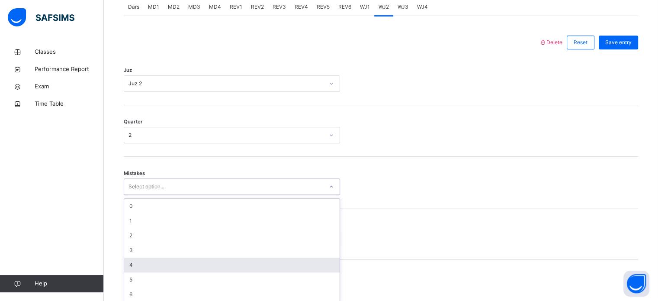
scroll to position [384, 0]
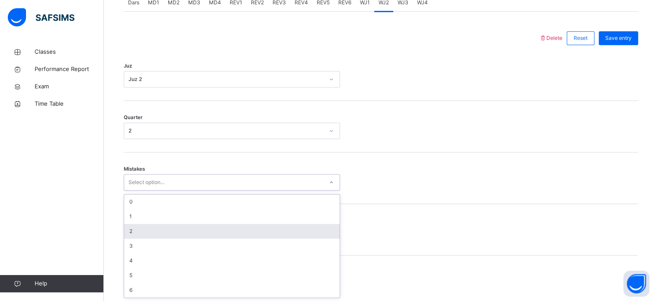
click at [127, 237] on div "2" at bounding box center [232, 231] width 216 height 15
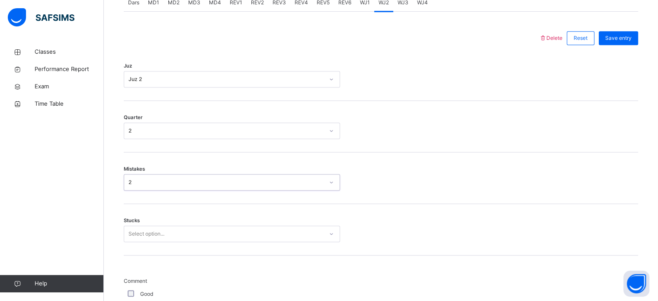
click at [393, 8] on div "WJ3" at bounding box center [402, 2] width 19 height 17
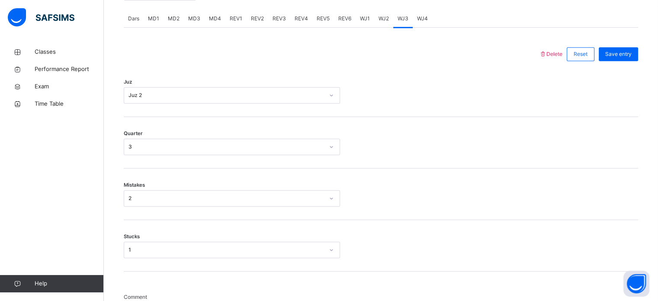
scroll to position [367, 0]
click at [376, 22] on div "WJ2" at bounding box center [383, 19] width 19 height 17
click at [171, 210] on div "Mistakes 2" at bounding box center [381, 196] width 515 height 52
click at [151, 209] on div "Mistakes 2" at bounding box center [381, 196] width 515 height 52
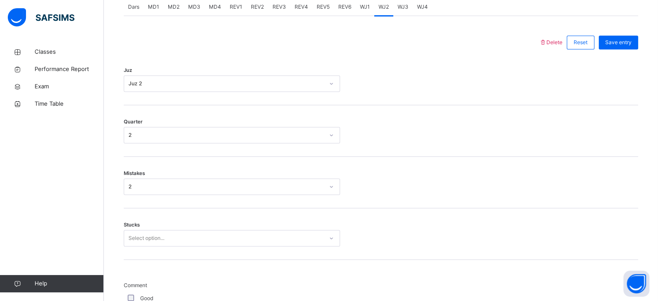
click at [152, 195] on div "2" at bounding box center [232, 186] width 216 height 16
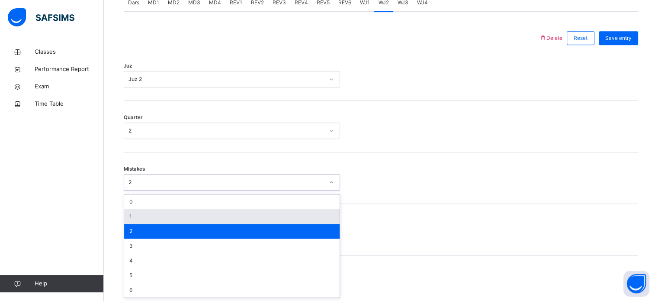
click at [149, 218] on div "1" at bounding box center [232, 216] width 216 height 15
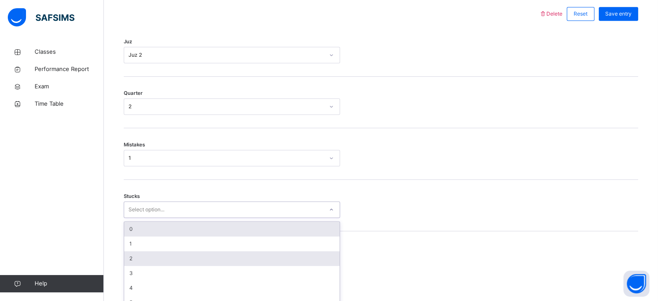
click at [139, 218] on div "option 0 focused, 1 of 6. 6 results available. Use Up and Down to choose option…" at bounding box center [232, 209] width 216 height 16
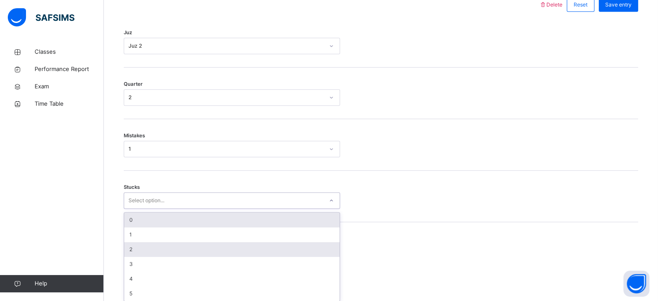
scroll to position [421, 0]
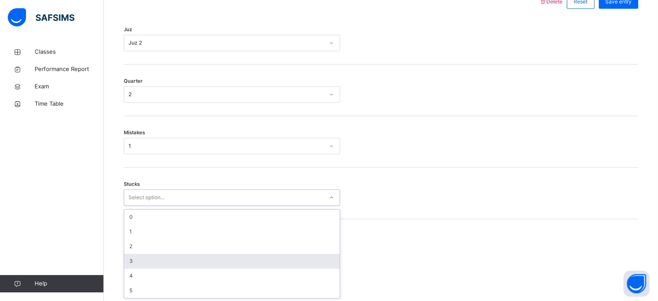
click at [151, 262] on div "3" at bounding box center [232, 261] width 216 height 15
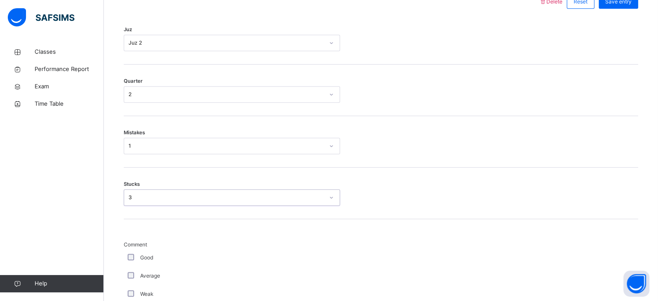
click at [151, 258] on label "Good" at bounding box center [146, 258] width 13 height 8
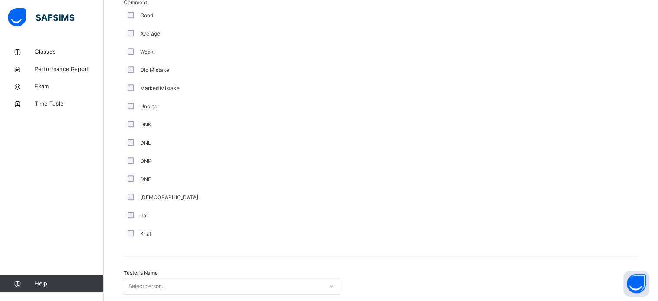
scroll to position [715, 0]
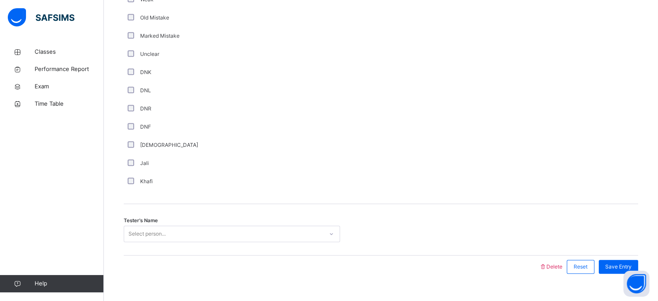
click at [191, 245] on div "Tester's Name Select person..." at bounding box center [381, 230] width 515 height 52
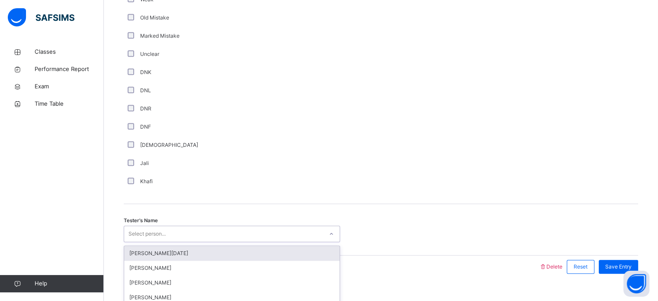
click at [180, 239] on div "option Abdullah Raja focused, 1 of 88. 88 results available. Use Up and Down to…" at bounding box center [232, 234] width 216 height 16
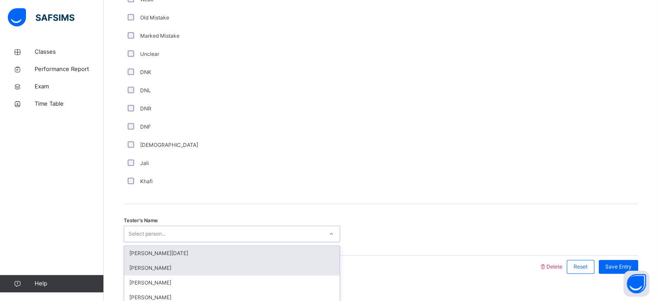
scroll to position [730, 0]
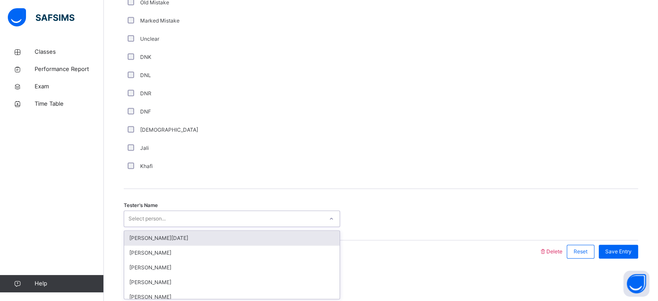
click at [179, 233] on div "[PERSON_NAME][DATE]" at bounding box center [232, 238] width 216 height 15
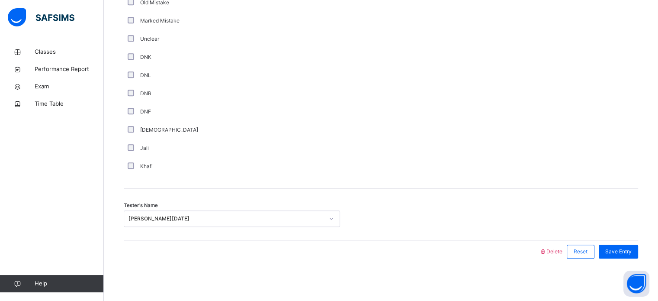
drag, startPoint x: 630, startPoint y: 256, endPoint x: 626, endPoint y: 204, distance: 52.1
click at [616, 249] on span "Save Entry" at bounding box center [619, 252] width 26 height 8
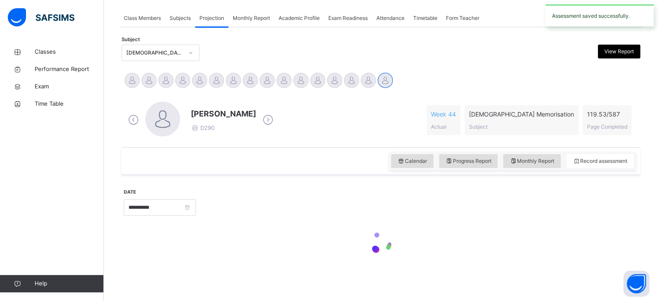
drag, startPoint x: 471, startPoint y: 145, endPoint x: 458, endPoint y: 142, distance: 13.4
click at [459, 142] on div "Zarrar Ahmed D290 Week 44 Actual Quran Memorisation Subject 119.53 / 587 Page C…" at bounding box center [381, 120] width 519 height 54
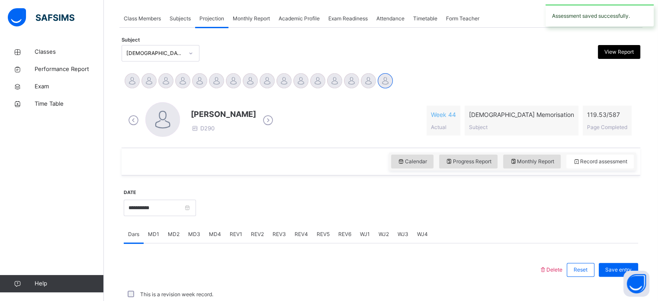
scroll to position [349, 0]
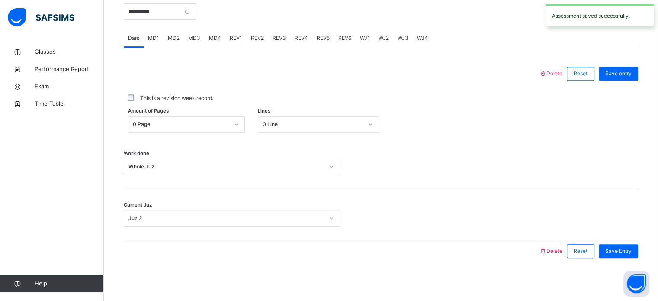
click at [393, 35] on div "WJ3" at bounding box center [402, 37] width 19 height 17
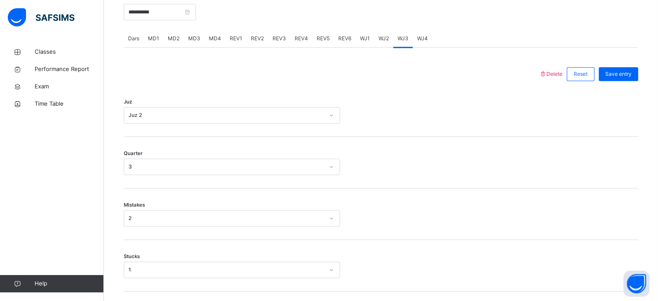
scroll to position [349, 0]
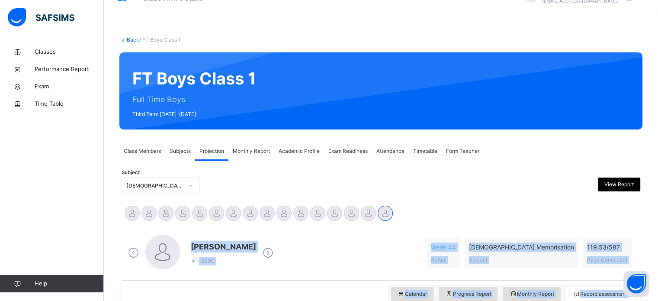
drag, startPoint x: 192, startPoint y: 194, endPoint x: 594, endPoint y: 220, distance: 403.0
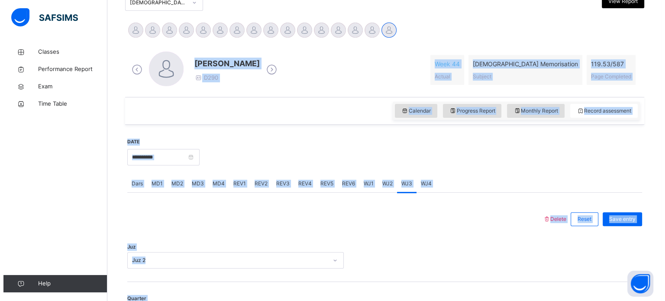
scroll to position [228, 0]
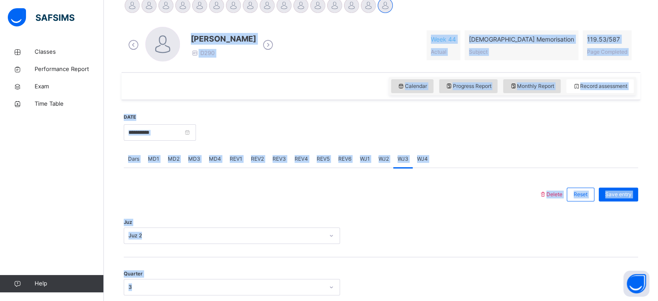
click at [547, 193] on icon at bounding box center [542, 194] width 7 height 6
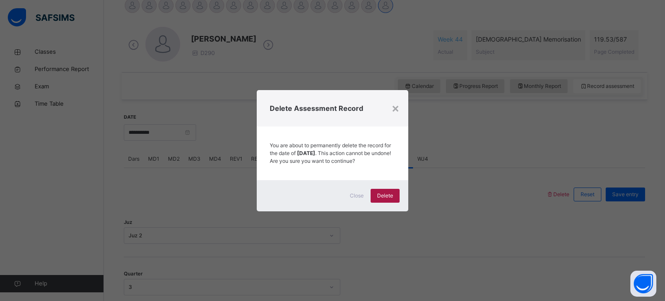
click at [388, 200] on span "Delete" at bounding box center [385, 196] width 16 height 8
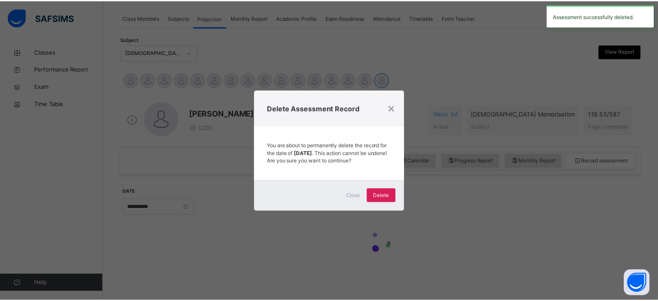
scroll to position [153, 0]
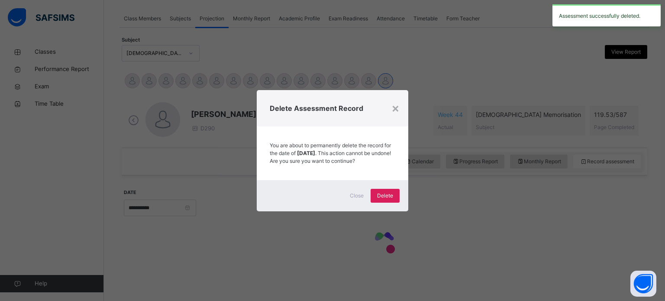
click at [400, 95] on div "Delete Assessment Record" at bounding box center [333, 108] width 152 height 36
click at [393, 102] on div "×" at bounding box center [395, 108] width 8 height 18
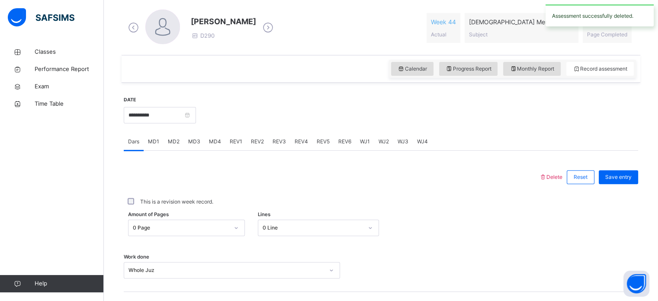
scroll to position [297, 0]
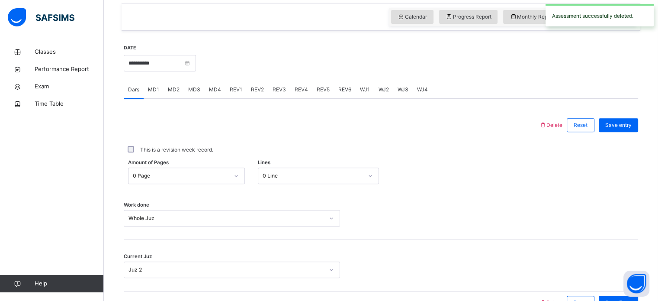
click at [400, 95] on div "WJ3" at bounding box center [402, 89] width 19 height 17
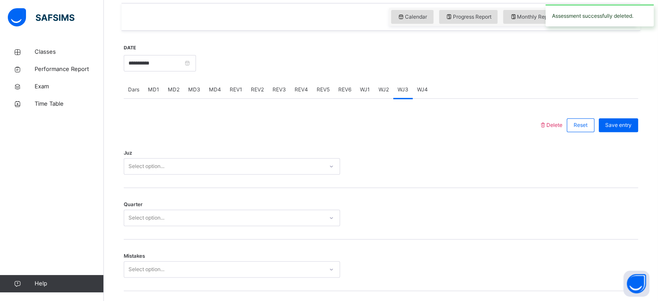
click at [151, 157] on div "Juz Select option..." at bounding box center [381, 162] width 515 height 52
click at [148, 162] on div "Select option..." at bounding box center [147, 166] width 36 height 16
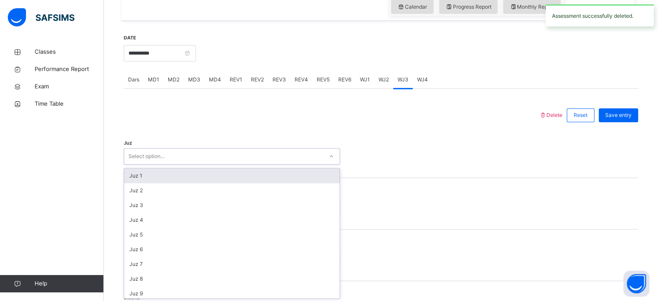
scroll to position [308, 0]
type input "*"
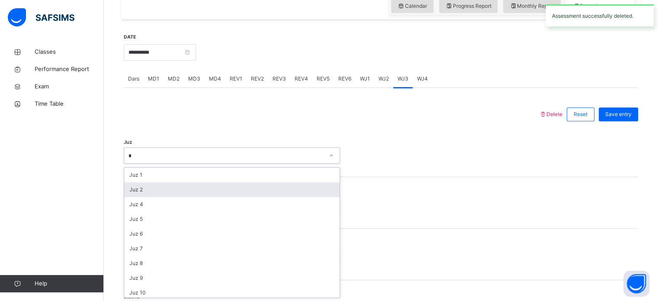
click at [146, 187] on div "Juz 2" at bounding box center [232, 189] width 216 height 15
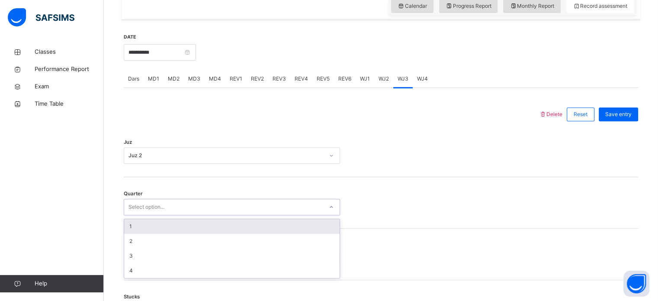
click at [148, 204] on div "Select option..." at bounding box center [147, 207] width 36 height 16
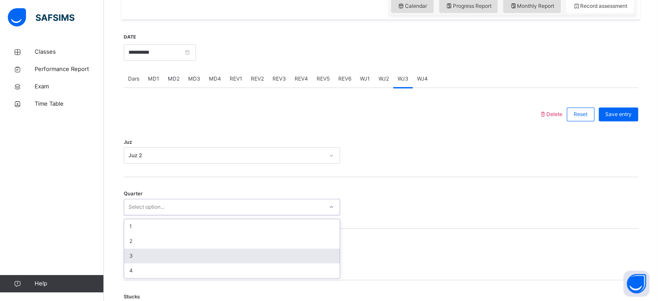
click at [143, 257] on div "3" at bounding box center [232, 255] width 216 height 15
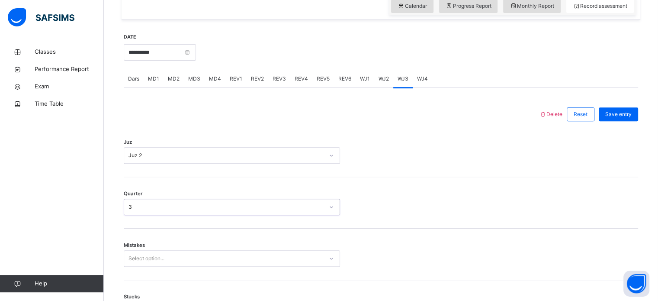
click at [142, 246] on span "Mistakes" at bounding box center [134, 245] width 21 height 7
click at [144, 258] on div "option 2 focused, 3 of 7. 7 results available. Use Up and Down to choose option…" at bounding box center [232, 258] width 216 height 16
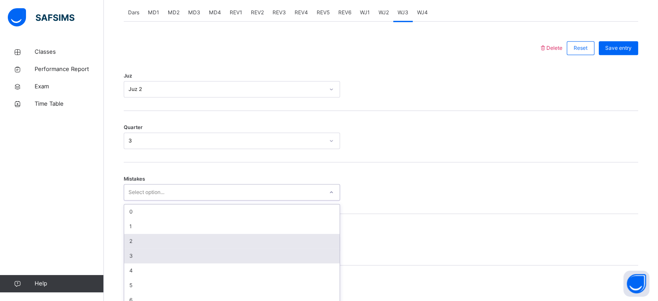
scroll to position [384, 0]
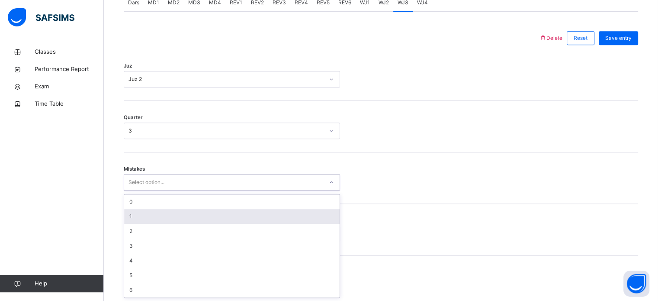
click at [131, 215] on div "1" at bounding box center [232, 216] width 216 height 15
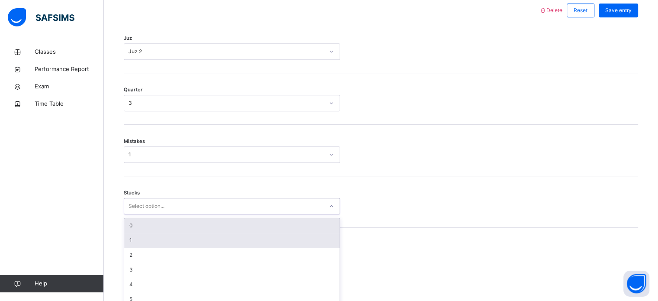
click at [135, 214] on div "option 0 focused, 1 of 6. 6 results available. Use Up and Down to choose option…" at bounding box center [232, 206] width 216 height 16
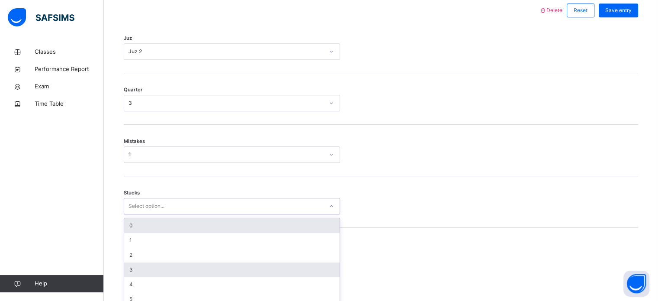
scroll to position [421, 0]
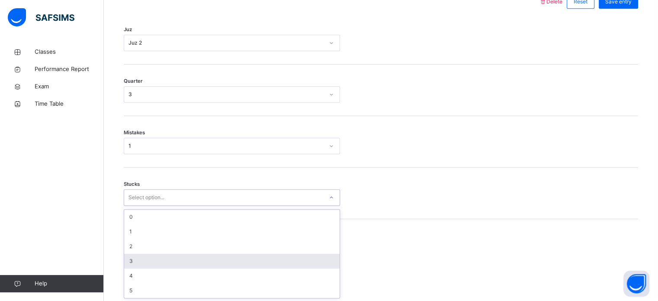
click at [132, 264] on div "3" at bounding box center [232, 261] width 216 height 15
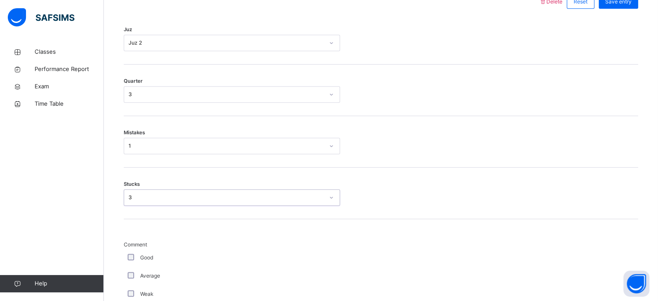
click at [129, 296] on div "Weak" at bounding box center [232, 294] width 212 height 8
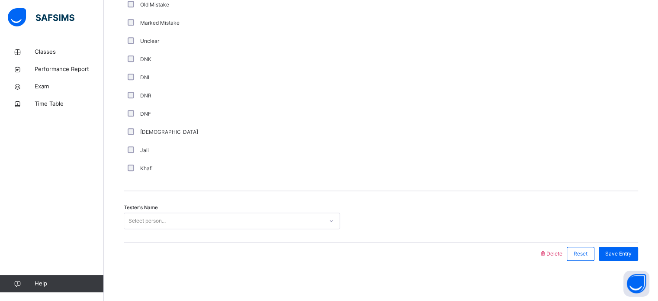
scroll to position [730, 0]
drag, startPoint x: 167, startPoint y: 200, endPoint x: 164, endPoint y: 206, distance: 6.2
click at [165, 203] on div "Tester's Name Select person..." at bounding box center [381, 215] width 515 height 52
click at [163, 207] on div "Tester's Name Select person..." at bounding box center [381, 215] width 515 height 52
click at [163, 210] on div "Tester's Name Select person..." at bounding box center [381, 215] width 515 height 52
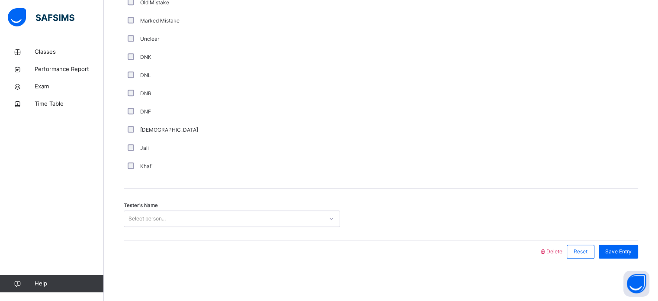
click at [163, 213] on div "Select person..." at bounding box center [147, 218] width 37 height 16
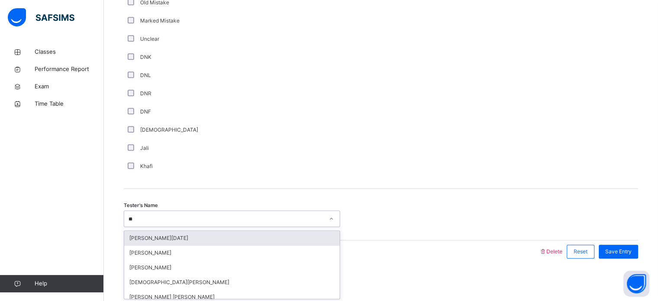
type input "***"
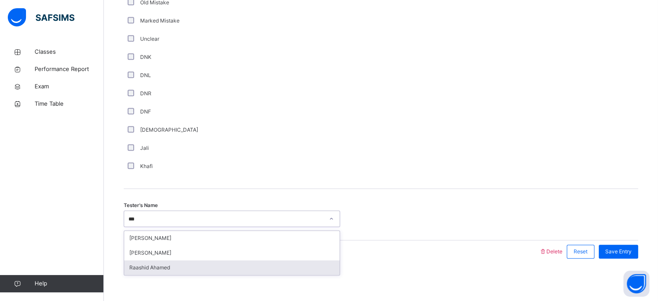
click at [142, 267] on div "Raashid Ahamed" at bounding box center [232, 267] width 216 height 15
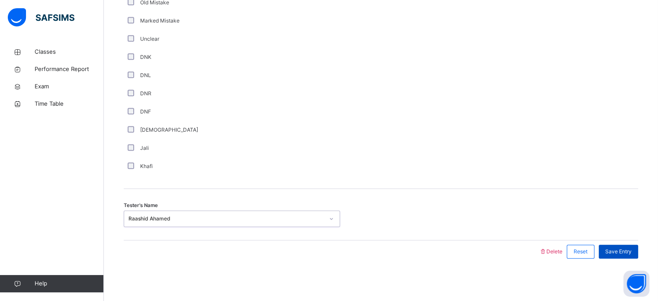
click at [625, 251] on span "Save Entry" at bounding box center [619, 252] width 26 height 8
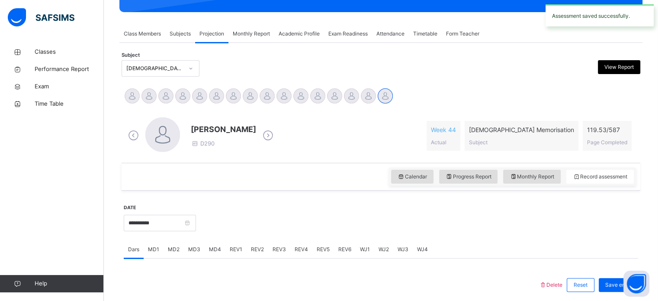
scroll to position [135, 0]
